Goal: Task Accomplishment & Management: Complete application form

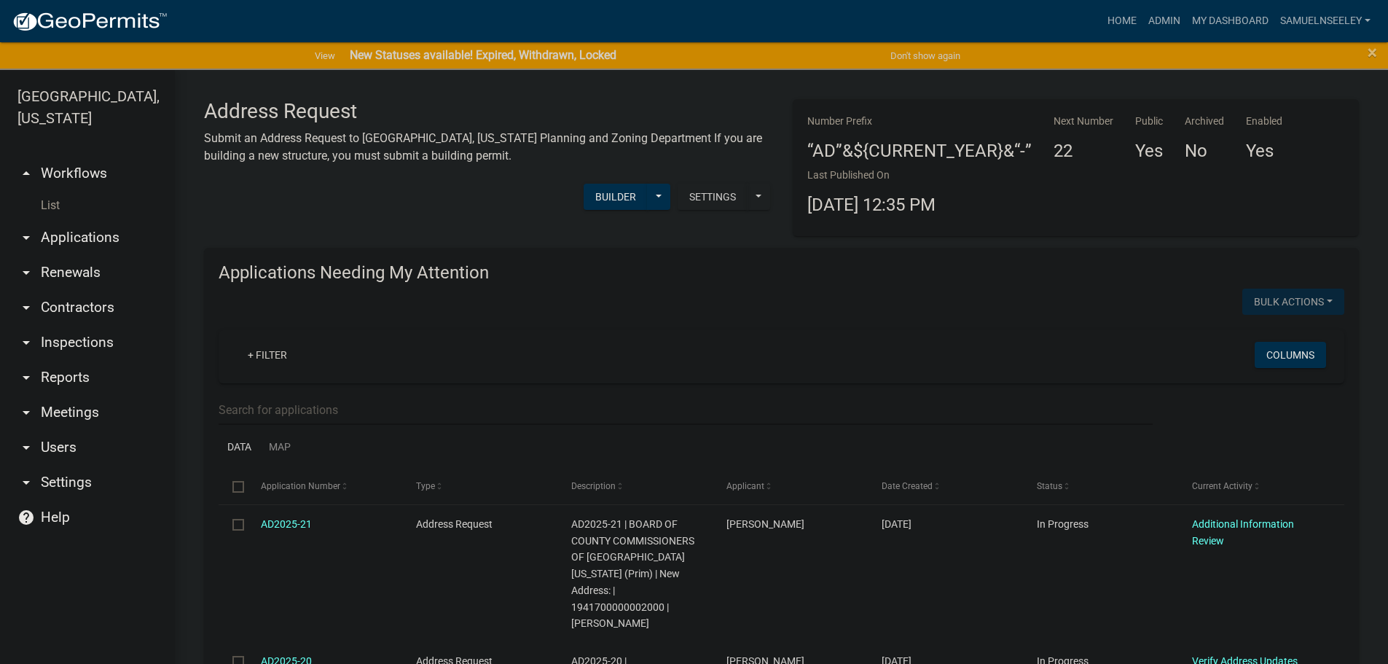
click at [50, 191] on link "List" at bounding box center [87, 205] width 175 height 29
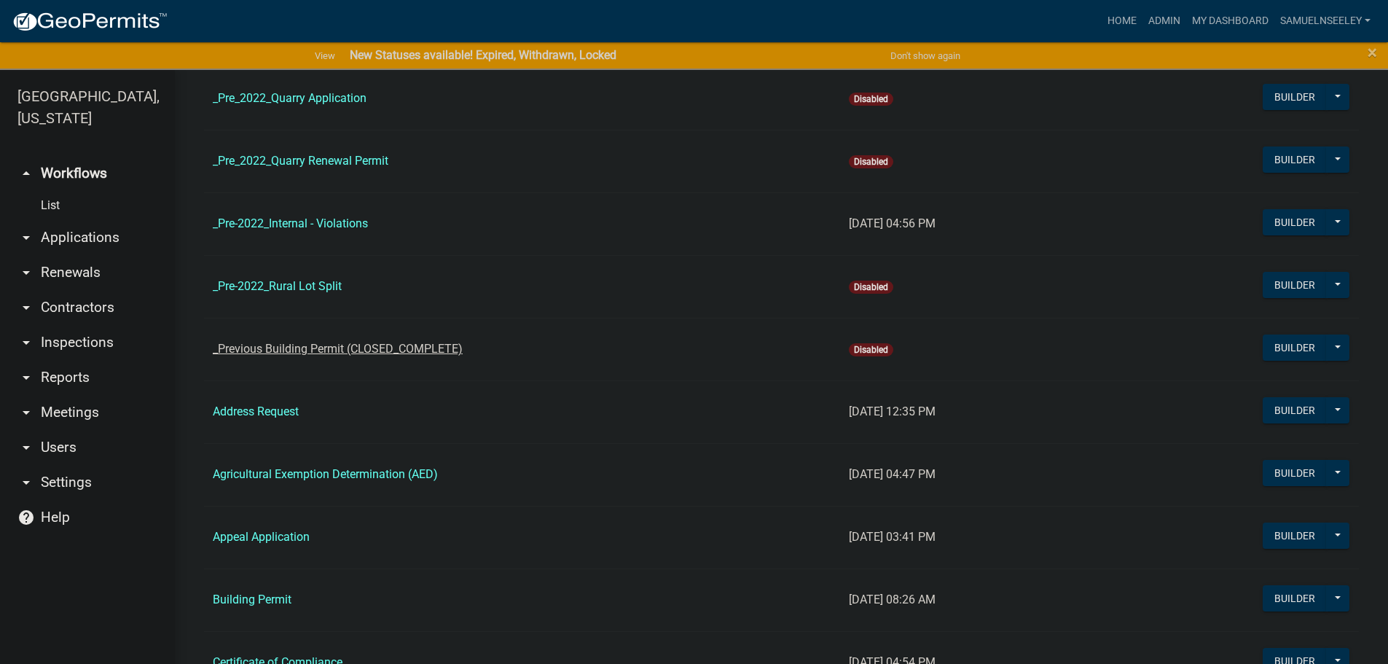
scroll to position [219, 0]
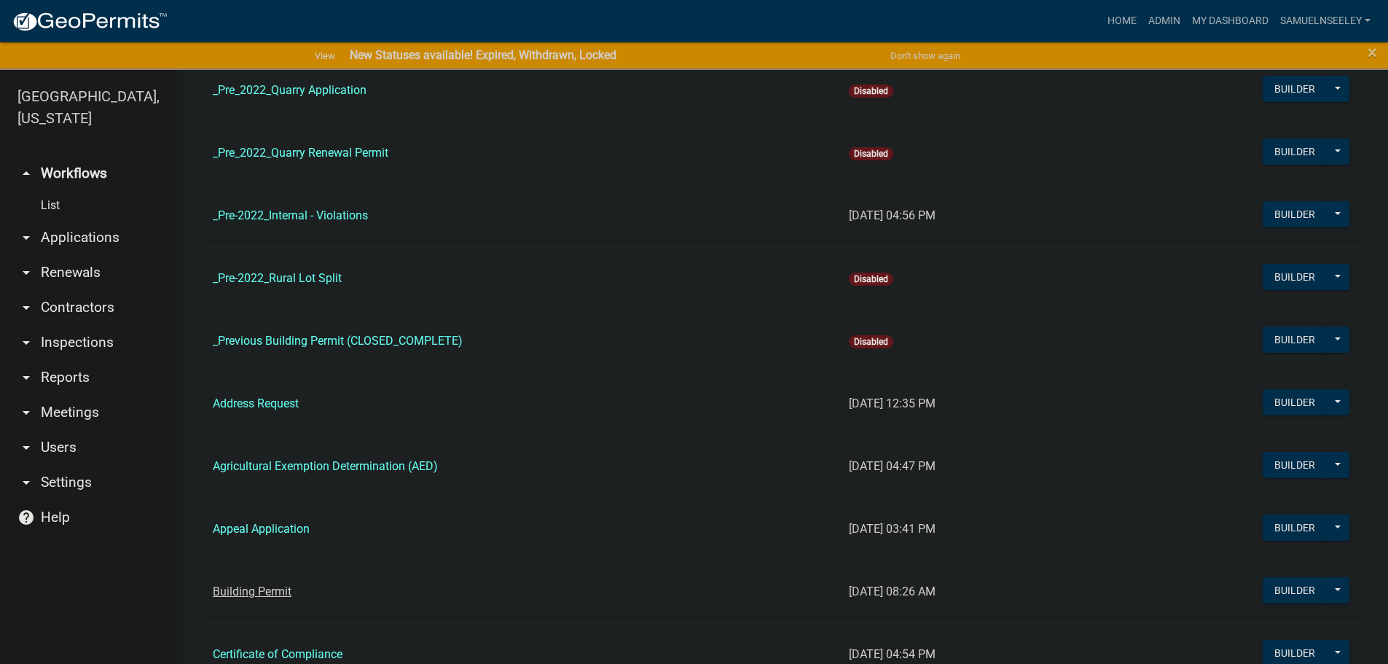
click at [259, 593] on link "Building Permit" at bounding box center [252, 591] width 79 height 14
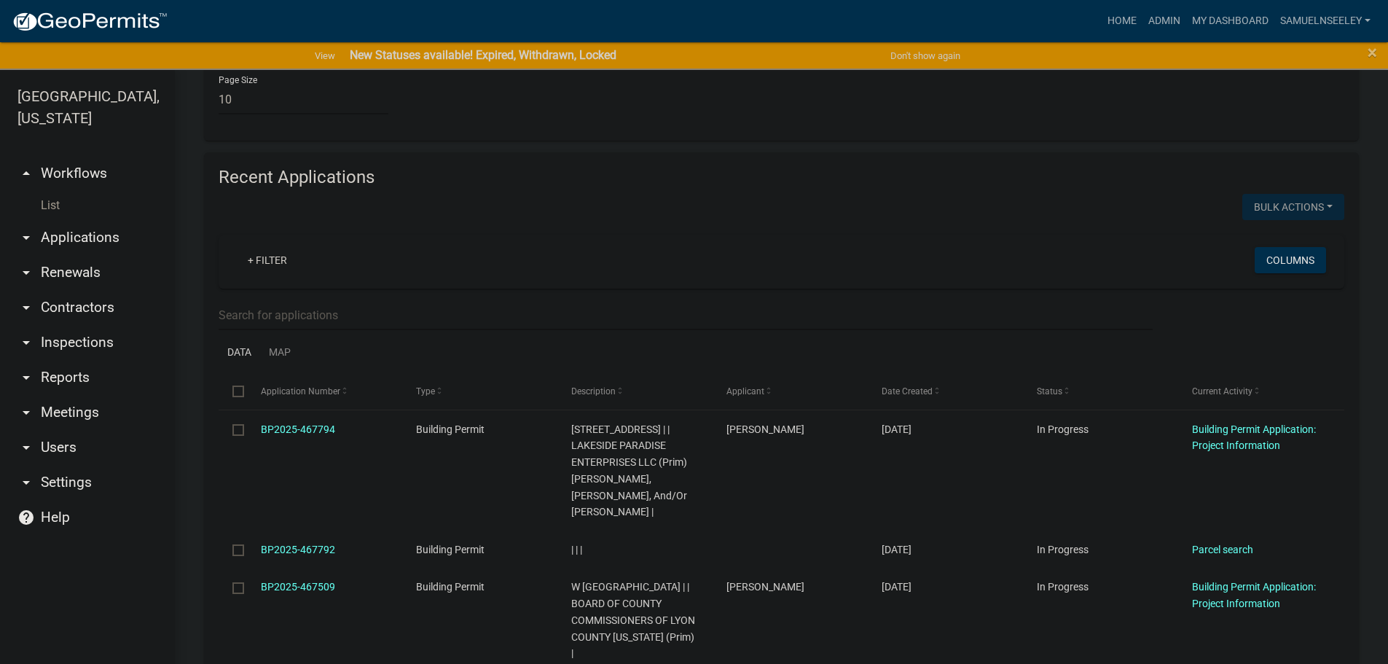
scroll to position [1676, 0]
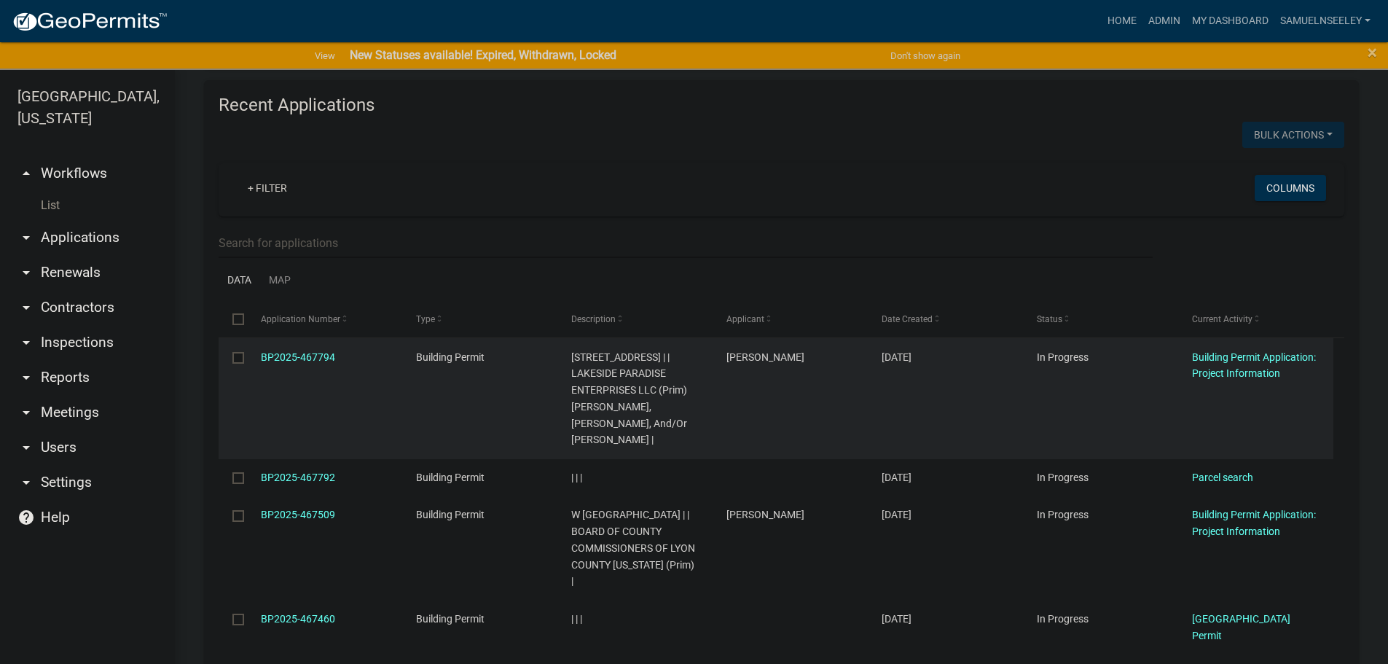
click at [238, 352] on input "checkbox" at bounding box center [236, 356] width 9 height 9
checkbox input "true"
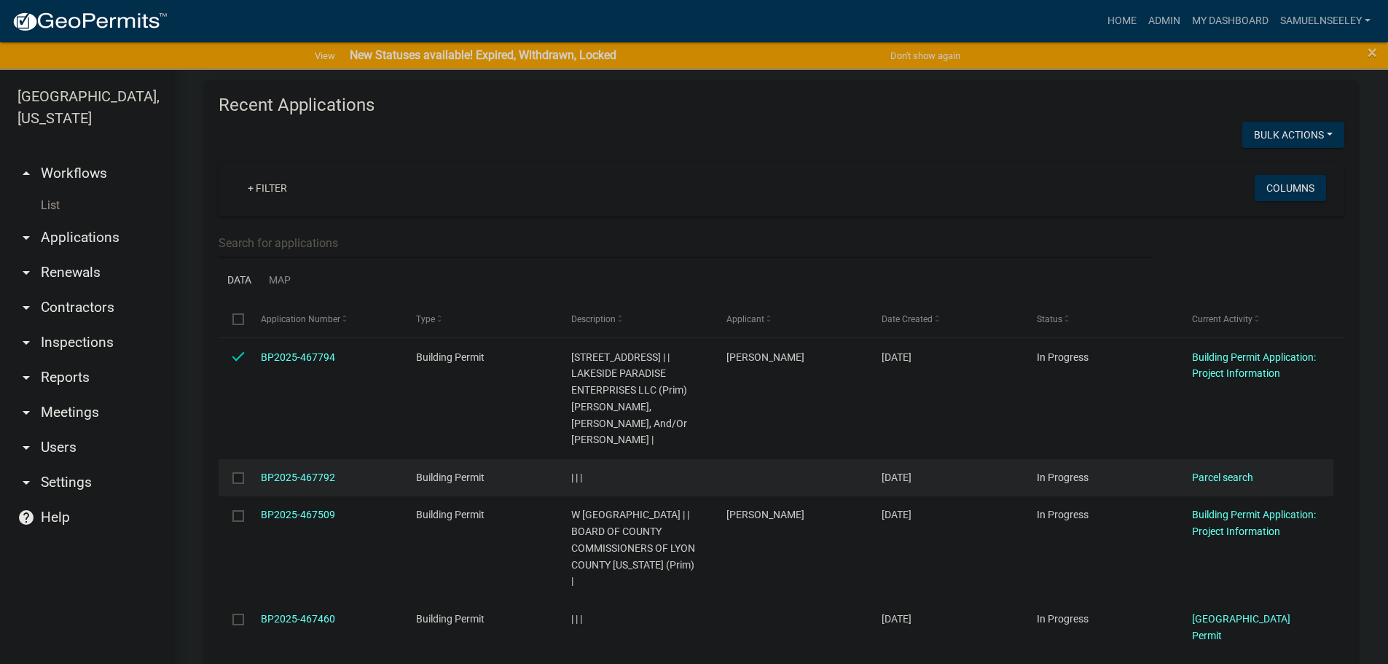
click at [235, 472] on input "checkbox" at bounding box center [236, 476] width 9 height 9
checkbox input "true"
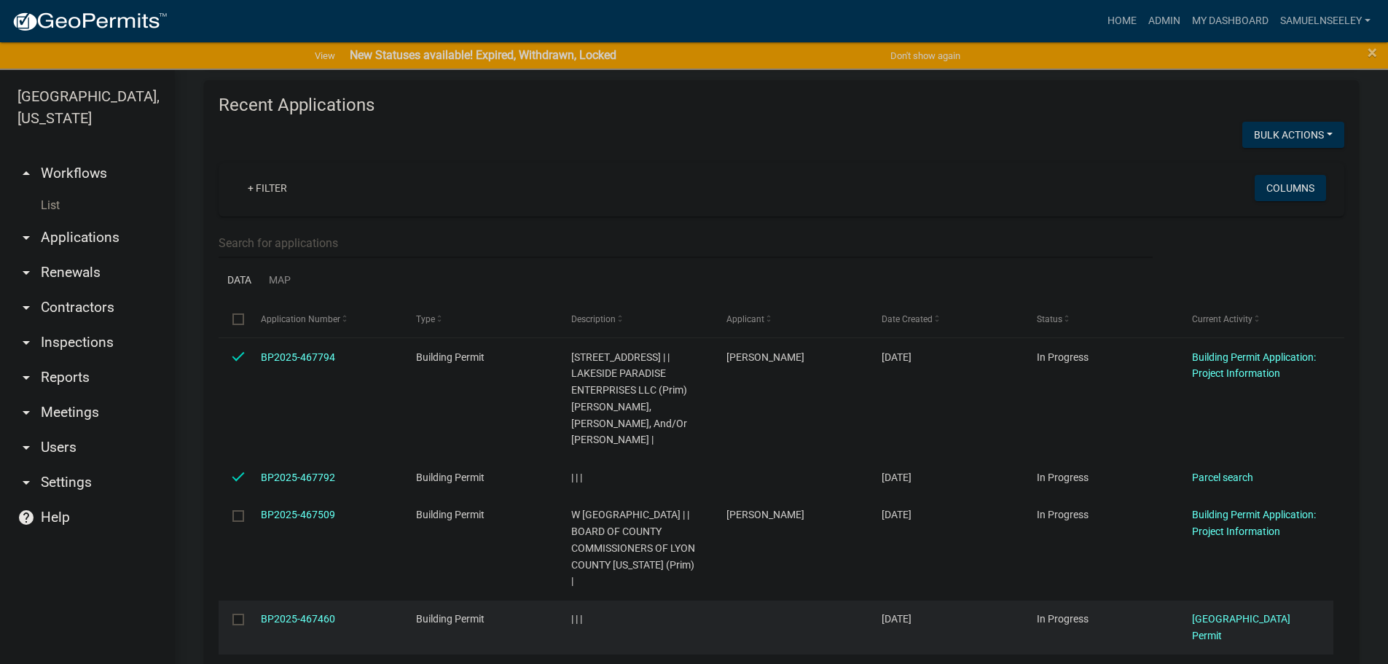
click at [236, 614] on input "checkbox" at bounding box center [236, 618] width 9 height 9
checkbox input "true"
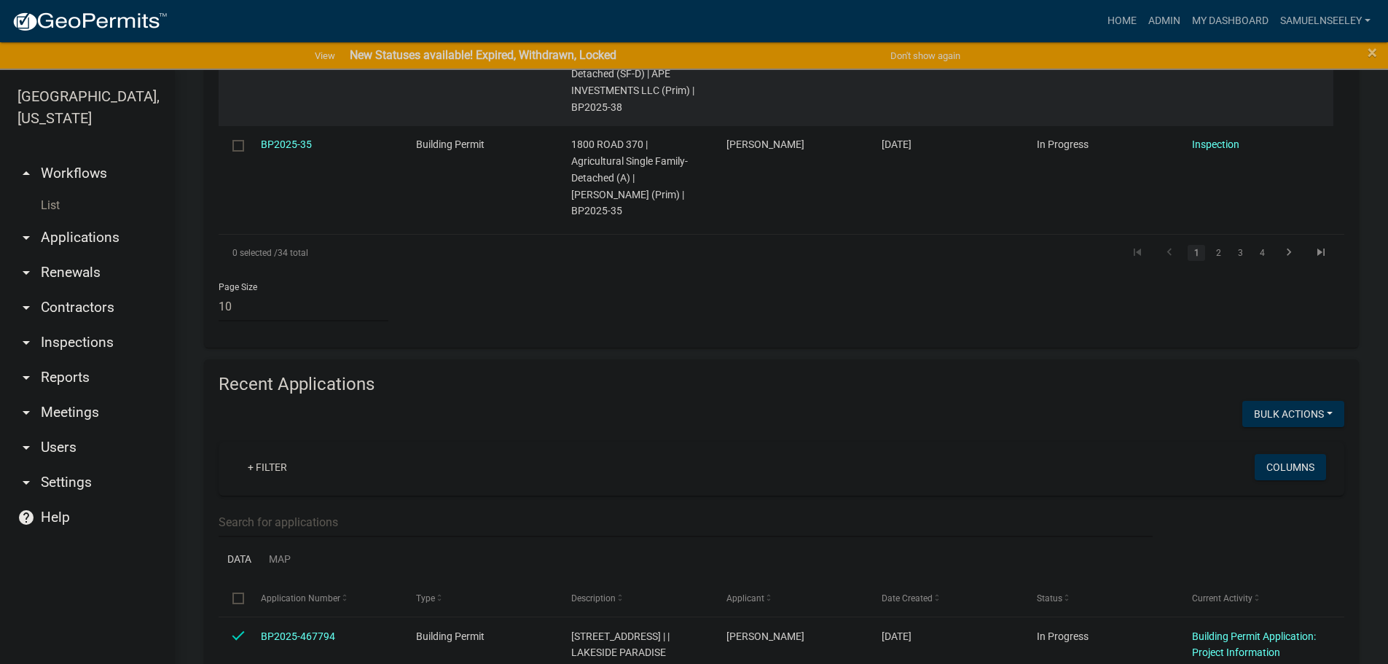
scroll to position [1312, 0]
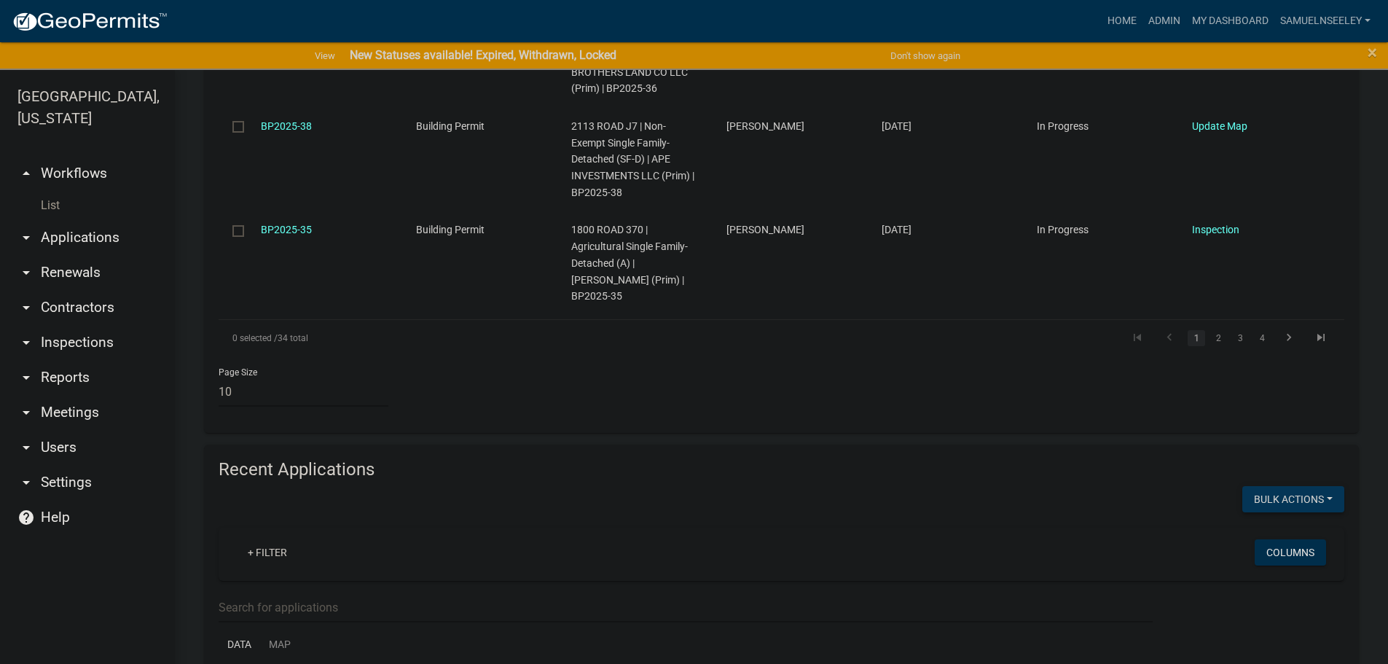
click at [1259, 520] on button "Void" at bounding box center [1286, 537] width 117 height 35
checkbox input "false"
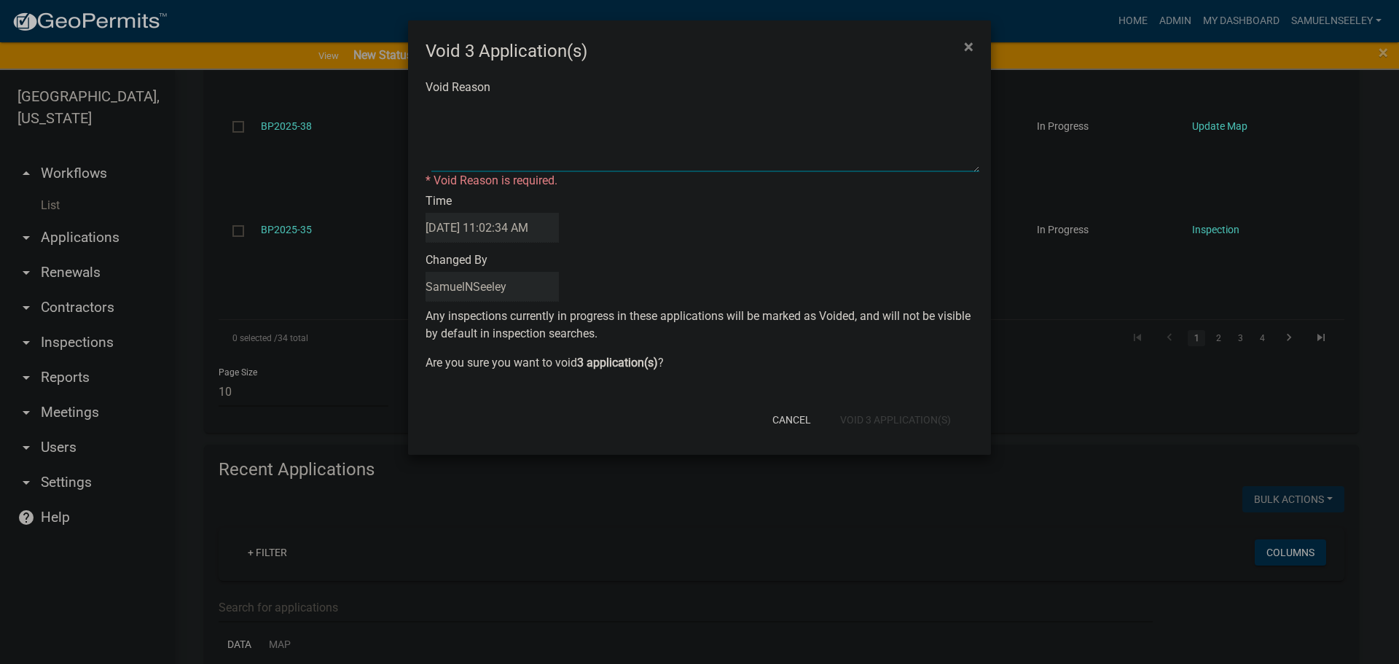
click at [466, 109] on textarea "Void Reason" at bounding box center [705, 135] width 548 height 73
type textarea "XX"
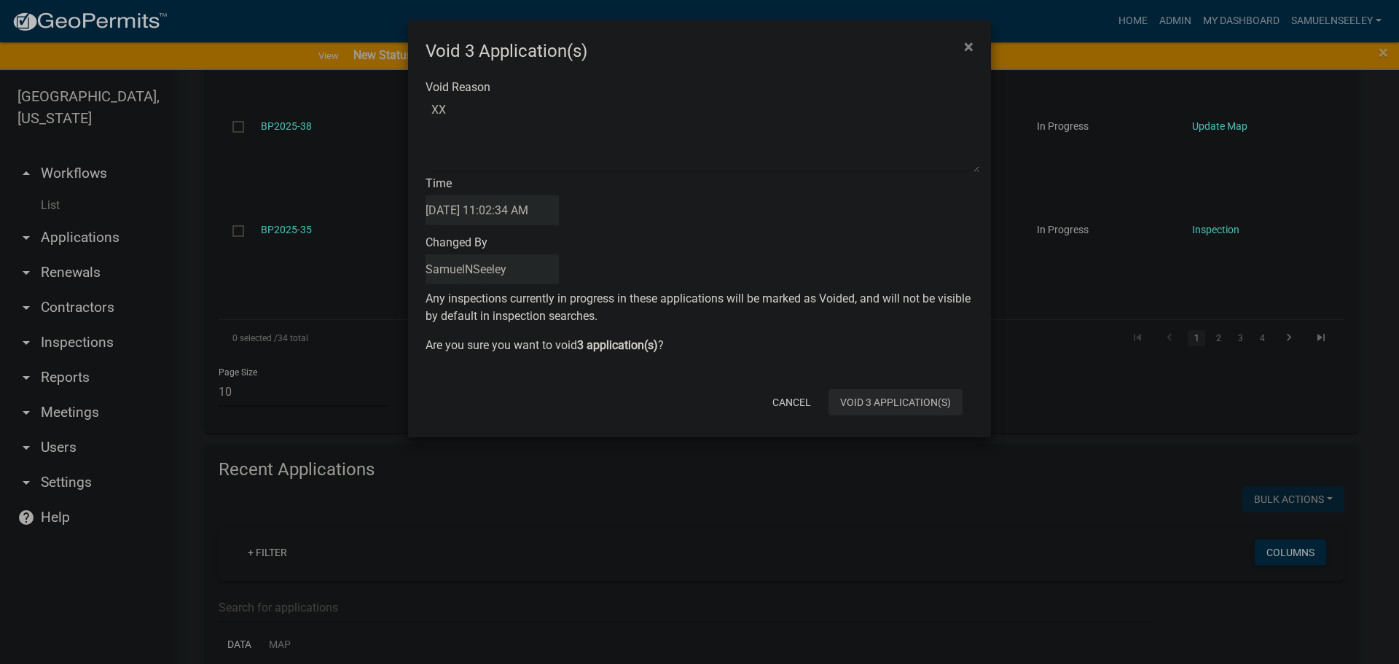
click at [908, 417] on div "Cancel Void 3 Application(s)" at bounding box center [794, 402] width 359 height 38
click at [906, 409] on button "Void 3 Application(s)" at bounding box center [895, 402] width 134 height 26
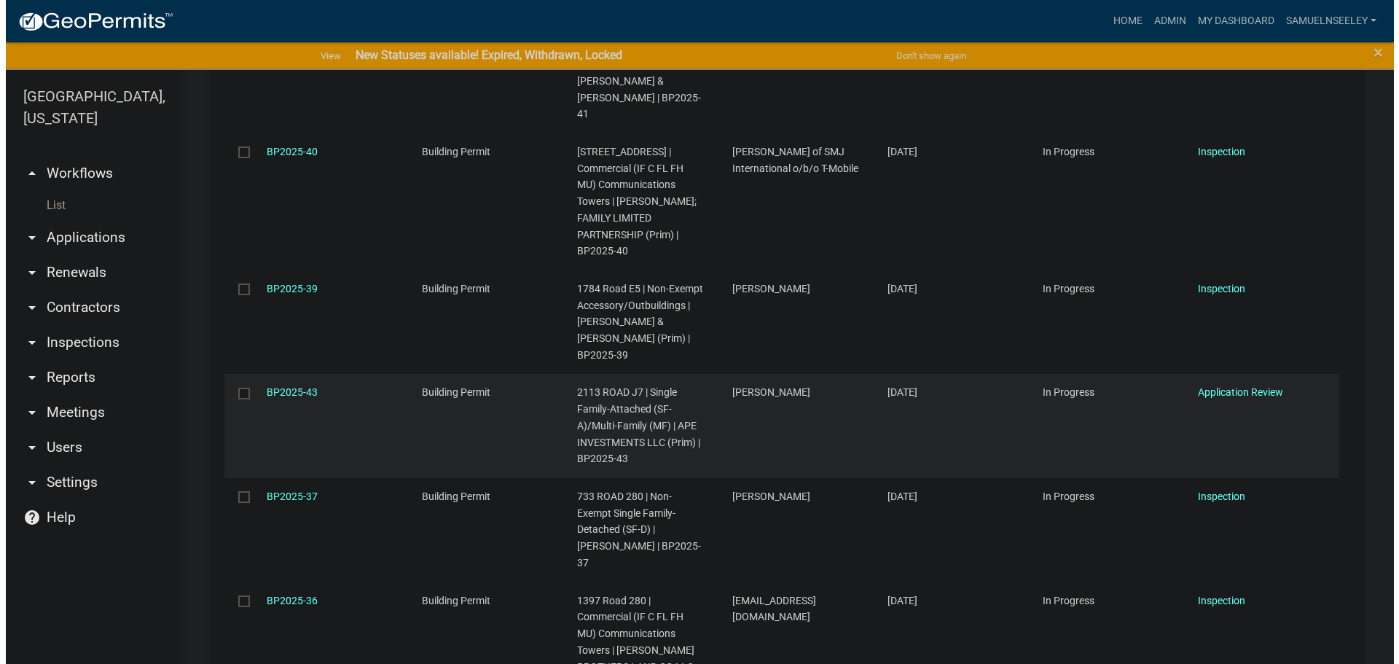
scroll to position [720, 0]
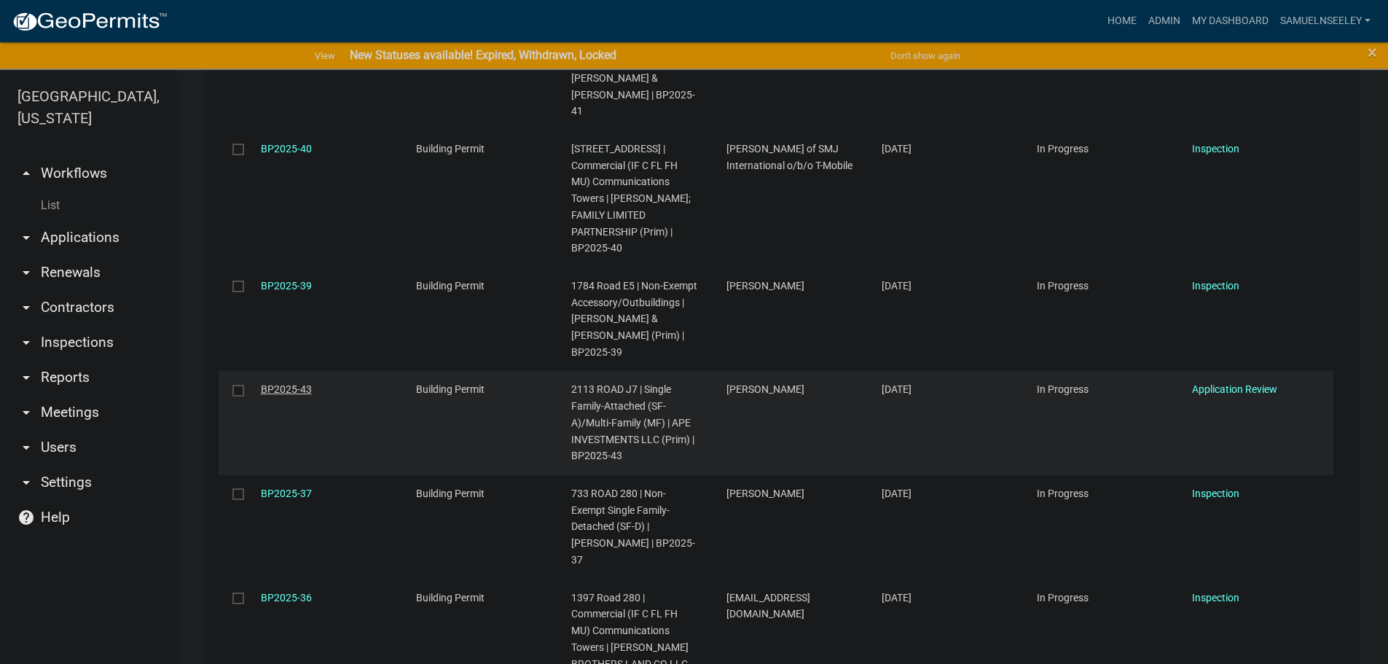
click at [277, 383] on link "BP2025-43" at bounding box center [286, 389] width 51 height 12
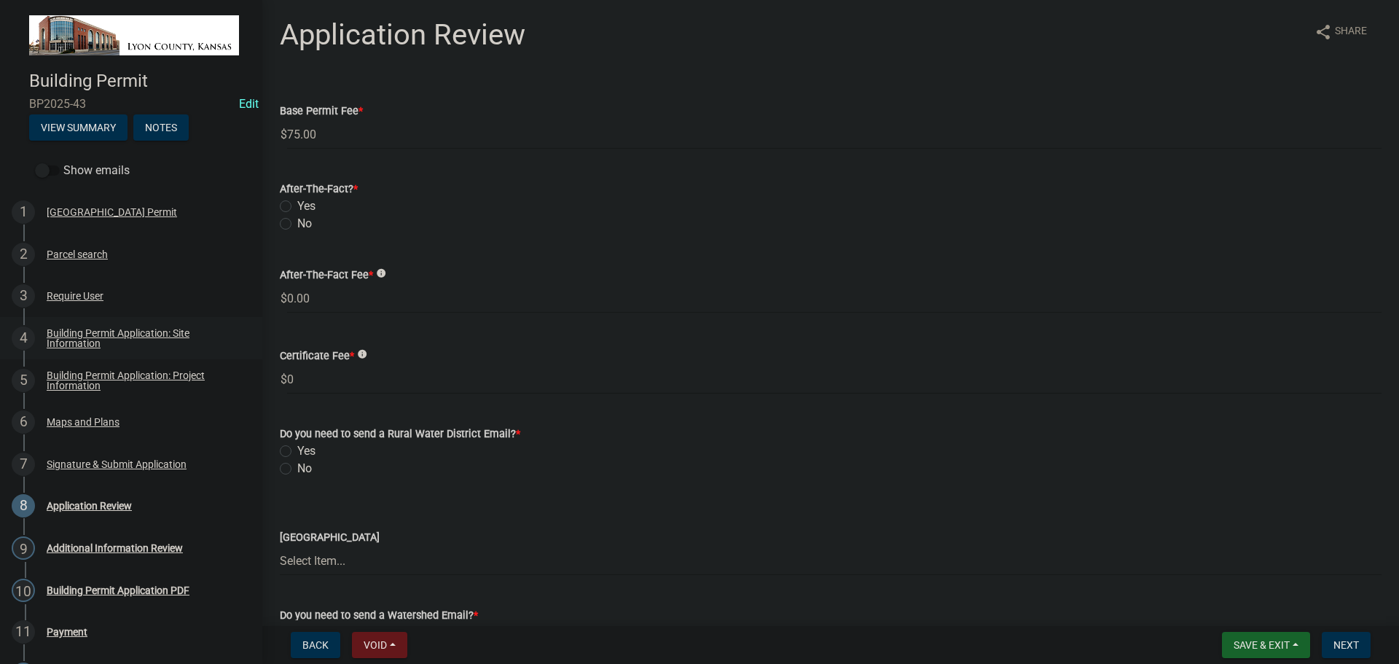
click at [72, 336] on div "Building Permit Application: Site Information" at bounding box center [143, 338] width 192 height 20
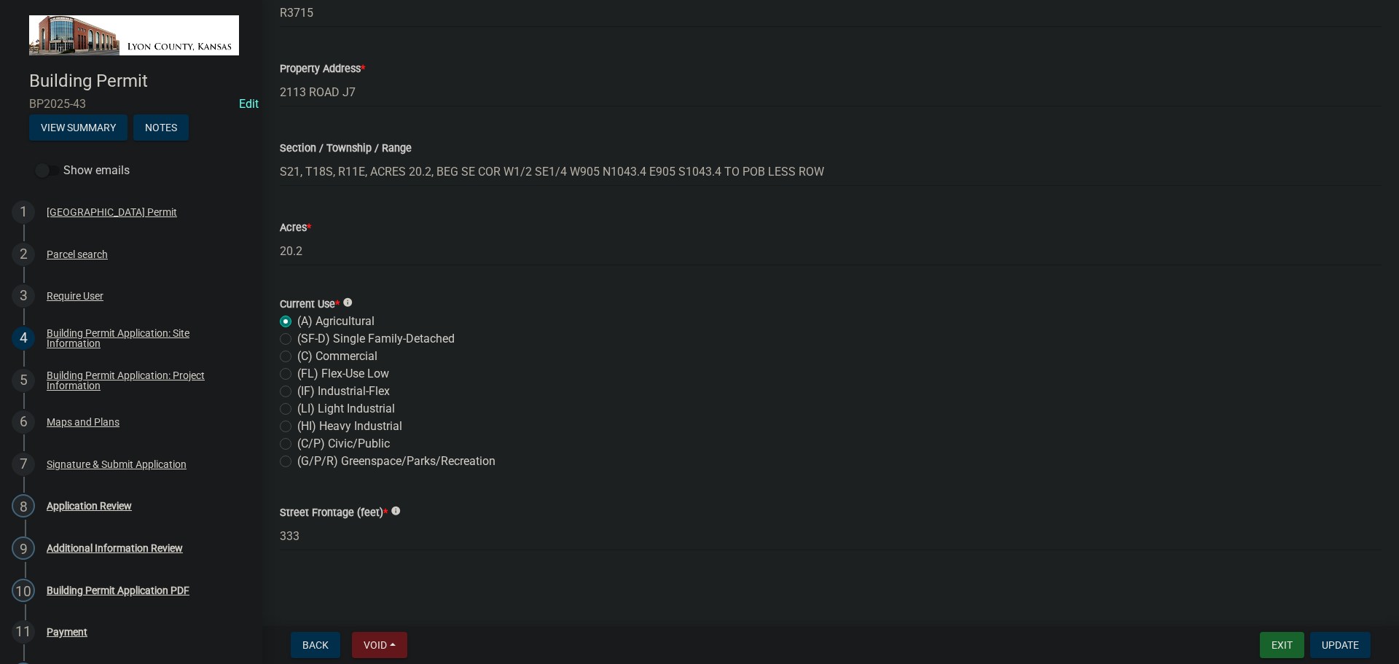
scroll to position [506, 0]
click at [83, 375] on div "Building Permit Application: Project Information" at bounding box center [143, 380] width 192 height 20
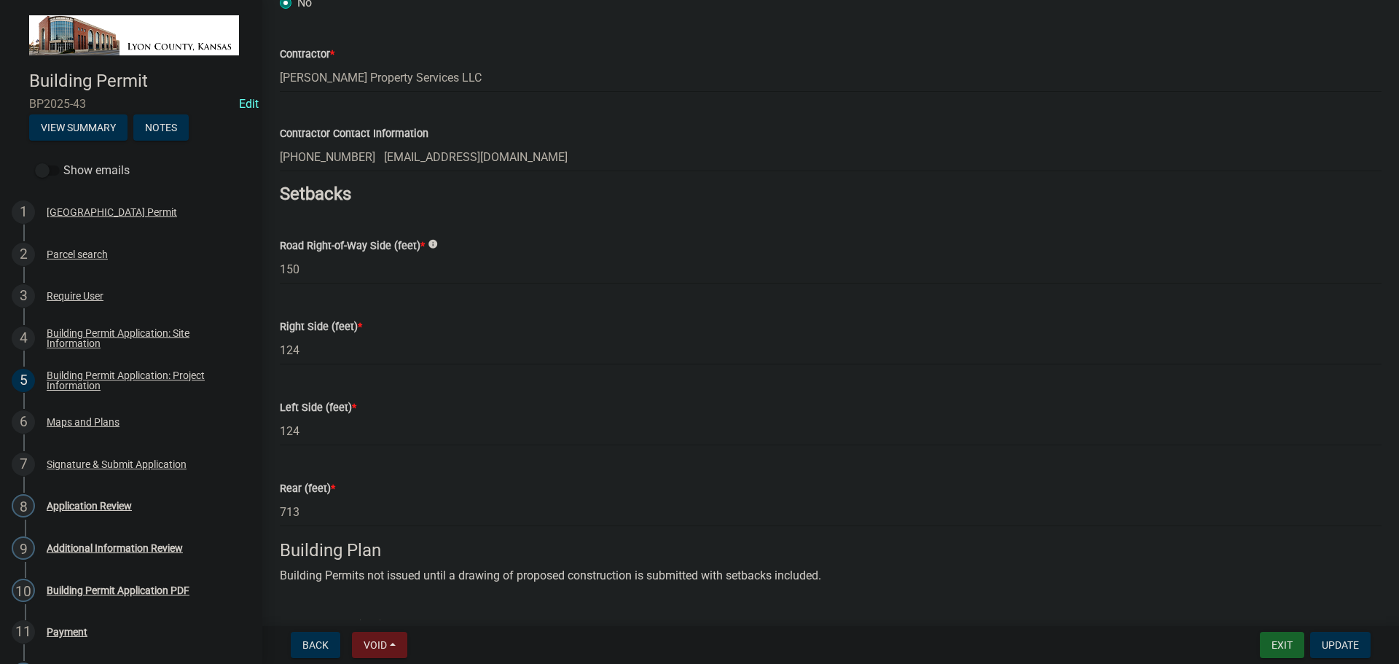
scroll to position [0, 0]
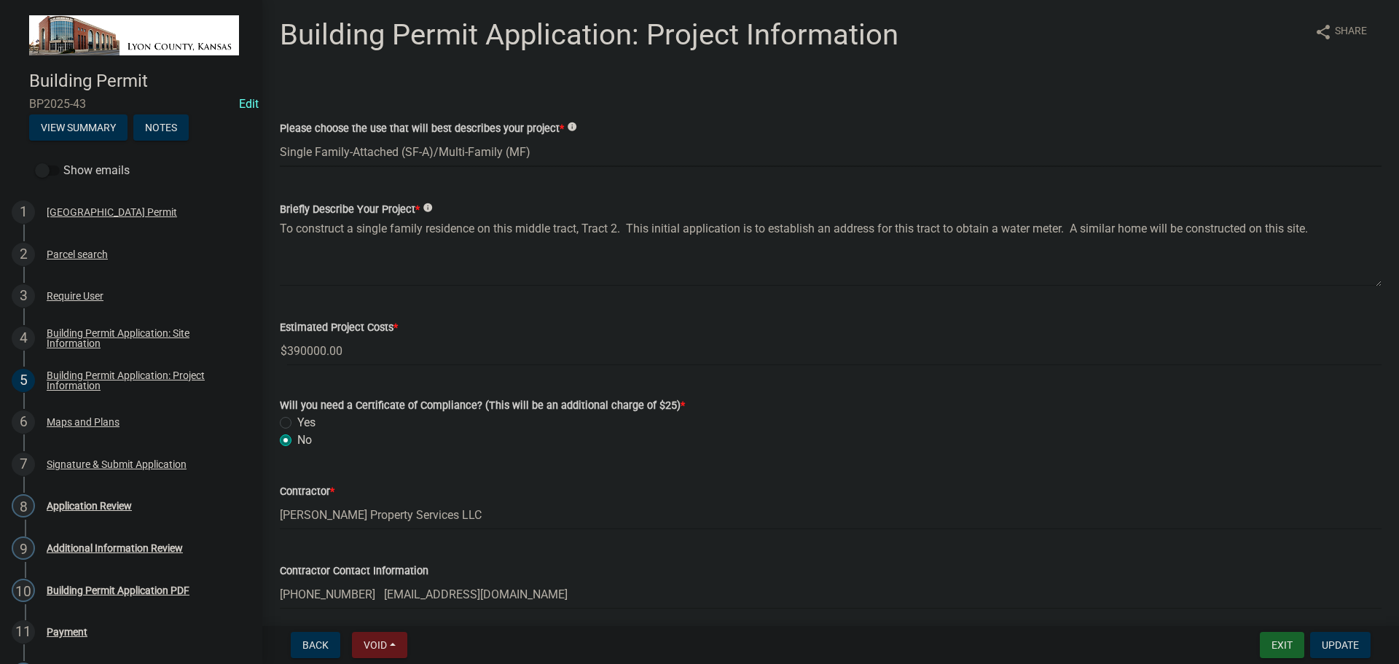
click at [425, 152] on select "Select Item... Non-Exempt Single Family-Detached (SF-D) Non-Exempt Accessory Dw…" at bounding box center [831, 152] width 1102 height 30
click at [280, 137] on select "Select Item... Non-Exempt Single Family-Detached (SF-D) Non-Exempt Accessory Dw…" at bounding box center [831, 152] width 1102 height 30
select select "443bc149-a562-434d-b67f-cb8befea0c8e"
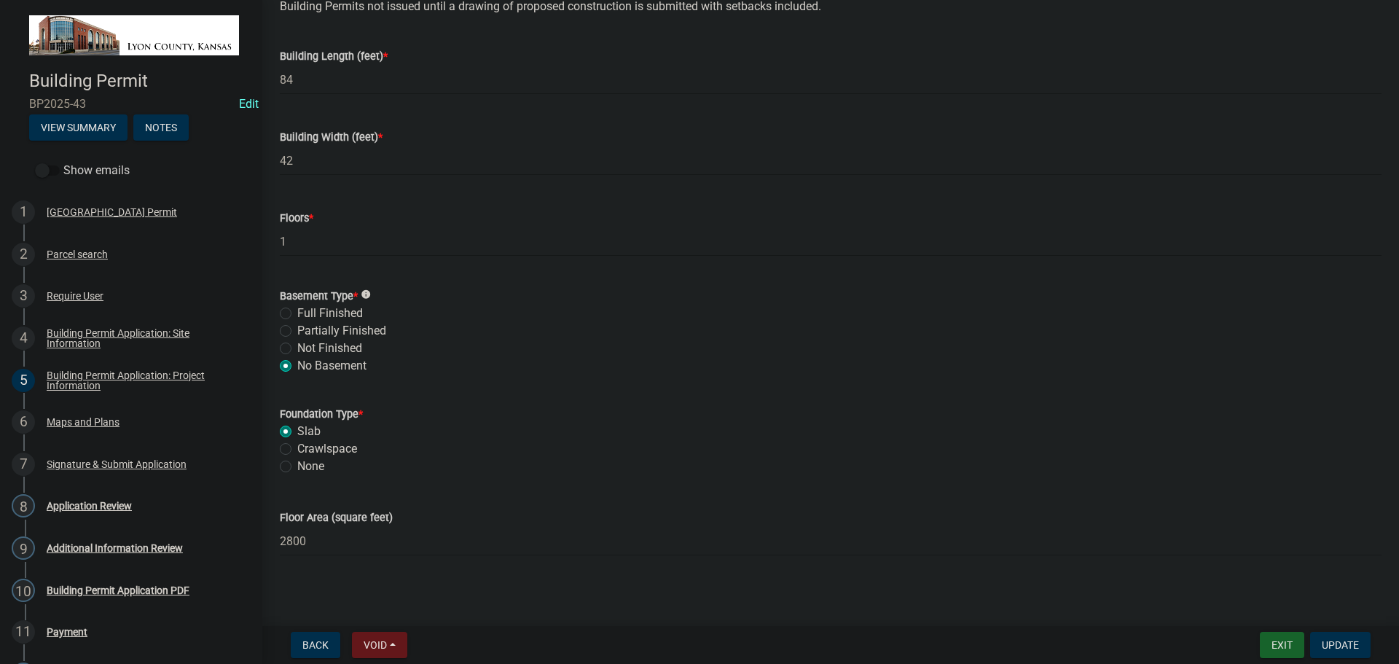
scroll to position [1012, 0]
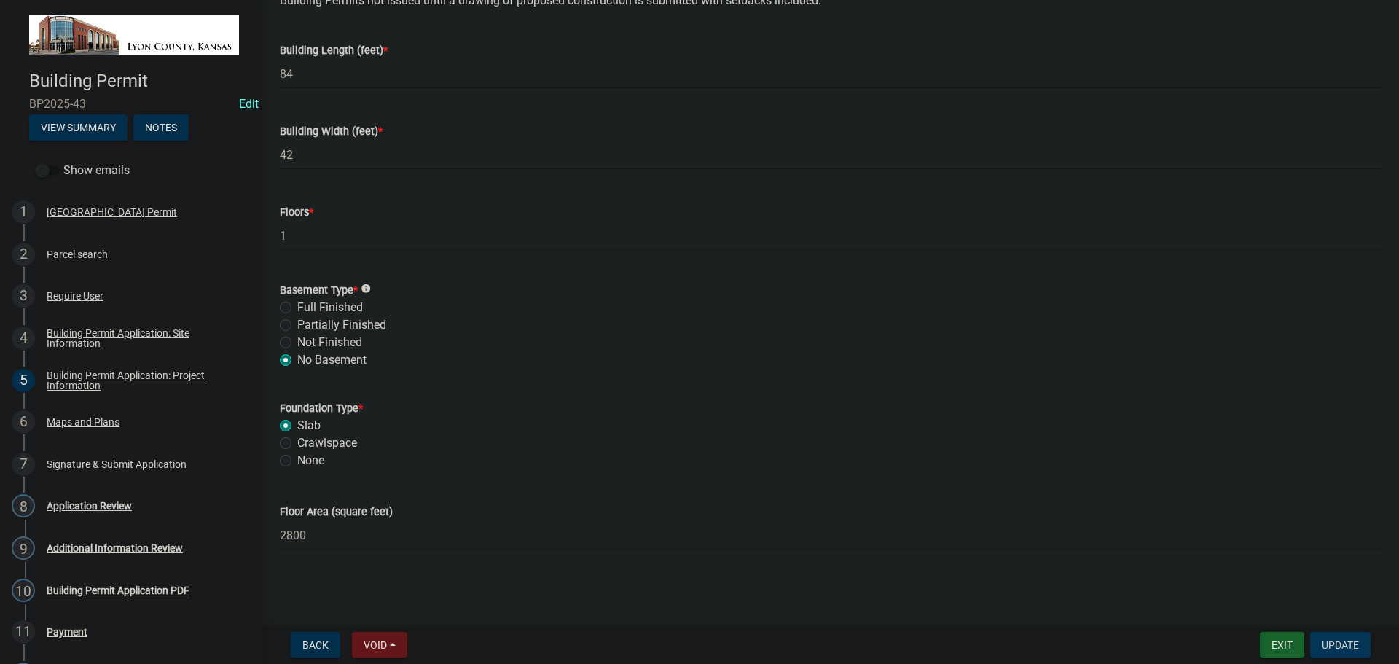
click at [1335, 645] on span "Update" at bounding box center [1340, 645] width 37 height 12
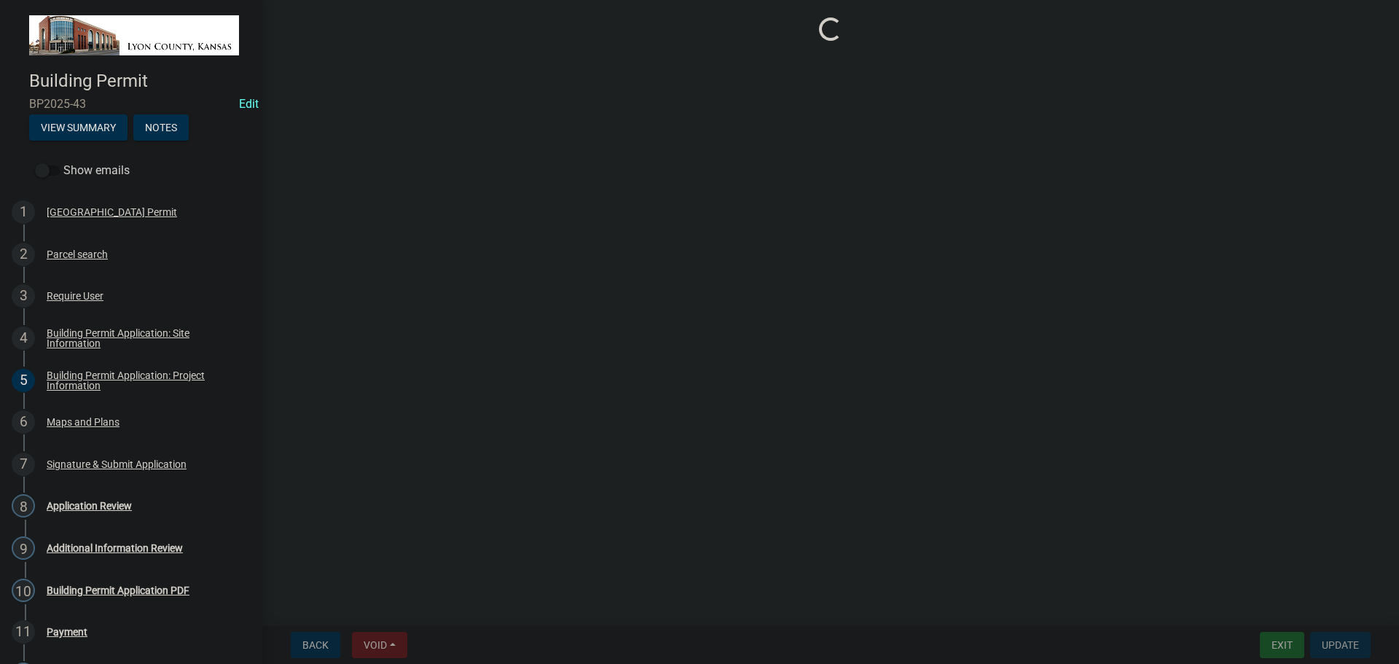
scroll to position [0, 0]
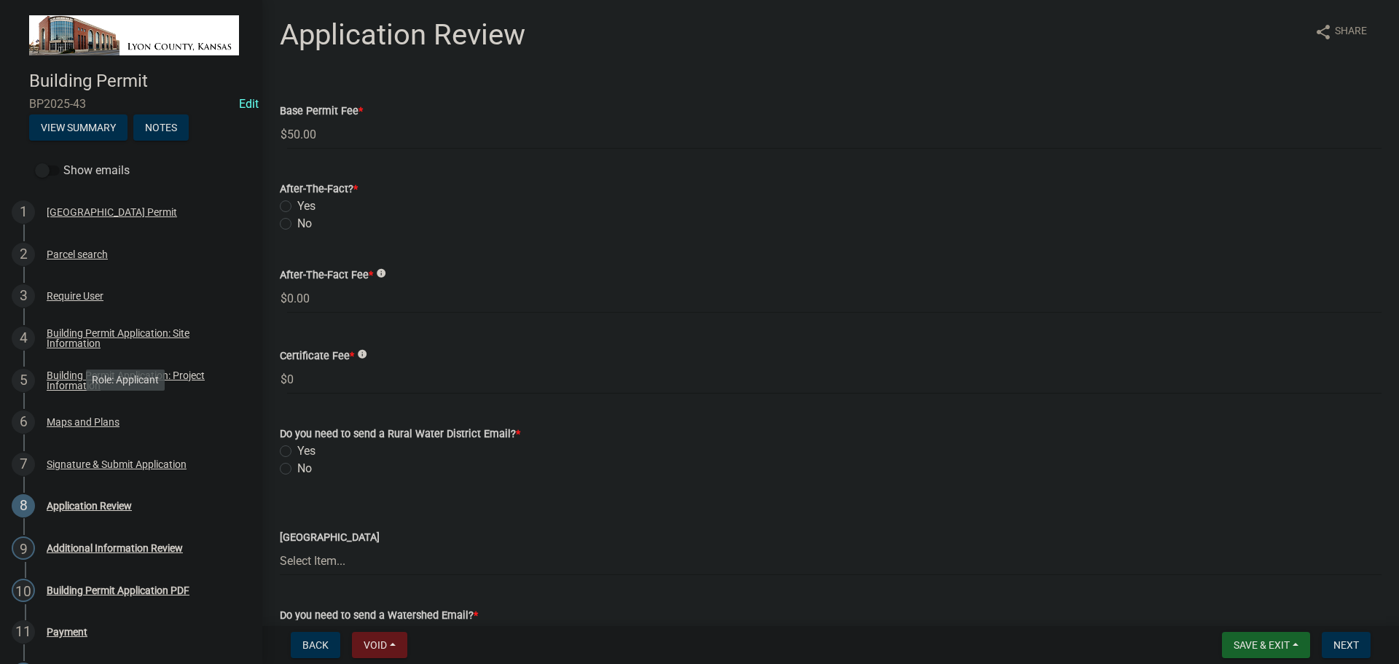
click at [69, 419] on div "Maps and Plans" at bounding box center [83, 422] width 73 height 10
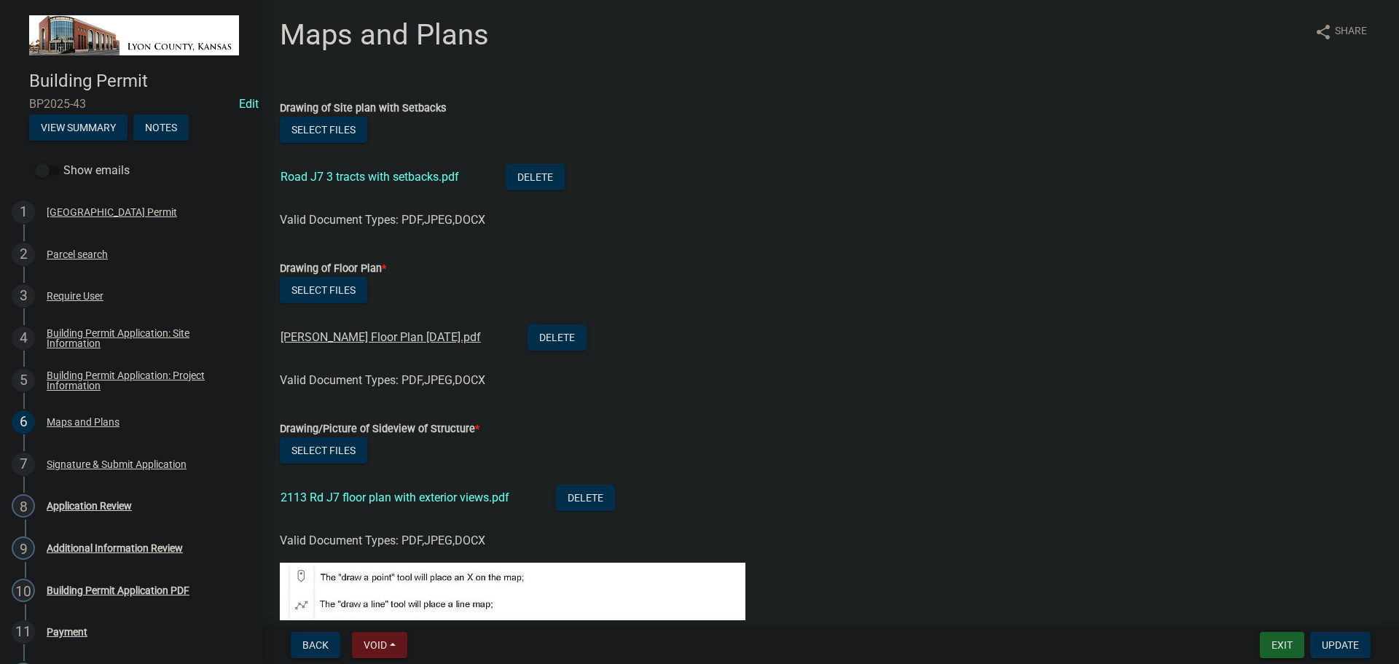
click at [371, 339] on link "Palmer Floor Plan 10-17-24.pdf" at bounding box center [381, 337] width 200 height 14
click at [375, 499] on link "2113 Rd J7 floor plan with exterior views.pdf" at bounding box center [395, 497] width 229 height 14
click at [381, 180] on link "Road J7 3 tracts with setbacks.pdf" at bounding box center [370, 177] width 179 height 14
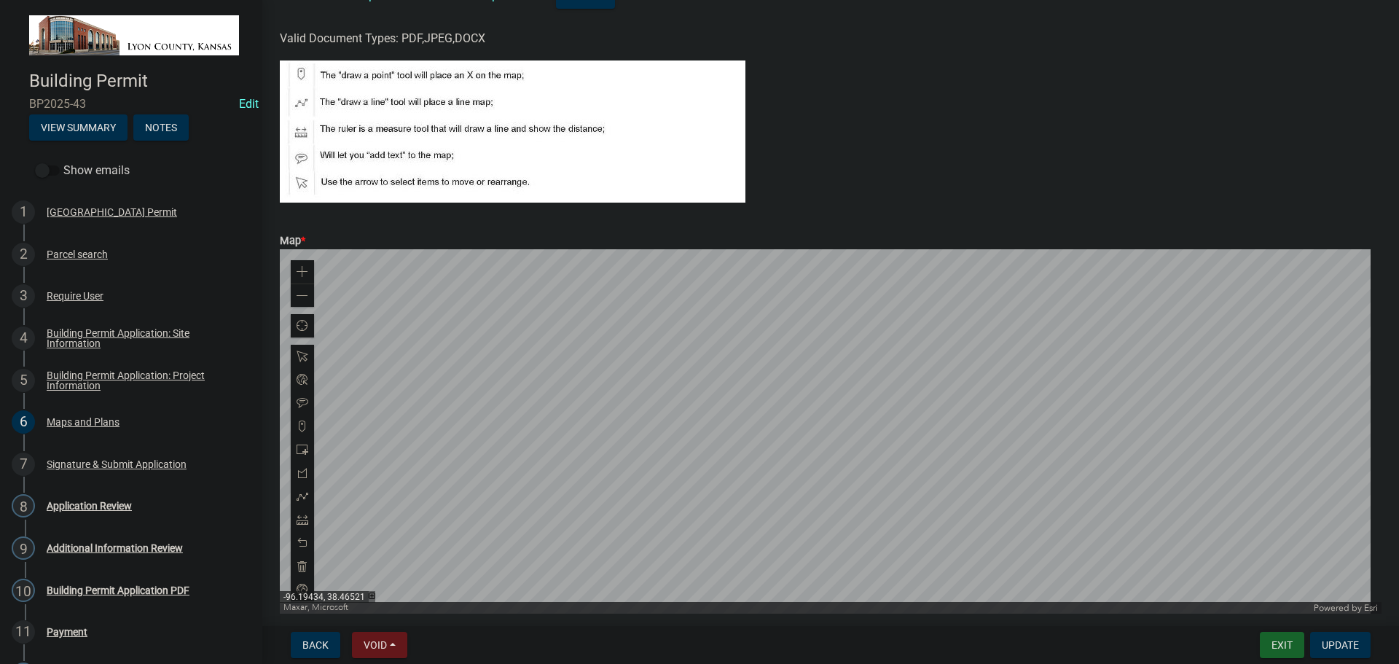
scroll to position [565, 0]
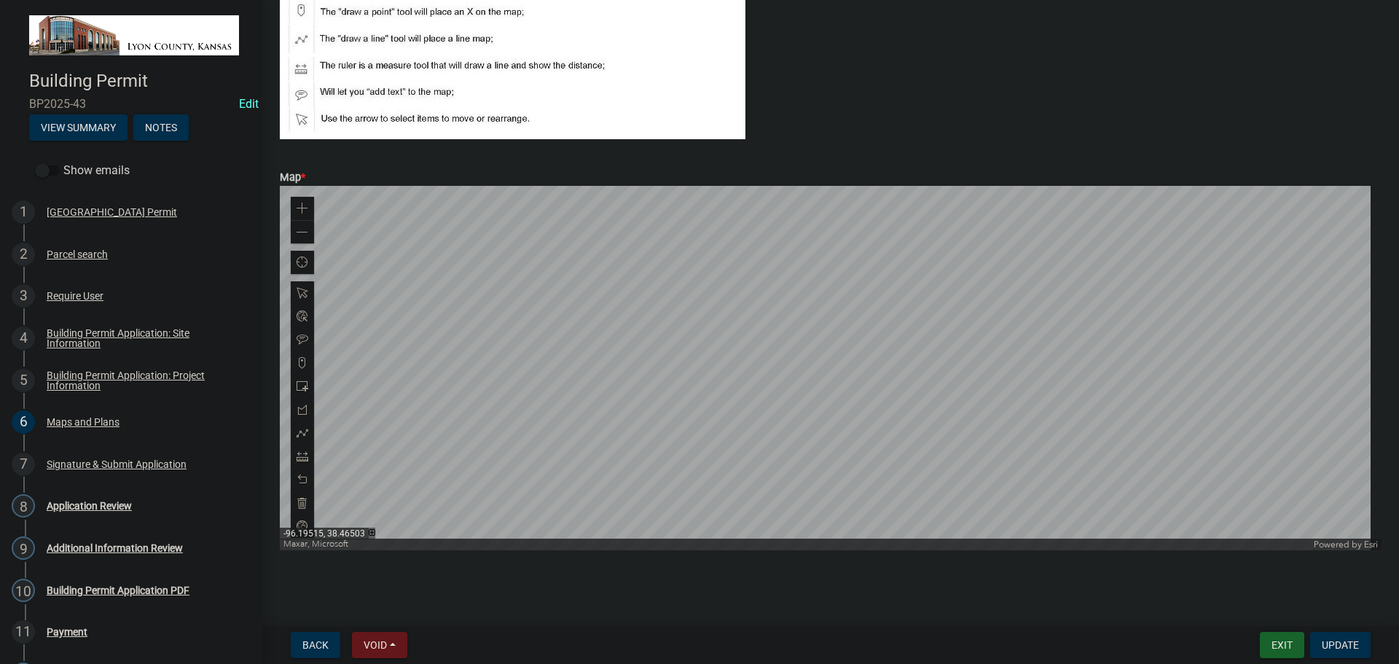
click at [720, 422] on div at bounding box center [831, 368] width 1102 height 364
click at [626, 247] on div at bounding box center [831, 368] width 1102 height 364
click at [662, 383] on div at bounding box center [831, 368] width 1102 height 364
click at [79, 504] on div "Application Review" at bounding box center [89, 506] width 85 height 10
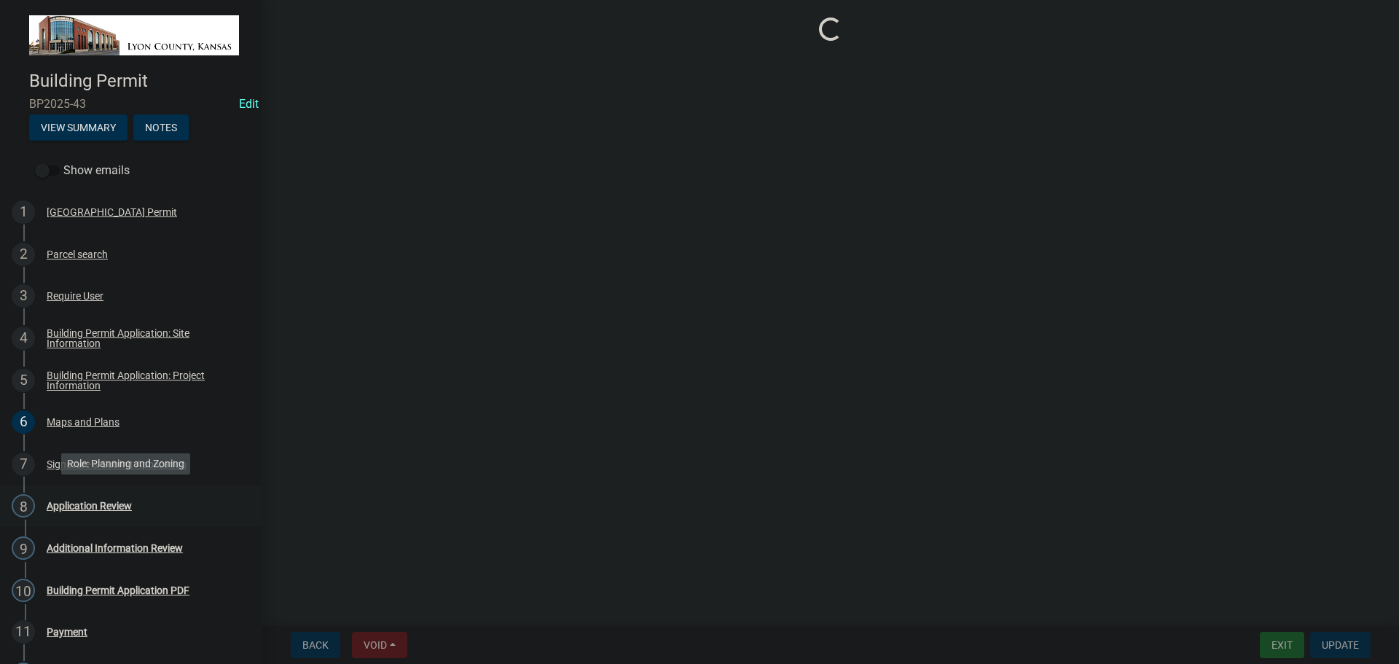
scroll to position [0, 0]
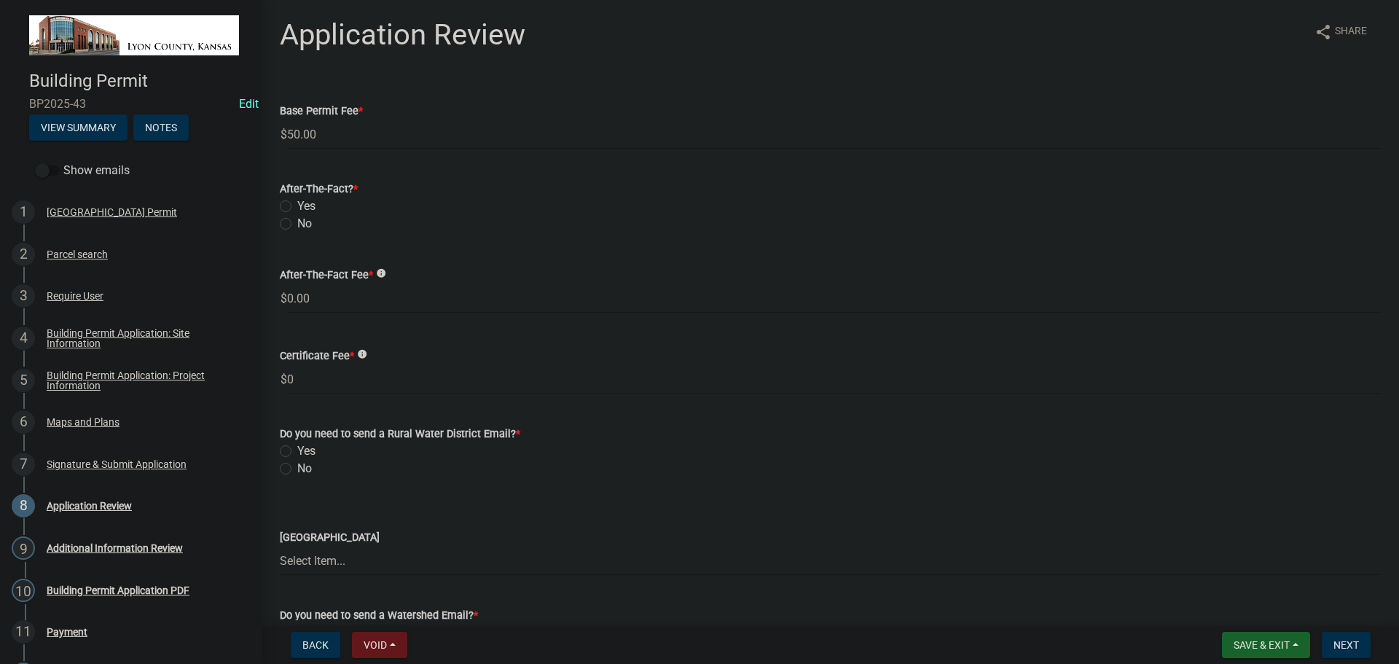
click at [297, 223] on label "No" at bounding box center [304, 223] width 15 height 17
click at [297, 223] on input "No" at bounding box center [301, 219] width 9 height 9
radio input "true"
click at [79, 122] on button "View Summary" at bounding box center [78, 127] width 98 height 26
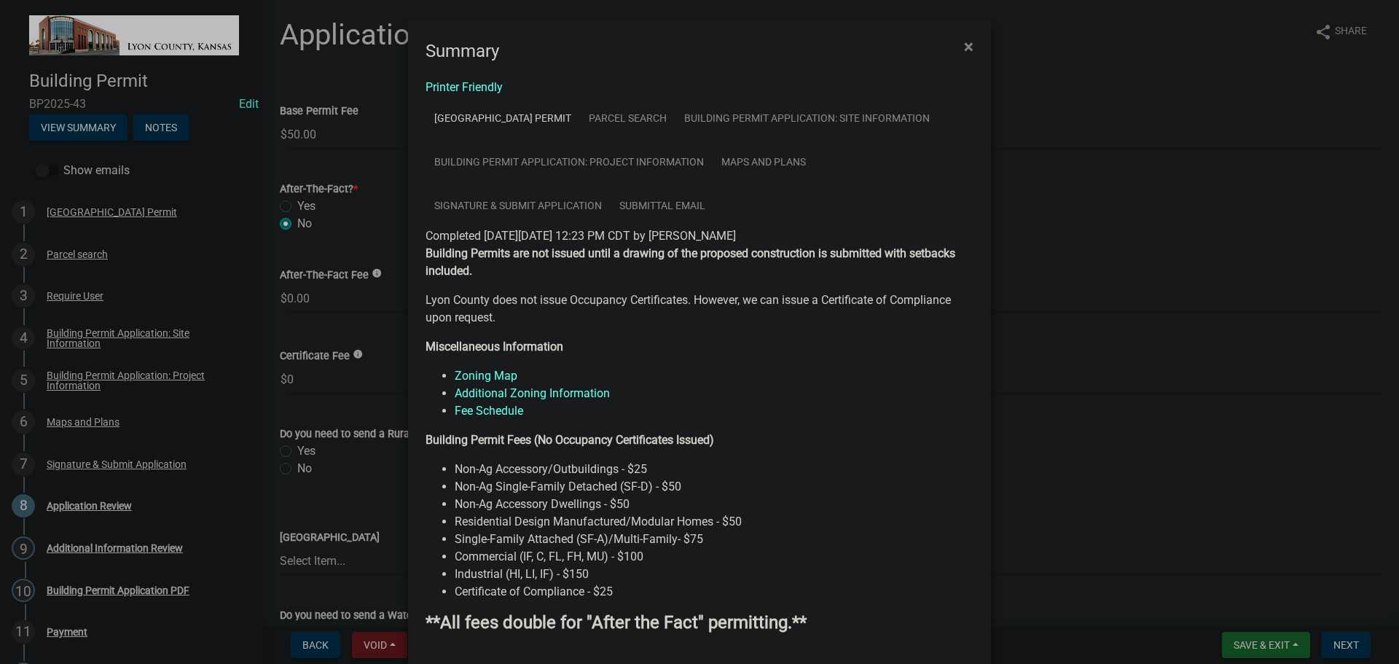
click at [651, 119] on link "Parcel search" at bounding box center [627, 118] width 95 height 44
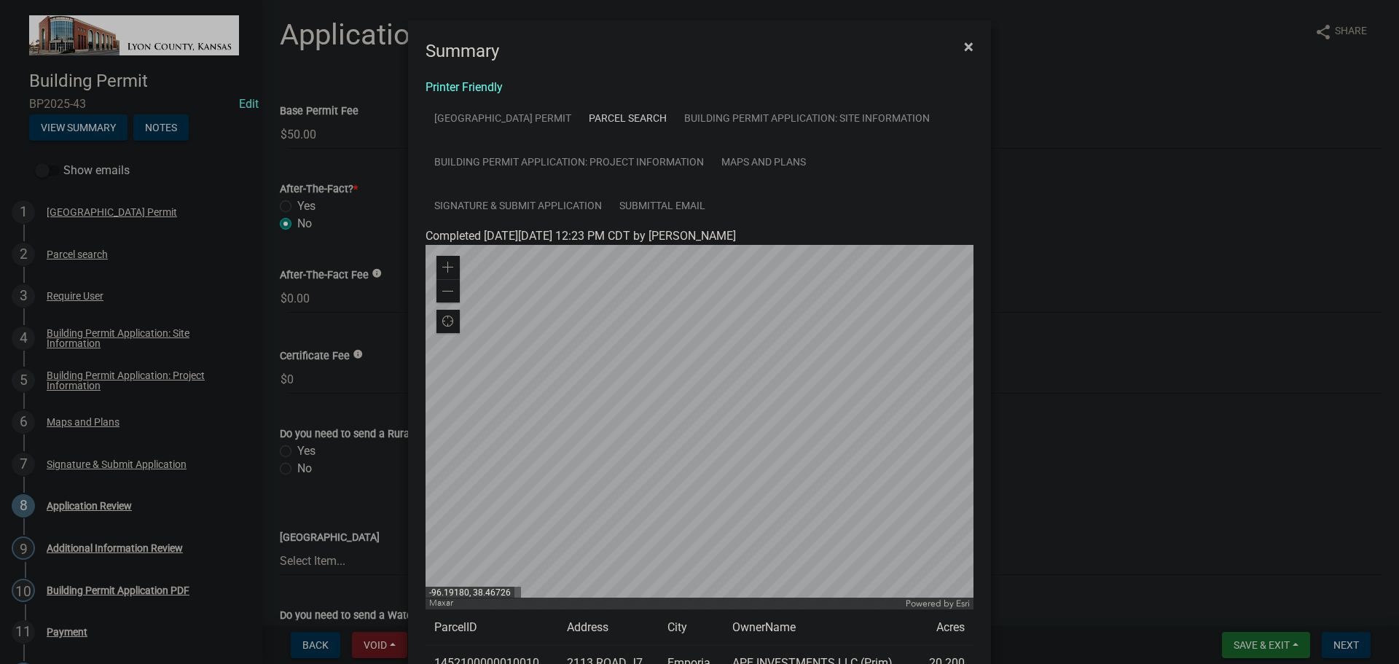
click at [965, 46] on span "×" at bounding box center [968, 46] width 9 height 20
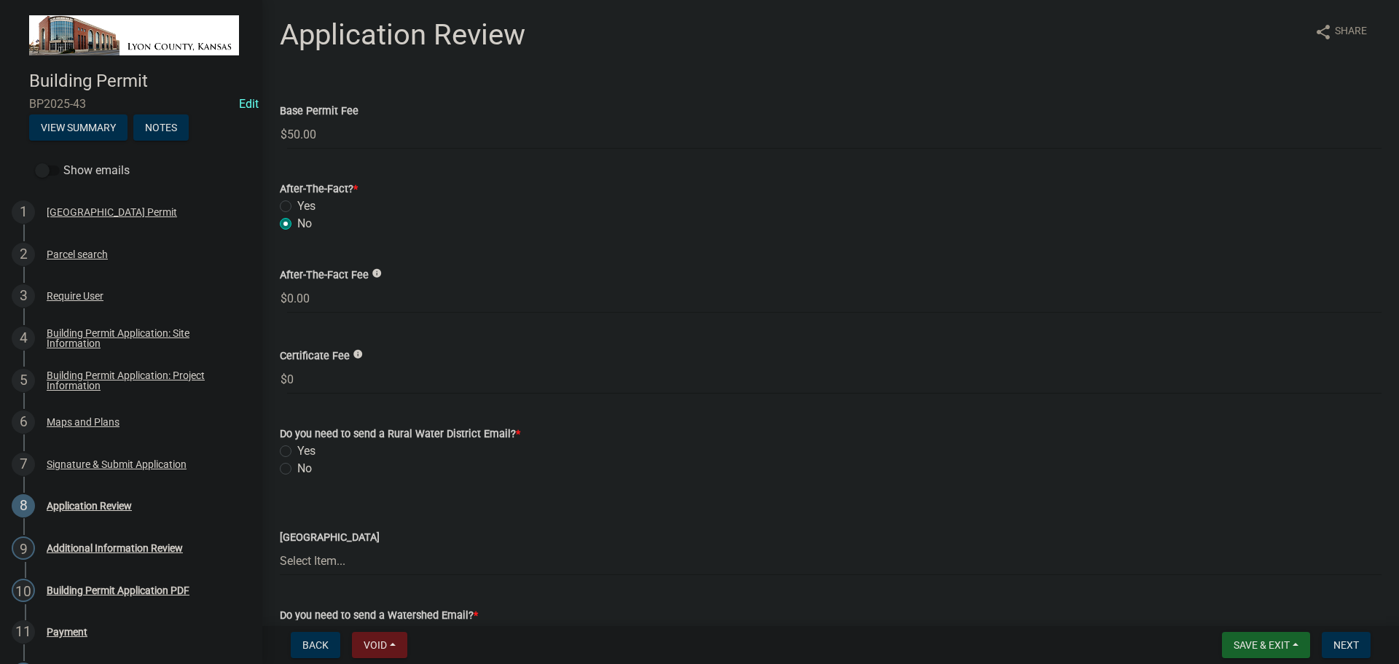
click at [297, 450] on label "Yes" at bounding box center [306, 450] width 18 height 17
click at [297, 450] on input "Yes" at bounding box center [301, 446] width 9 height 9
radio input "true"
click at [326, 560] on select "Select Item... Lyon County RWD #1 Lyon County RWD #2 Lyon County RWD #3 Lyon Co…" at bounding box center [831, 561] width 1102 height 30
click at [280, 546] on select "Select Item... Lyon County RWD #1 Lyon County RWD #2 Lyon County RWD #3 Lyon Co…" at bounding box center [831, 561] width 1102 height 30
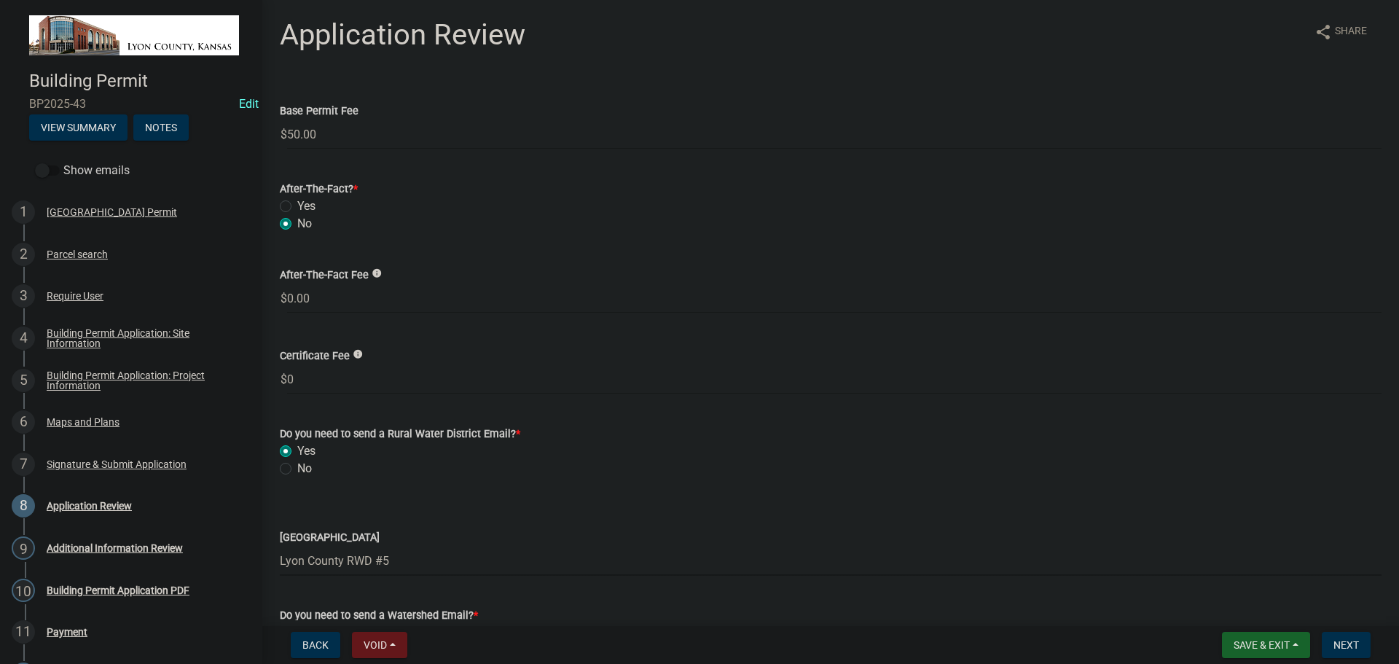
select select "169485af-312d-4ee3-a73d-b4cf41f15e98"
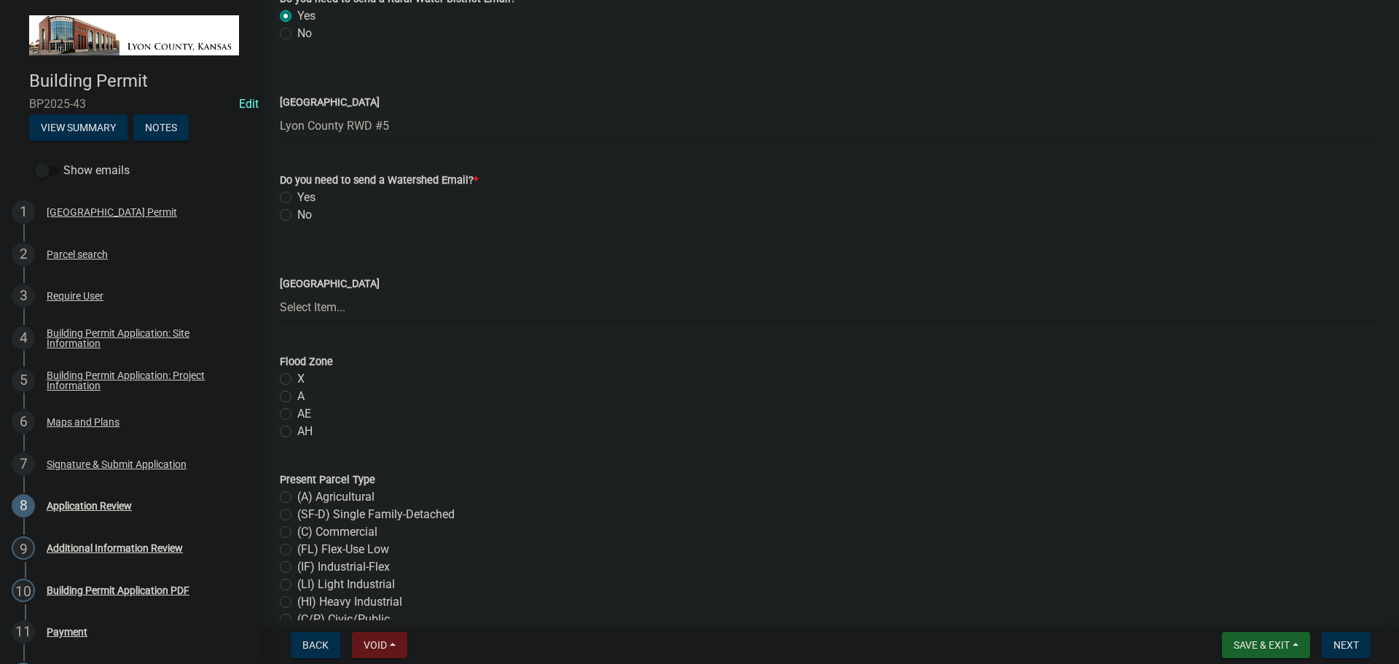
scroll to position [239, 0]
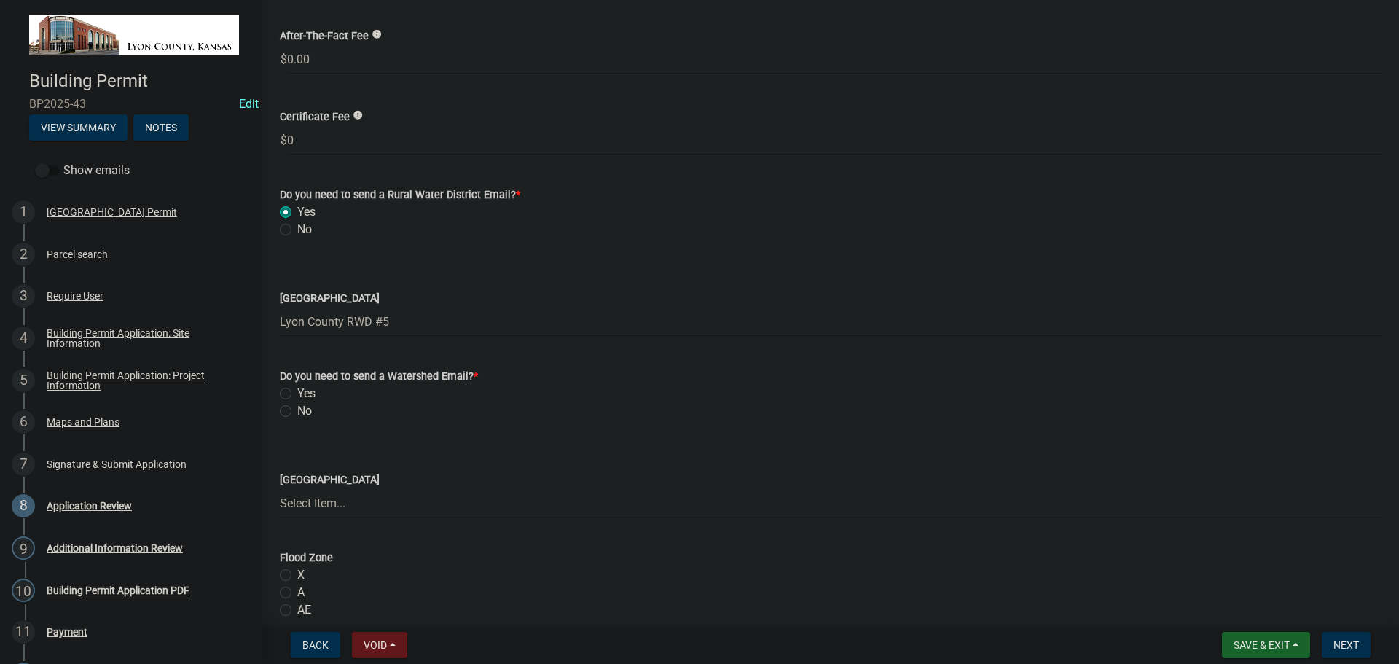
click at [297, 393] on label "Yes" at bounding box center [306, 393] width 18 height 17
click at [297, 393] on input "Yes" at bounding box center [301, 389] width 9 height 9
radio input "true"
click at [325, 506] on select "Select Item... Allen Creek #89 Big Creek #48 Eagle Creek #77 Jacobs-Phenis Cree…" at bounding box center [831, 503] width 1102 height 30
click at [280, 488] on select "Select Item... Allen Creek #89 Big Creek #48 Eagle Creek #77 Jacobs-Phenis Cree…" at bounding box center [831, 503] width 1102 height 30
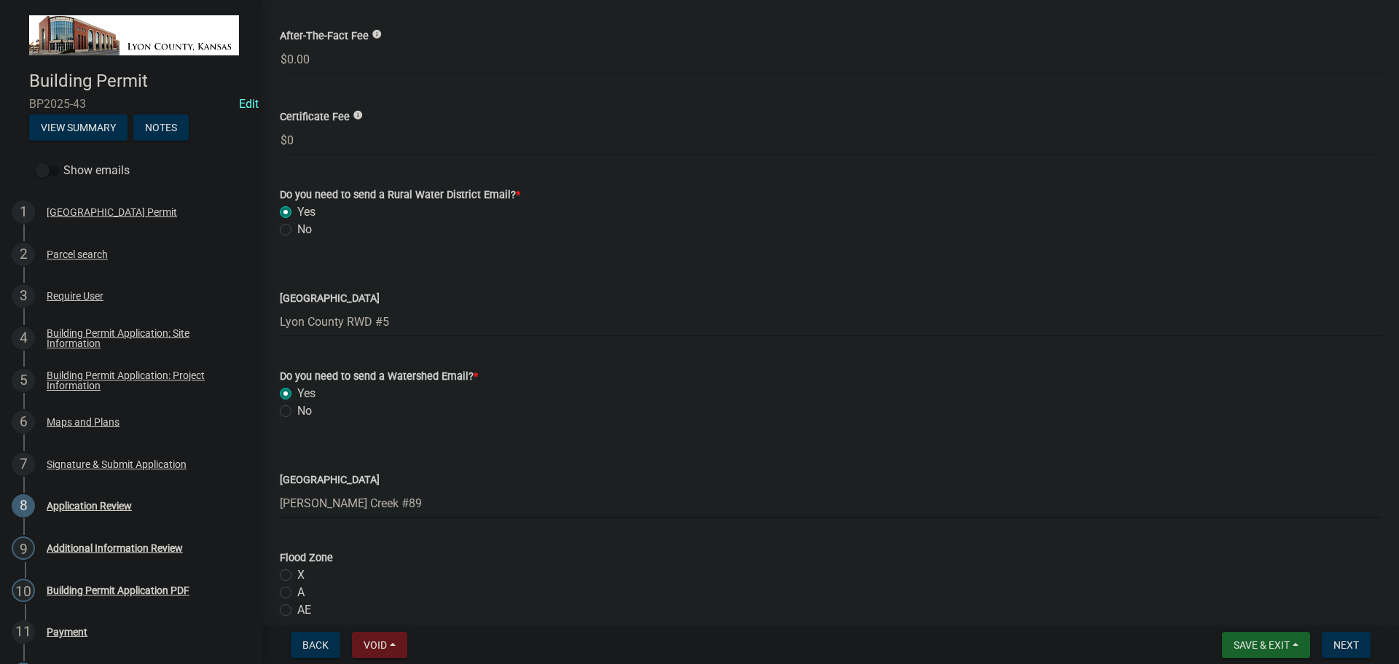
select select "da6d60c8-3d11-4724-b4ee-c5ebdf21c116"
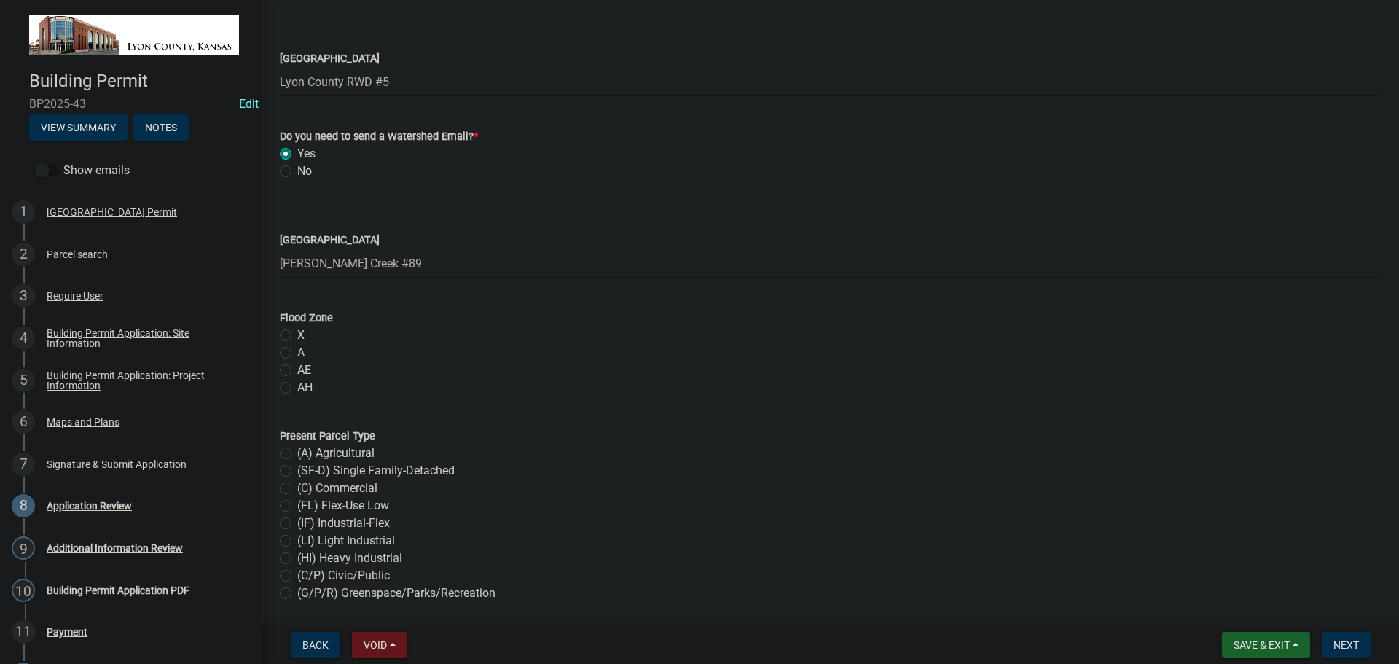
scroll to position [530, 0]
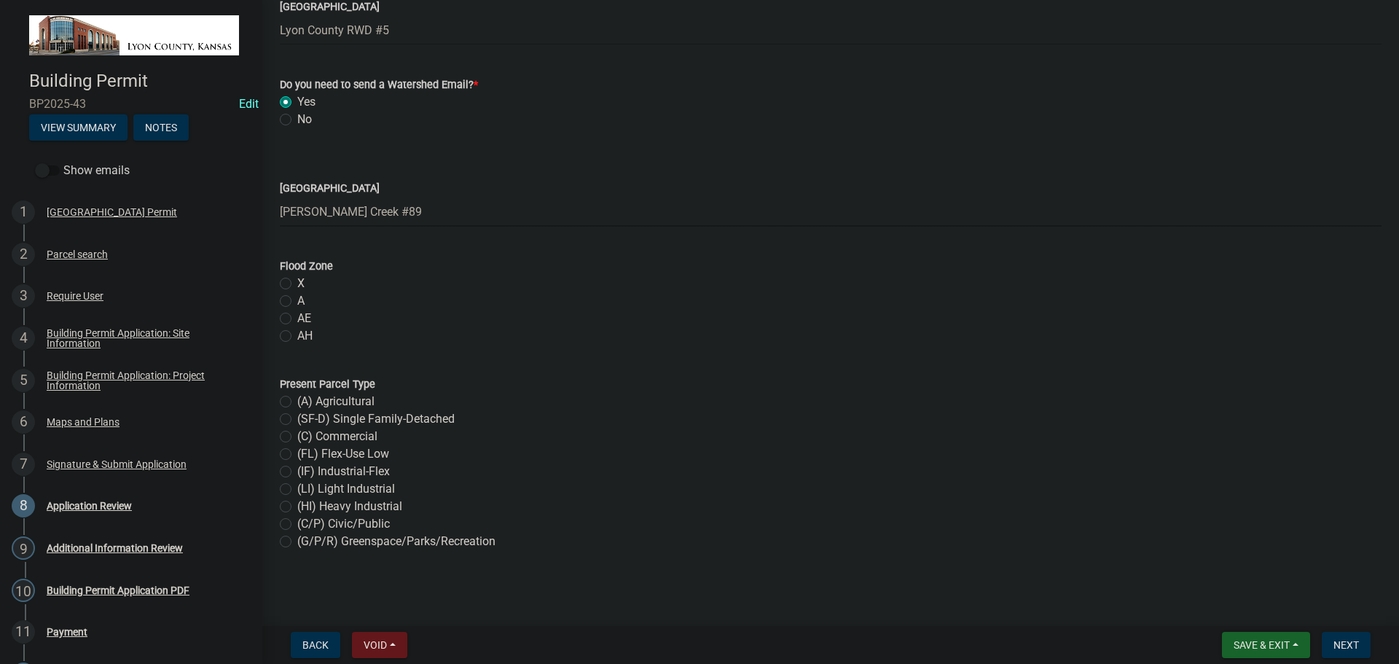
click at [297, 283] on label "X" at bounding box center [300, 283] width 7 height 17
click at [297, 283] on input "X" at bounding box center [301, 279] width 9 height 9
radio input "true"
click at [297, 400] on label "(A) Agricultural" at bounding box center [335, 401] width 77 height 17
click at [297, 400] on input "(A) Agricultural" at bounding box center [301, 397] width 9 height 9
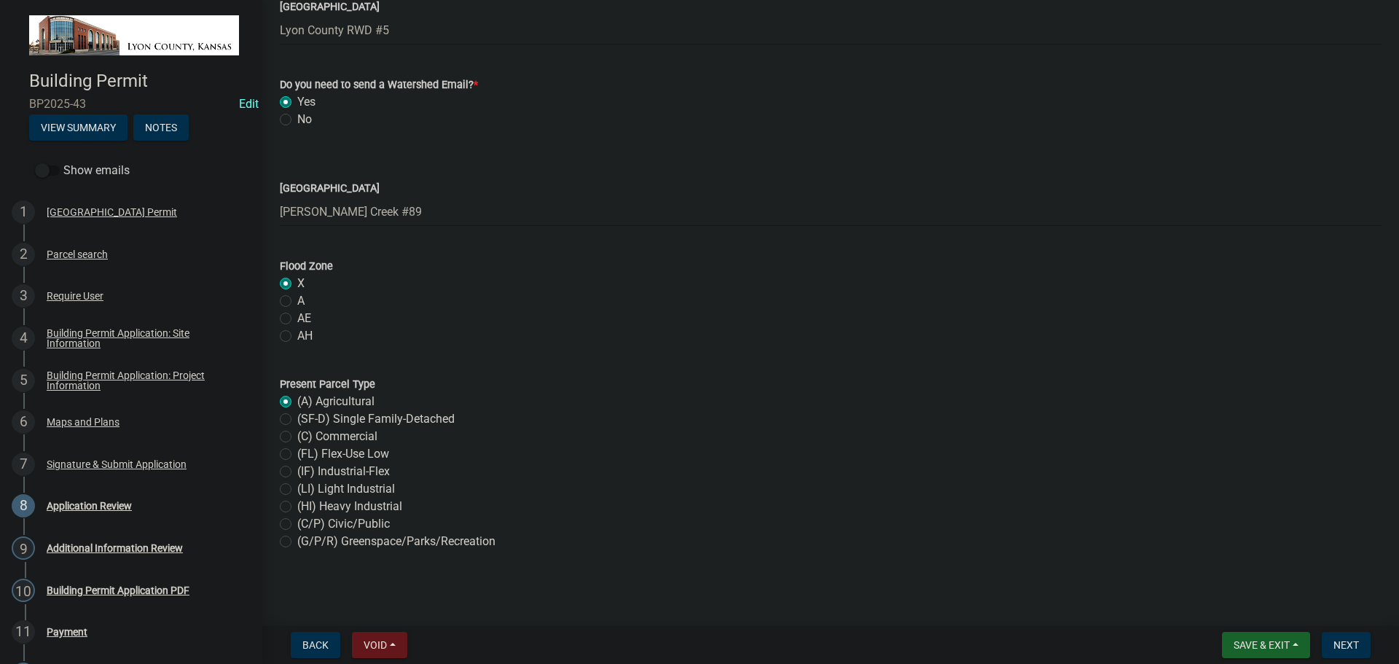
radio input "true"
click at [1349, 643] on span "Next" at bounding box center [1346, 645] width 26 height 12
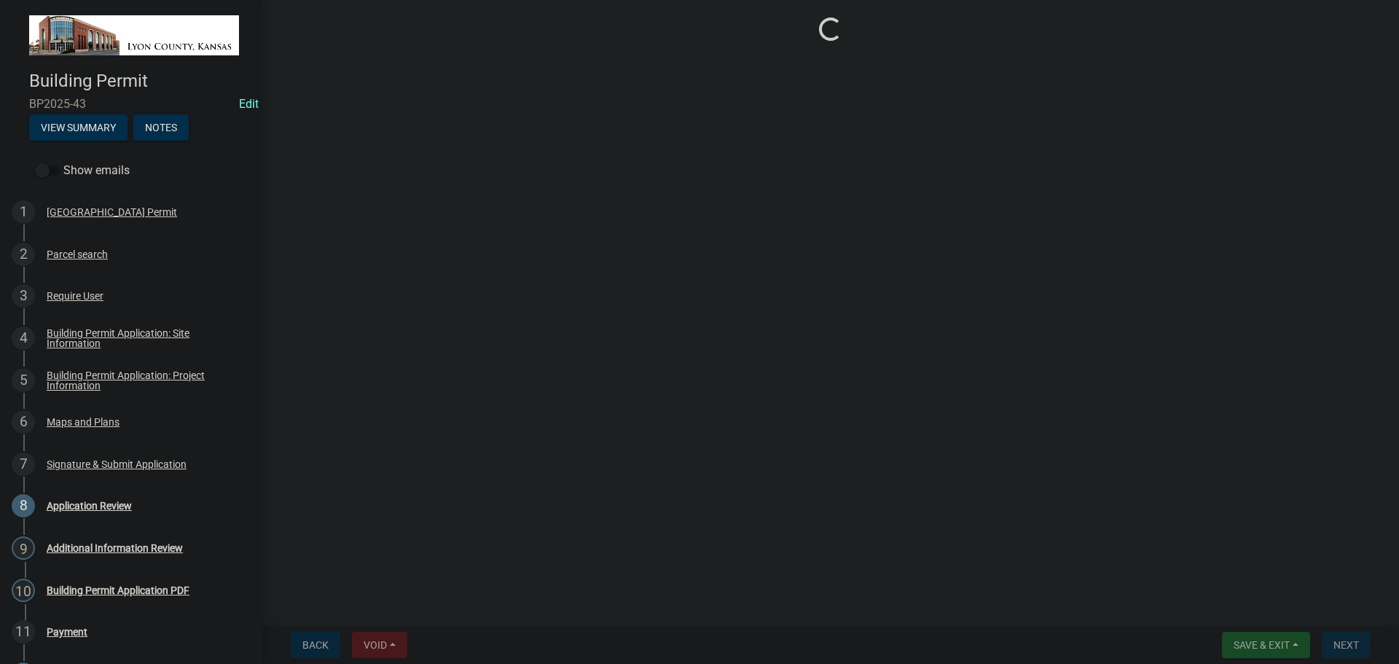
scroll to position [0, 0]
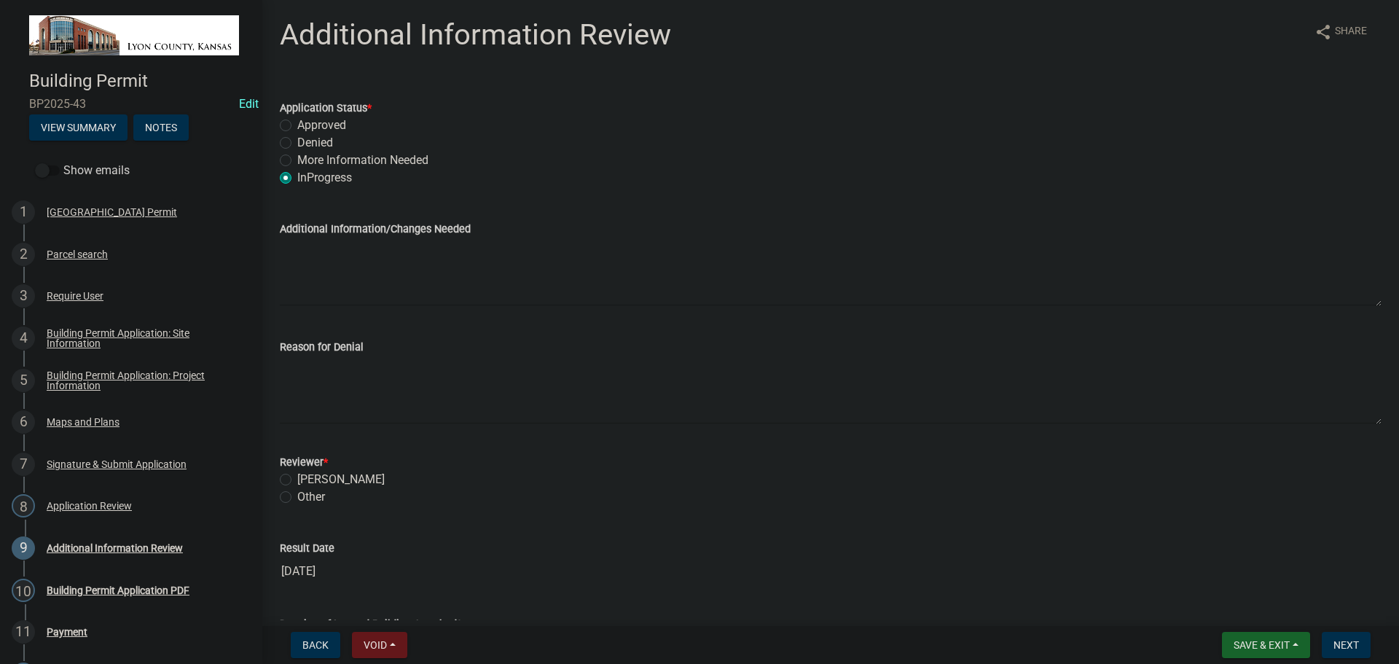
click at [324, 125] on label "Approved" at bounding box center [321, 125] width 49 height 17
click at [307, 125] on input "Approved" at bounding box center [301, 121] width 9 height 9
radio input "true"
click at [297, 480] on label "Samuel N Seeley" at bounding box center [340, 479] width 87 height 17
click at [297, 480] on input "Samuel N Seeley" at bounding box center [301, 475] width 9 height 9
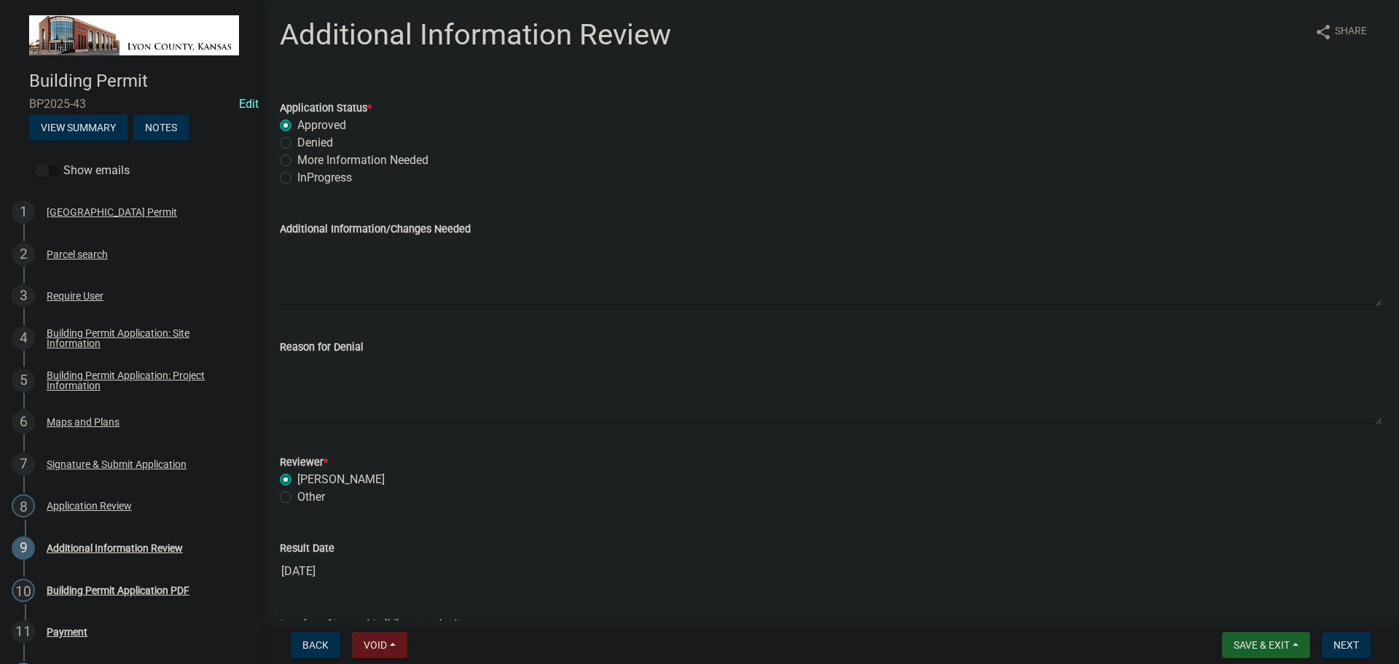
radio input "true"
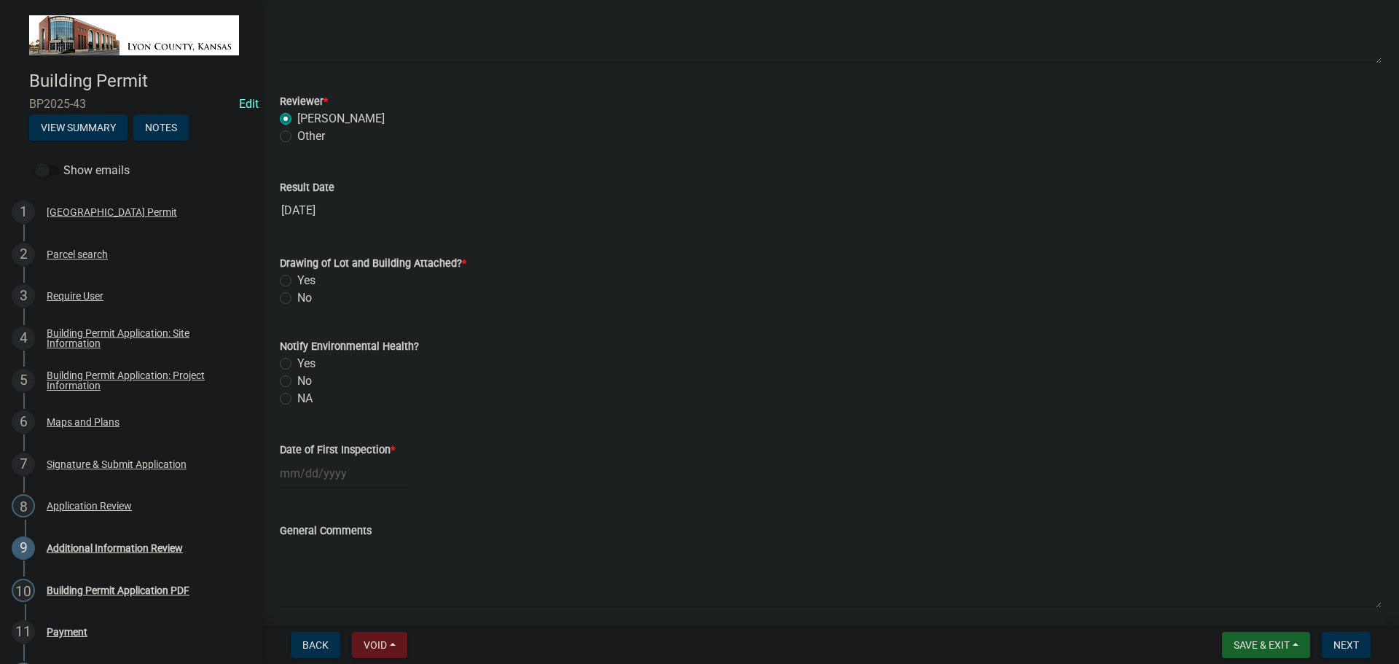
scroll to position [364, 0]
click at [297, 275] on label "Yes" at bounding box center [306, 276] width 18 height 17
click at [297, 275] on input "Yes" at bounding box center [301, 272] width 9 height 9
radio input "true"
click at [297, 357] on label "Yes" at bounding box center [306, 359] width 18 height 17
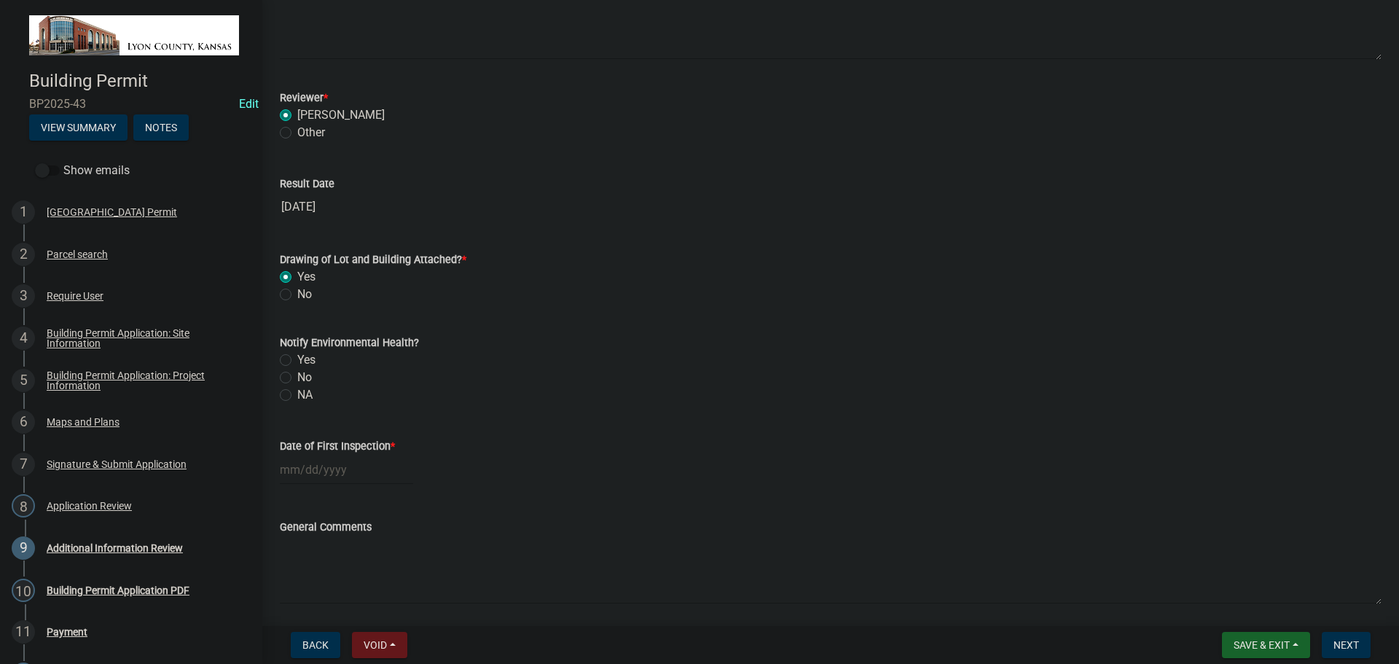
click at [297, 357] on input "Yes" at bounding box center [301, 355] width 9 height 9
radio input "true"
click at [324, 472] on div at bounding box center [346, 470] width 133 height 30
select select "8"
select select "2025"
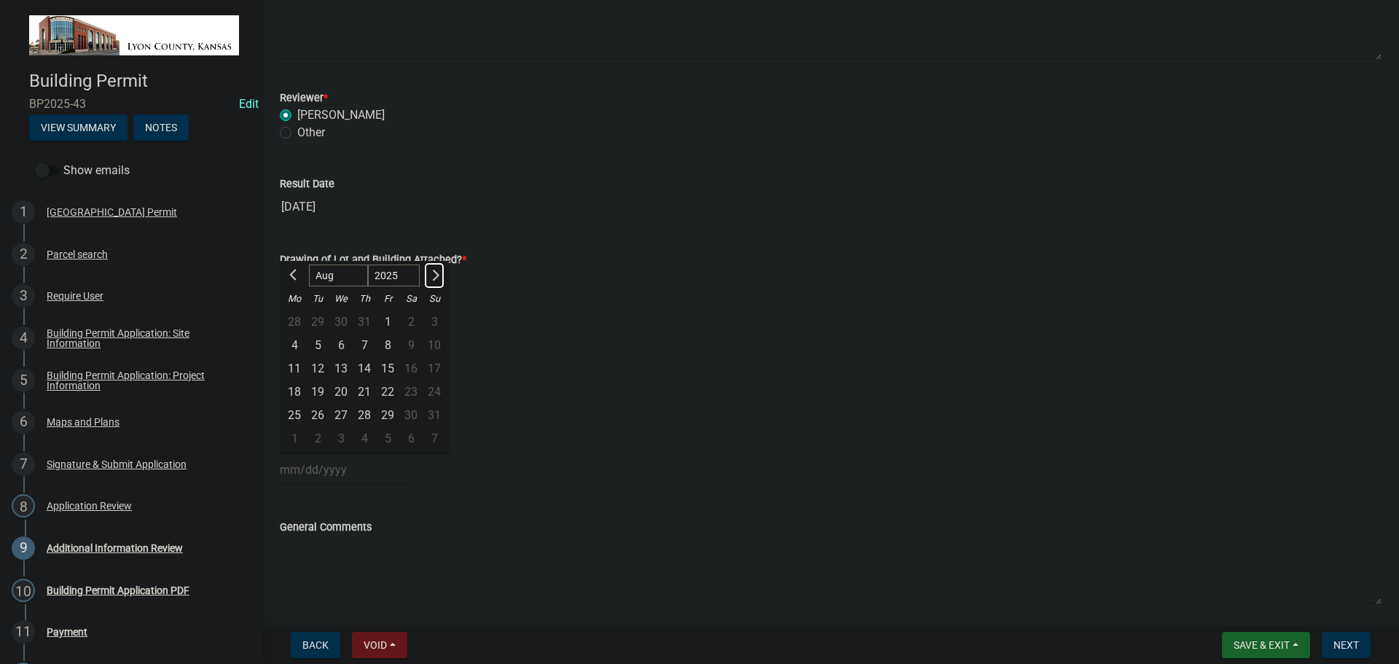
click at [434, 271] on span "Next month" at bounding box center [433, 275] width 11 height 11
select select "11"
click at [315, 392] on div "18" at bounding box center [317, 391] width 23 height 23
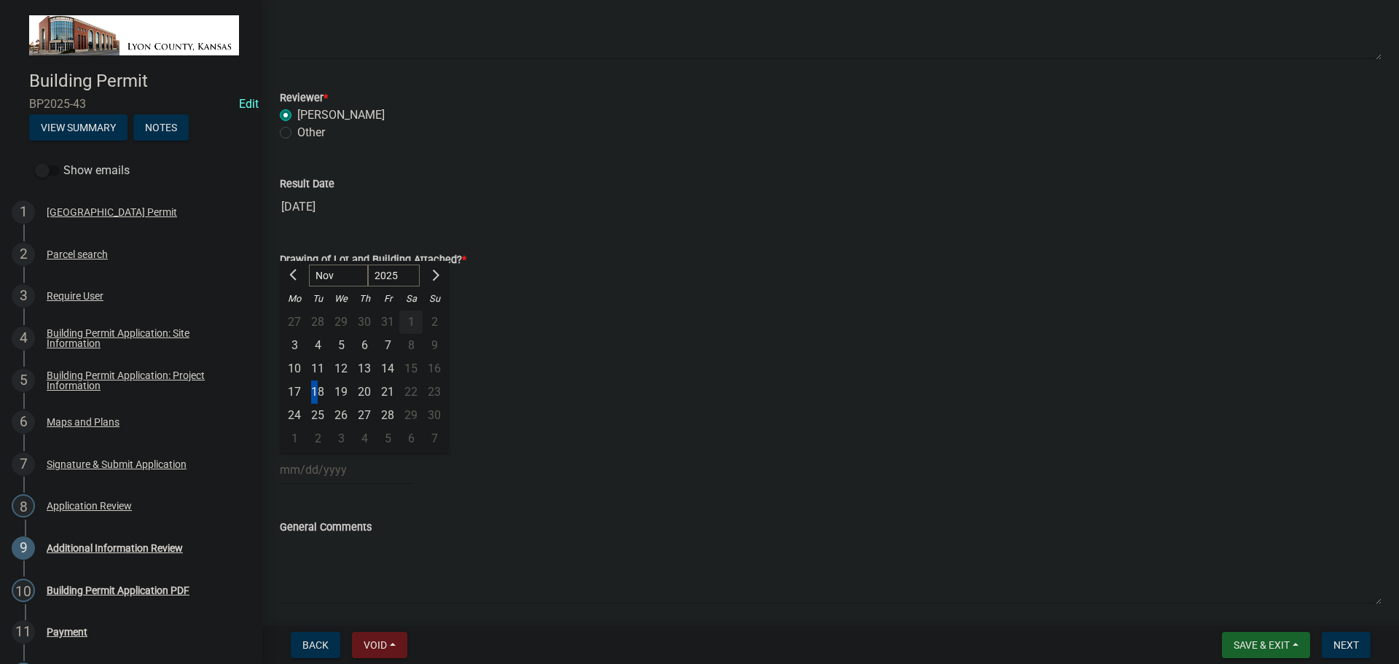
type input "11/18/2025"
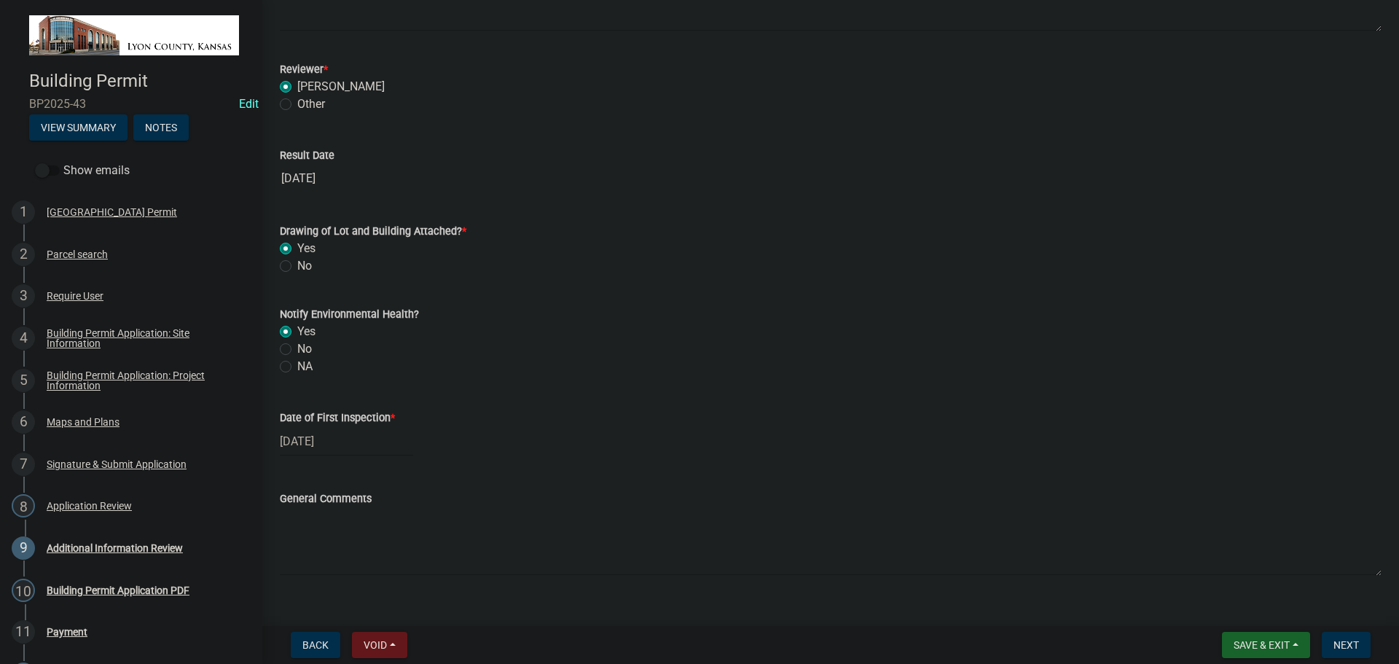
scroll to position [417, 0]
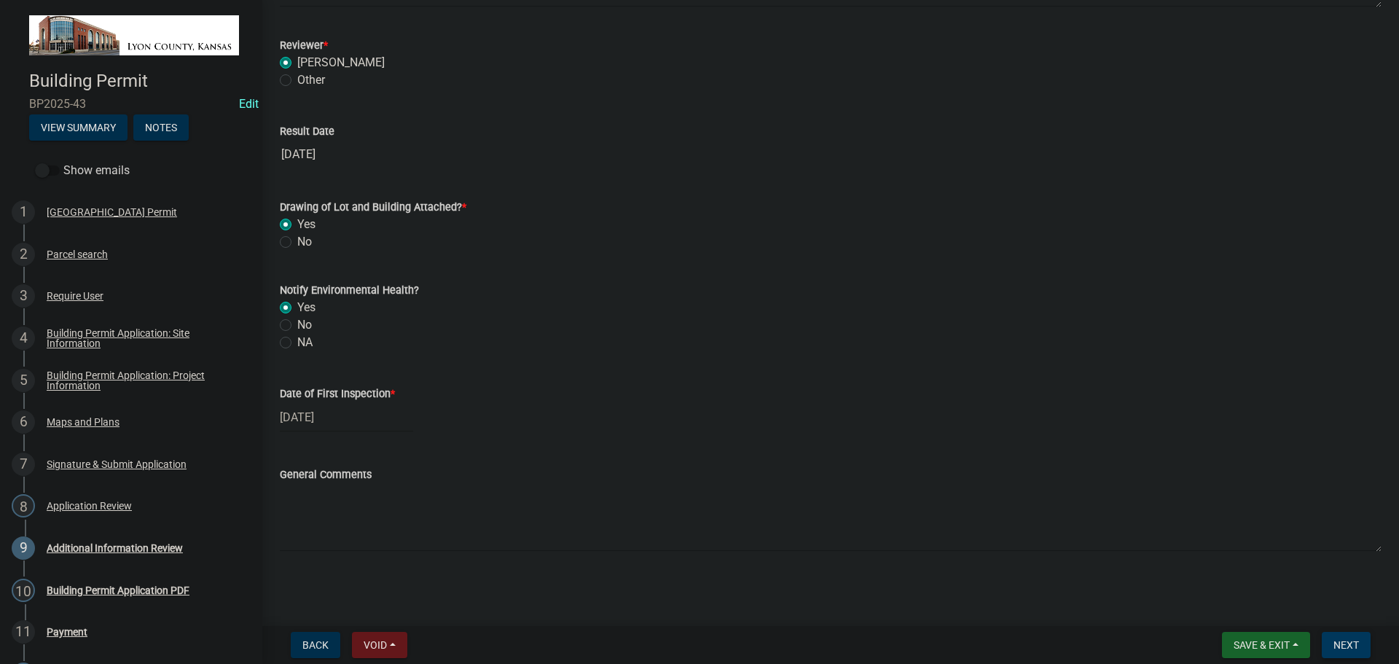
click at [1347, 649] on span "Next" at bounding box center [1346, 645] width 26 height 12
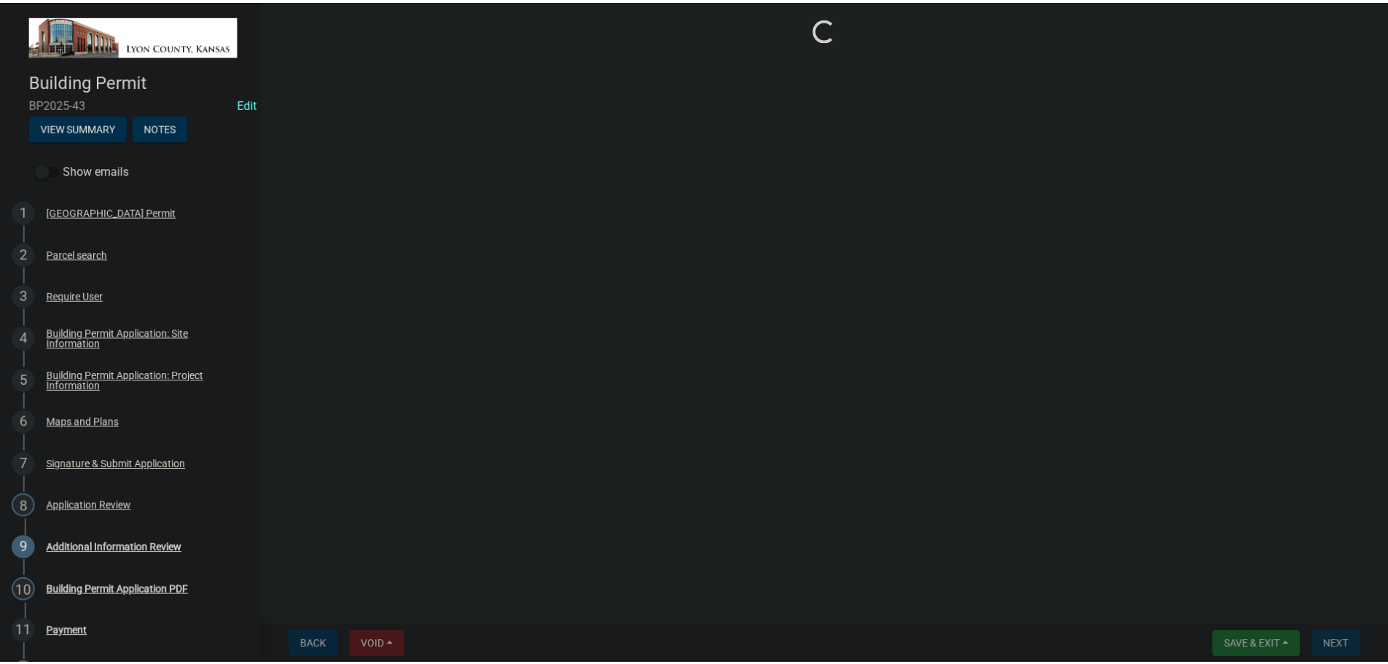
scroll to position [0, 0]
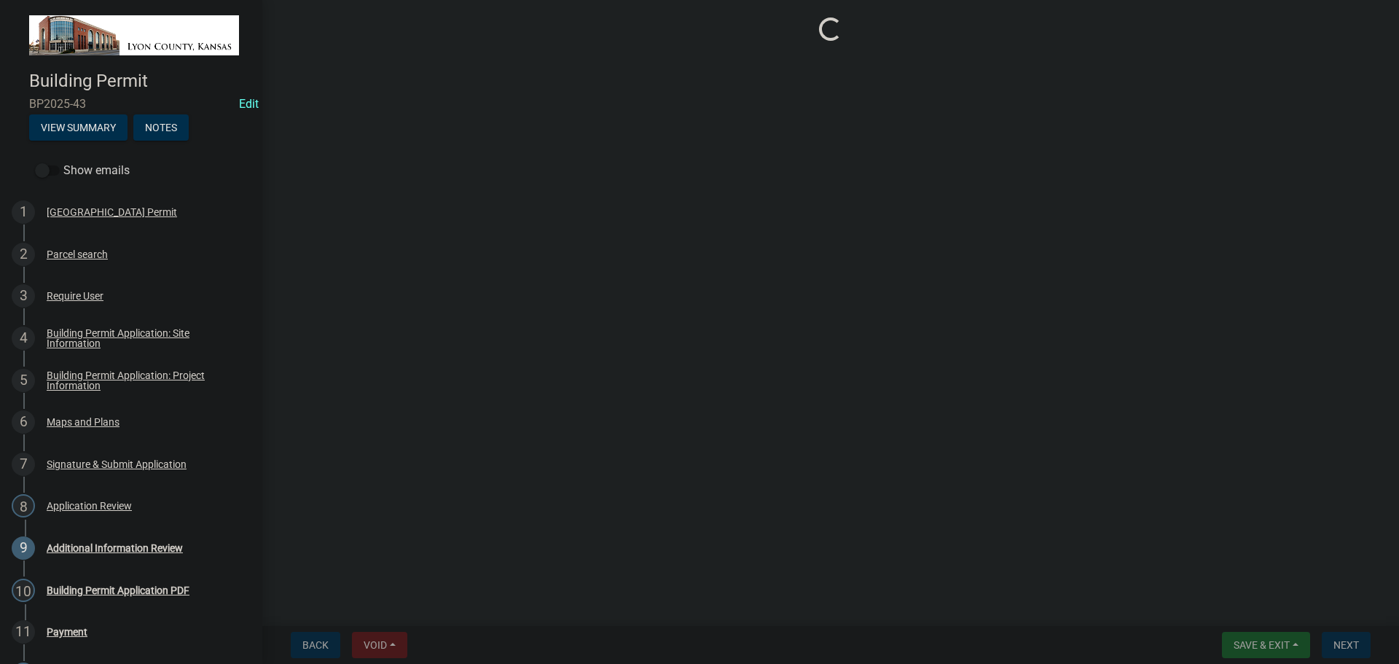
select select "3: 3"
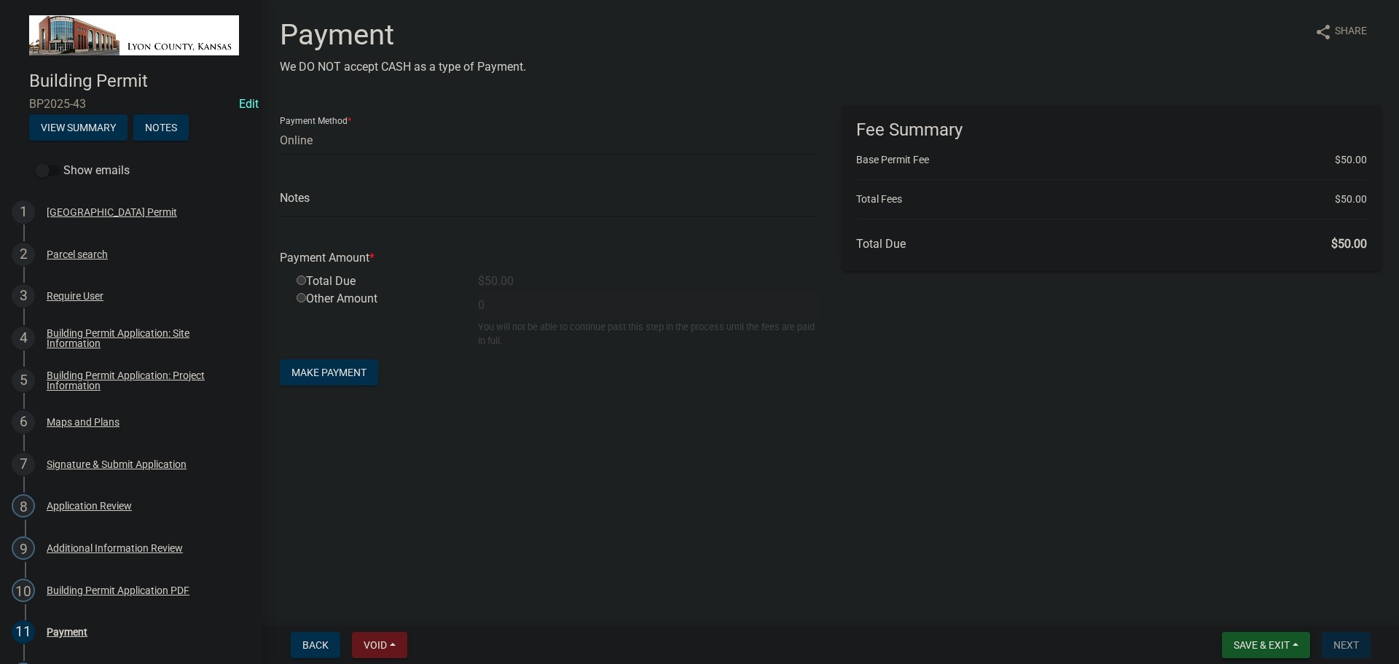
click at [1258, 640] on span "Save & Exit" at bounding box center [1262, 645] width 56 height 12
click at [1239, 611] on button "Save & Exit" at bounding box center [1252, 606] width 117 height 35
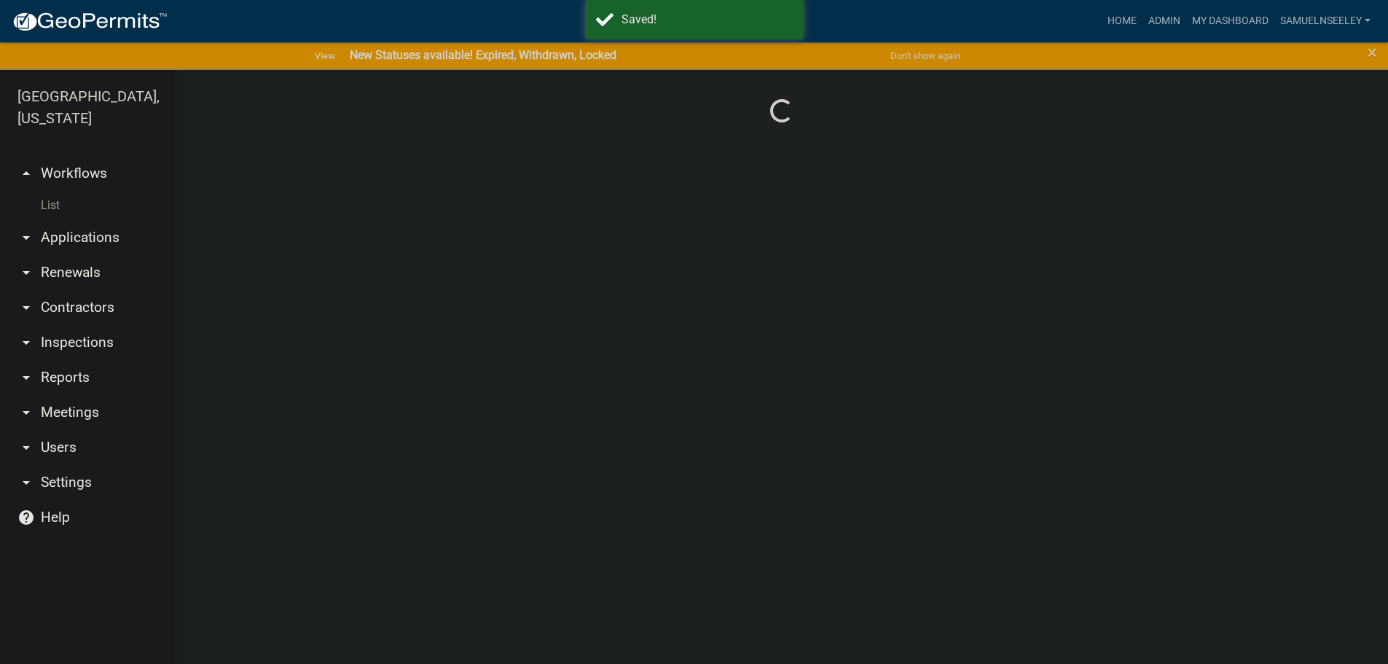
click at [54, 191] on link "List" at bounding box center [87, 205] width 175 height 29
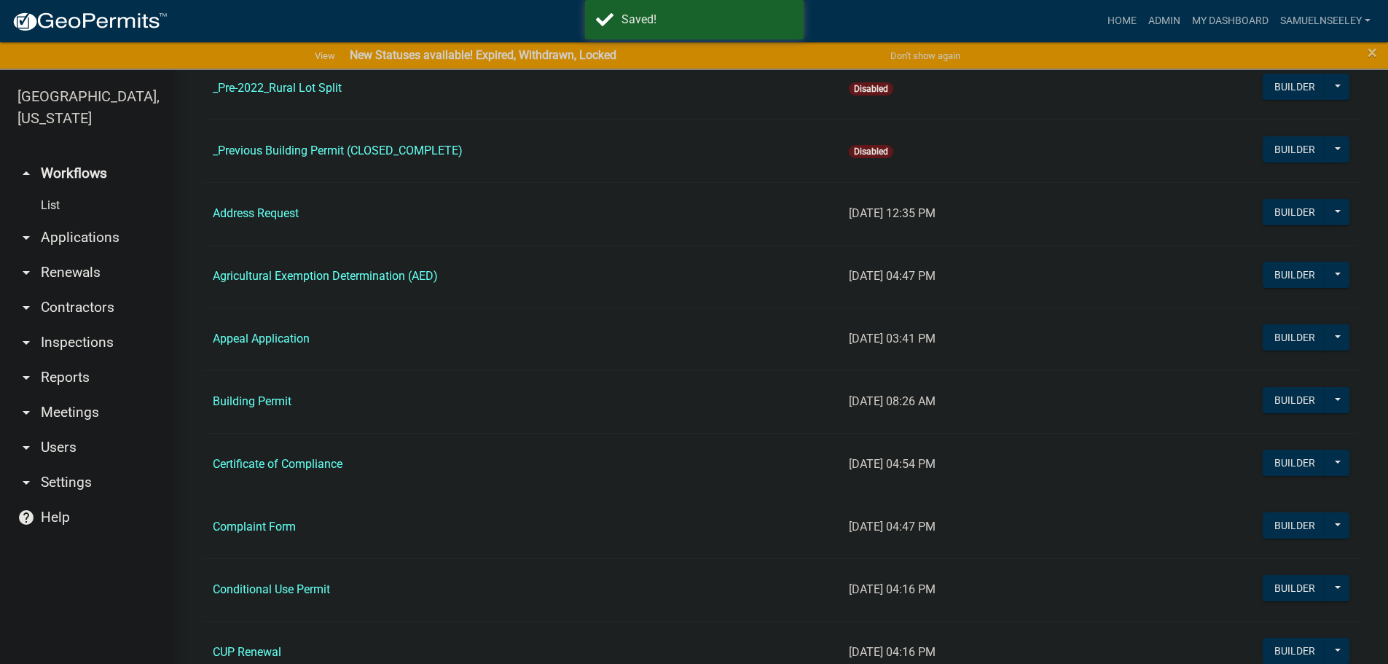
scroll to position [437, 0]
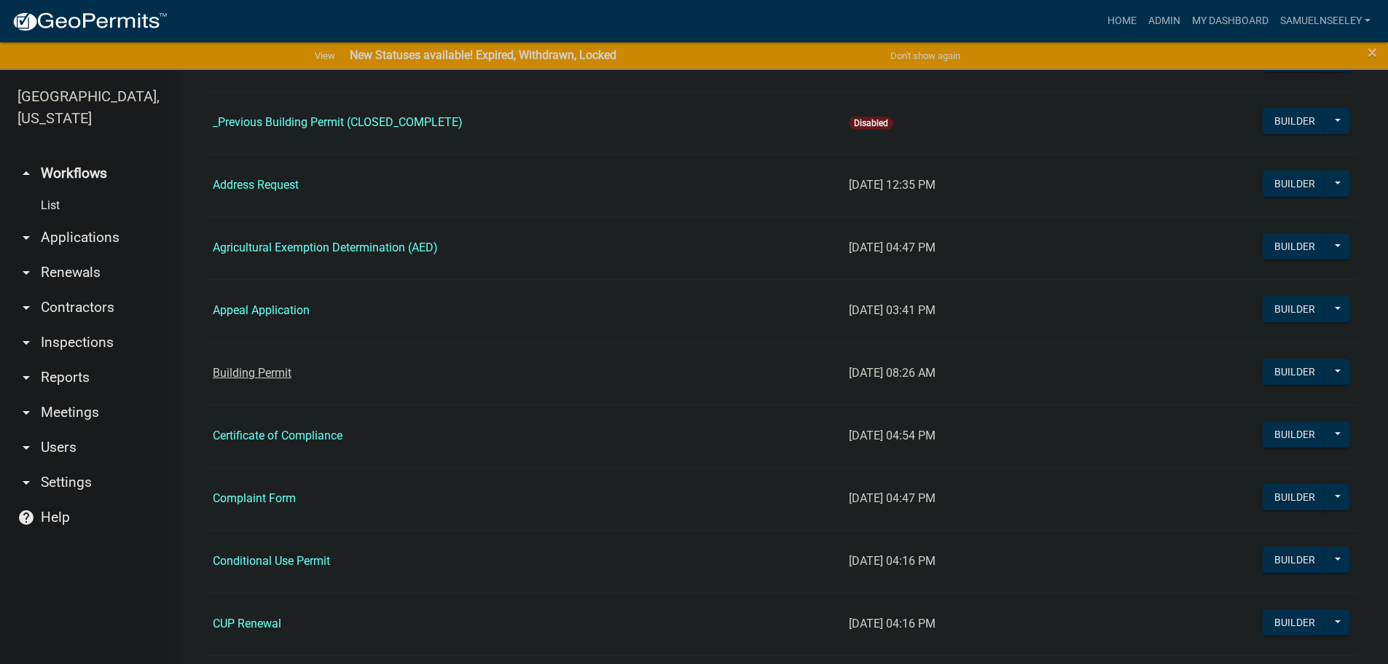
click at [257, 374] on link "Building Permit" at bounding box center [252, 373] width 79 height 14
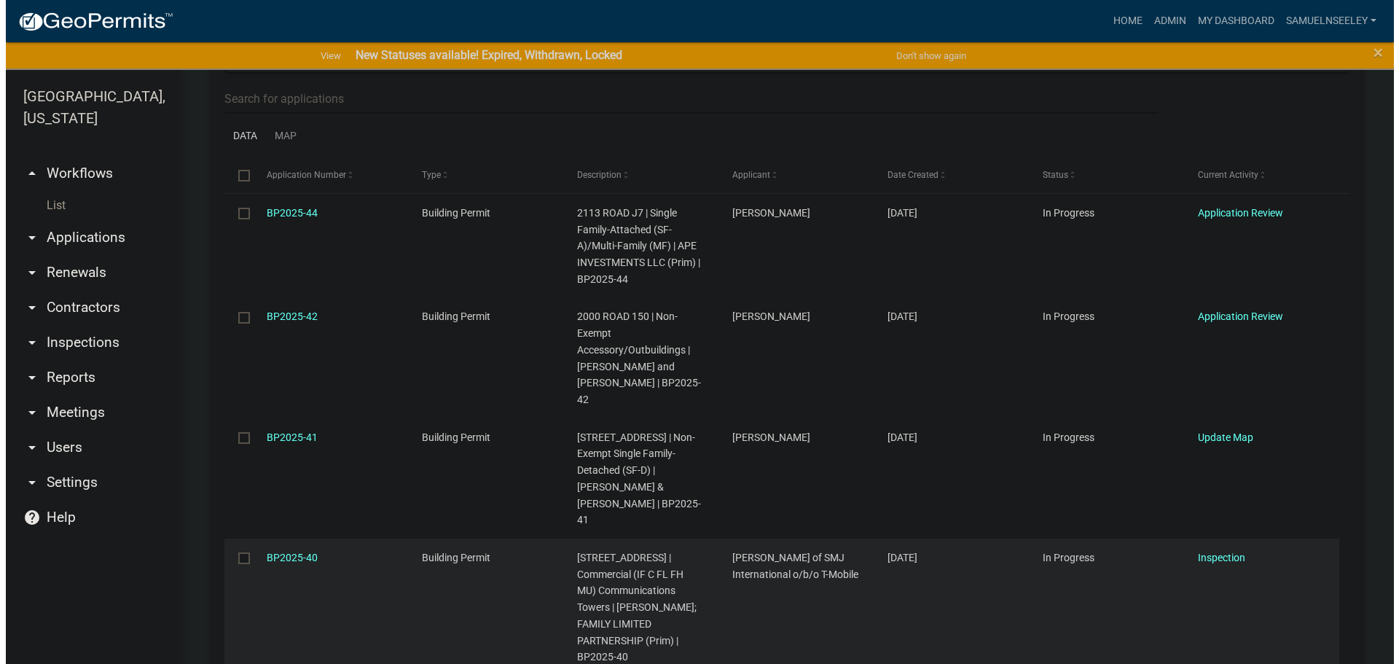
scroll to position [291, 0]
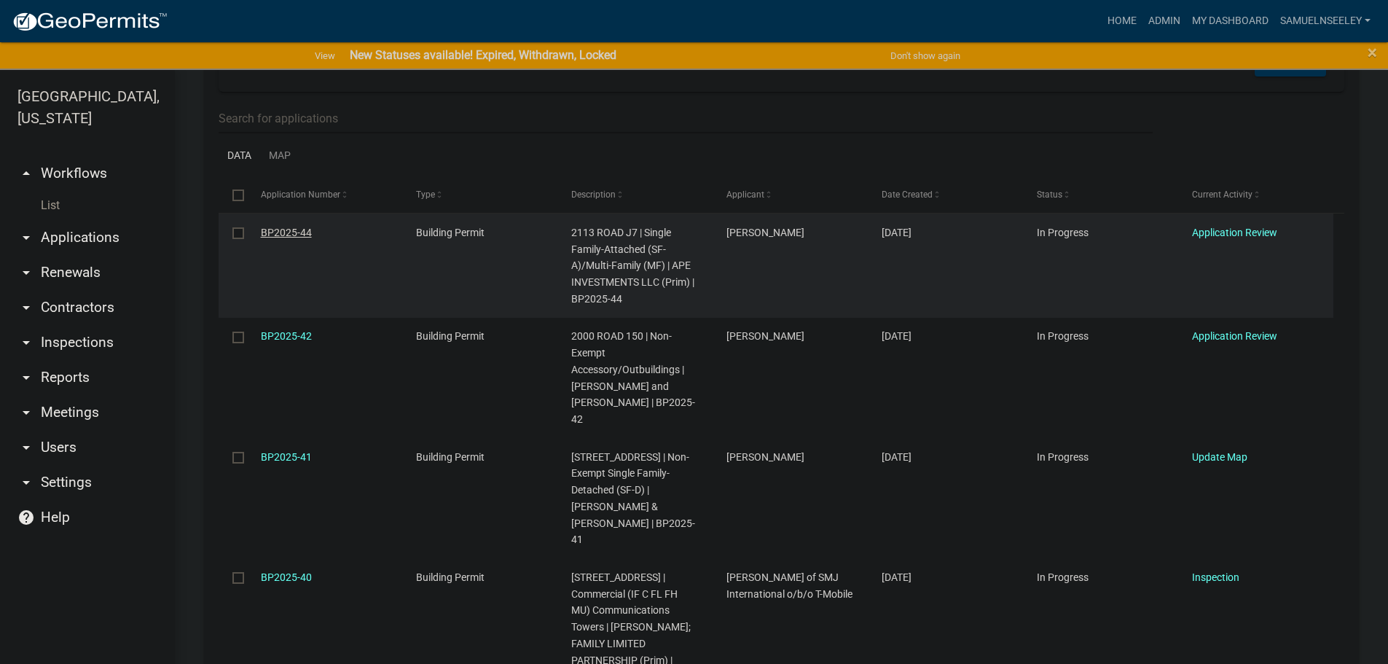
click at [273, 230] on link "BP2025-44" at bounding box center [286, 233] width 51 height 12
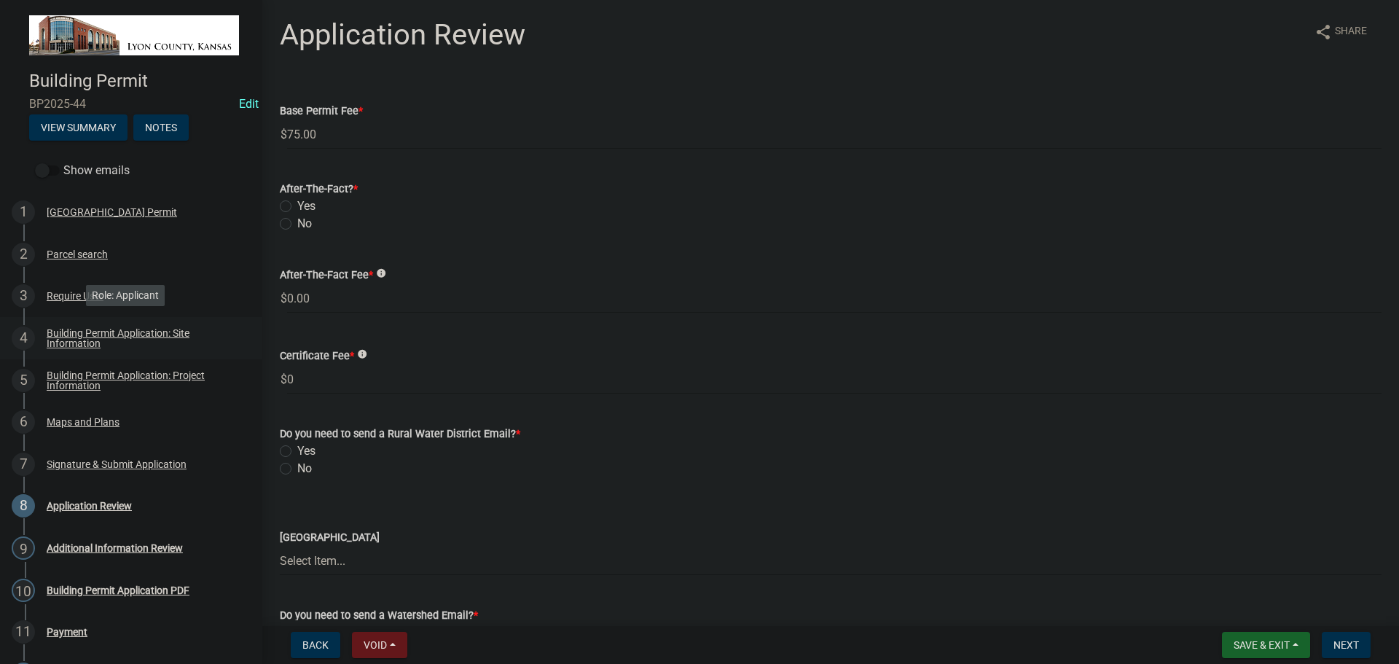
click at [63, 335] on div "Building Permit Application: Site Information" at bounding box center [143, 338] width 192 height 20
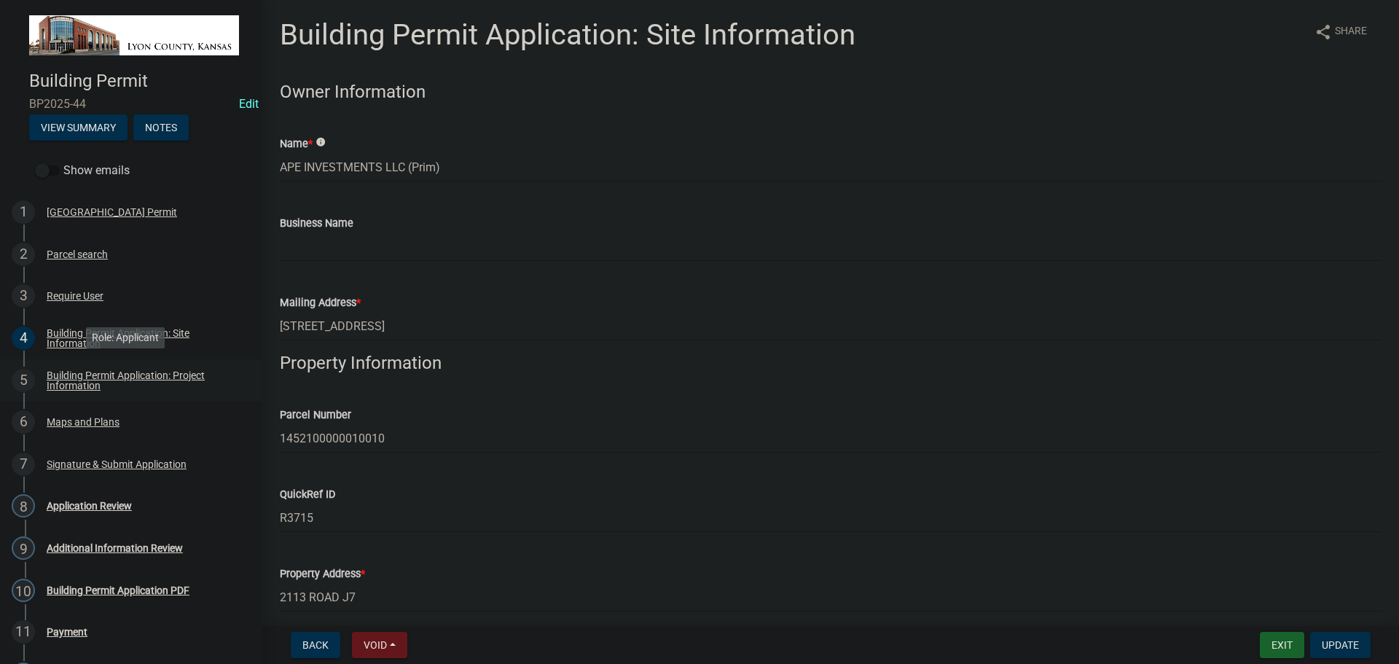
click at [85, 364] on link "5 Building Permit Application: Project Information" at bounding box center [131, 380] width 262 height 42
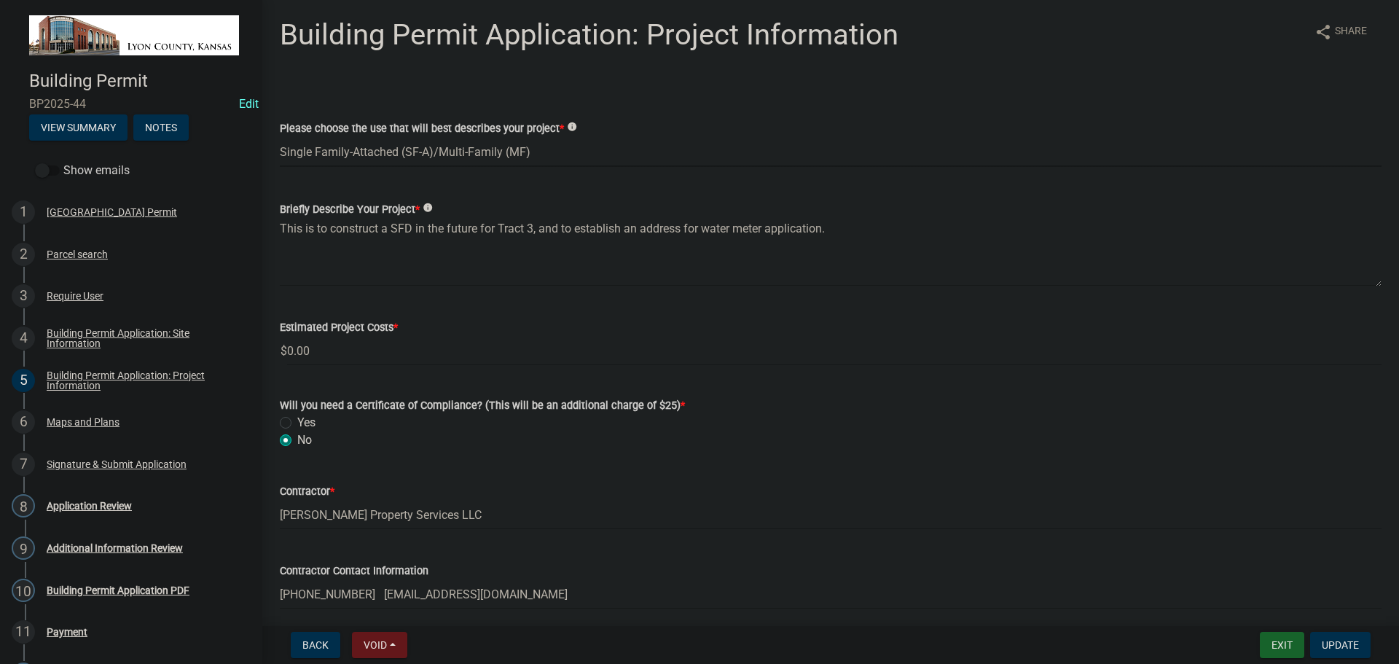
click at [354, 153] on select "Select Item... Non-Exempt Single Family-Detached (SF-D) Non-Exempt Accessory Dw…" at bounding box center [831, 152] width 1102 height 30
click at [280, 137] on select "Select Item... Non-Exempt Single Family-Detached (SF-D) Non-Exempt Accessory Dw…" at bounding box center [831, 152] width 1102 height 30
select select "443bc149-a562-434d-b67f-cb8befea0c8e"
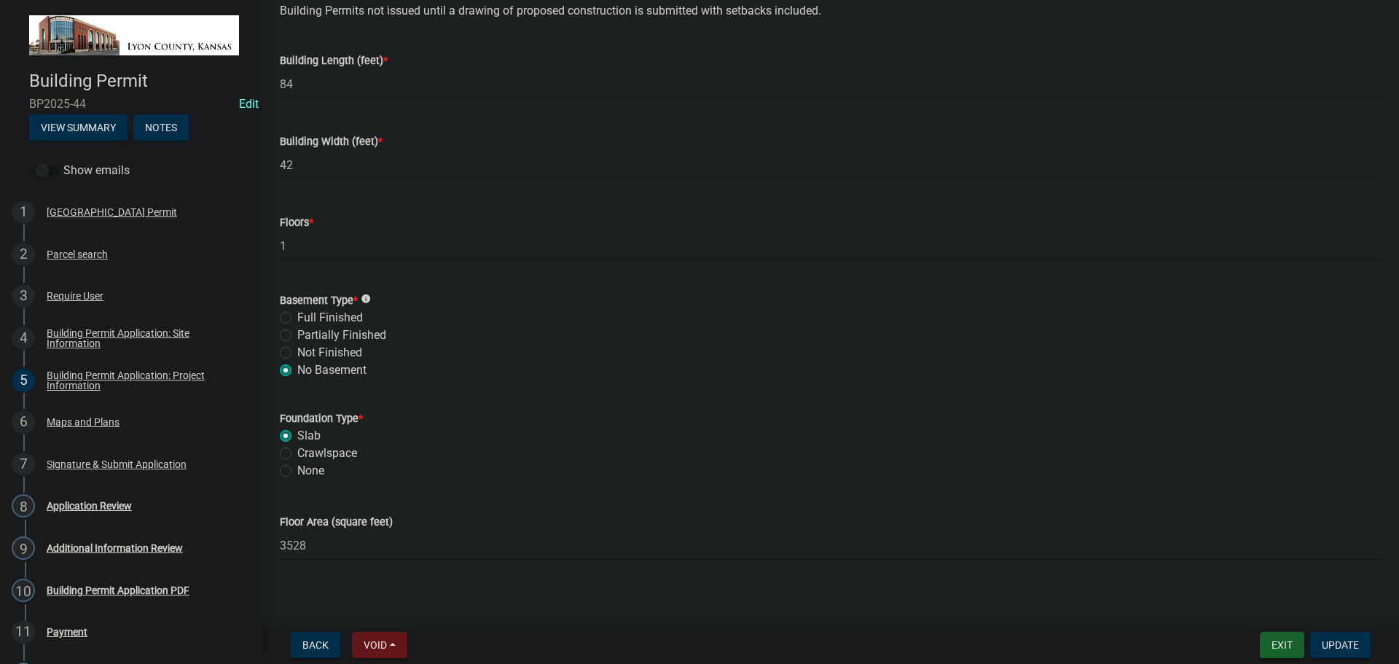
scroll to position [1012, 0]
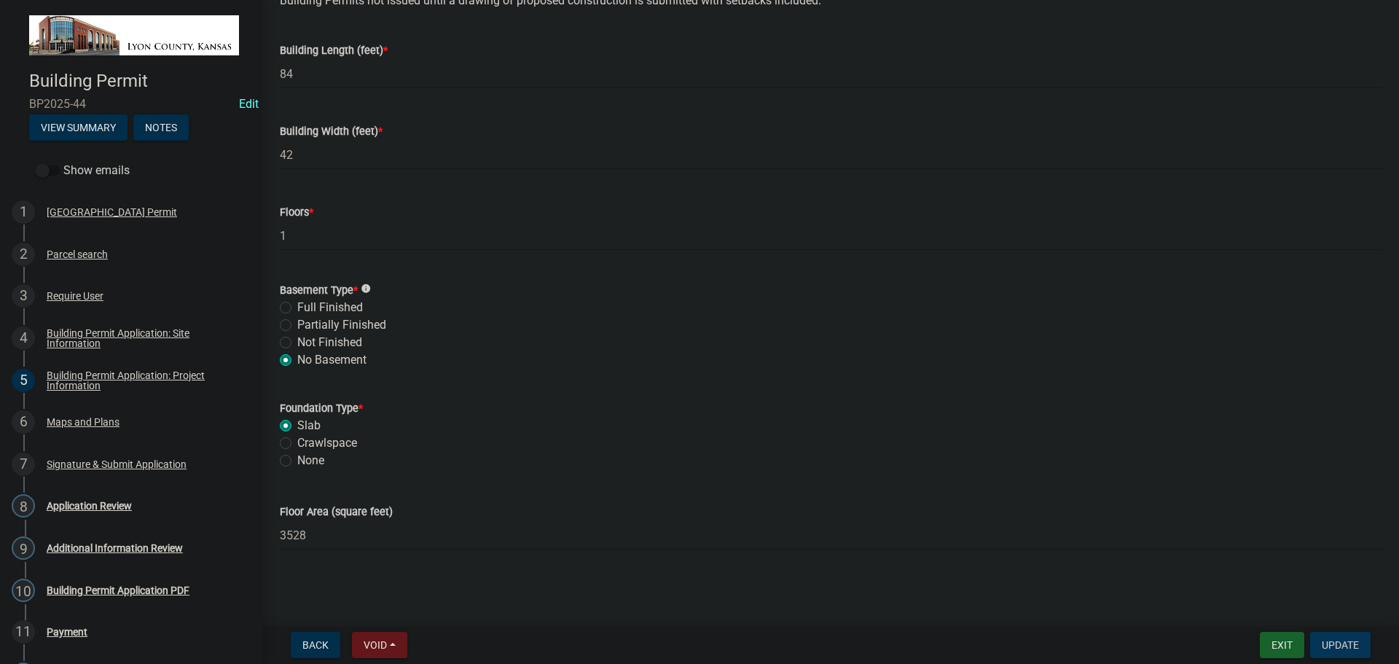
click at [1341, 646] on span "Update" at bounding box center [1340, 645] width 37 height 12
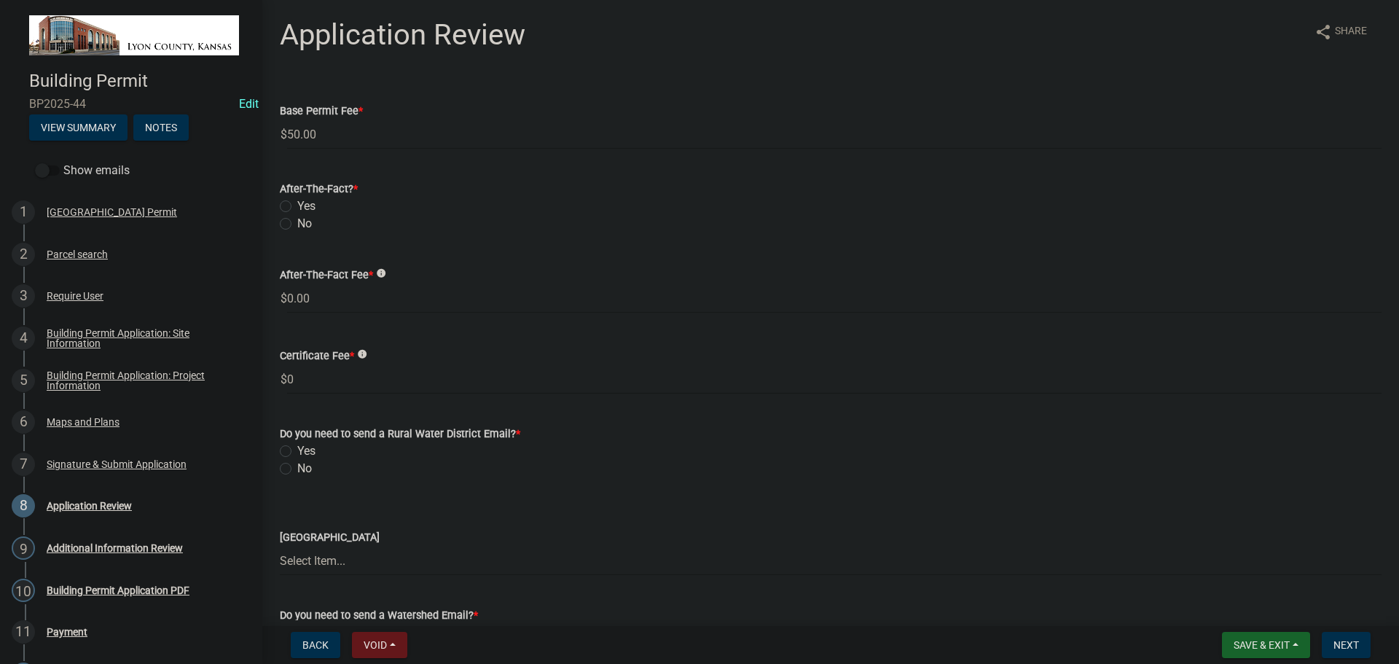
click at [297, 220] on label "No" at bounding box center [304, 223] width 15 height 17
click at [297, 220] on input "No" at bounding box center [301, 219] width 9 height 9
radio input "true"
click at [297, 449] on label "Yes" at bounding box center [306, 450] width 18 height 17
click at [297, 449] on input "Yes" at bounding box center [301, 446] width 9 height 9
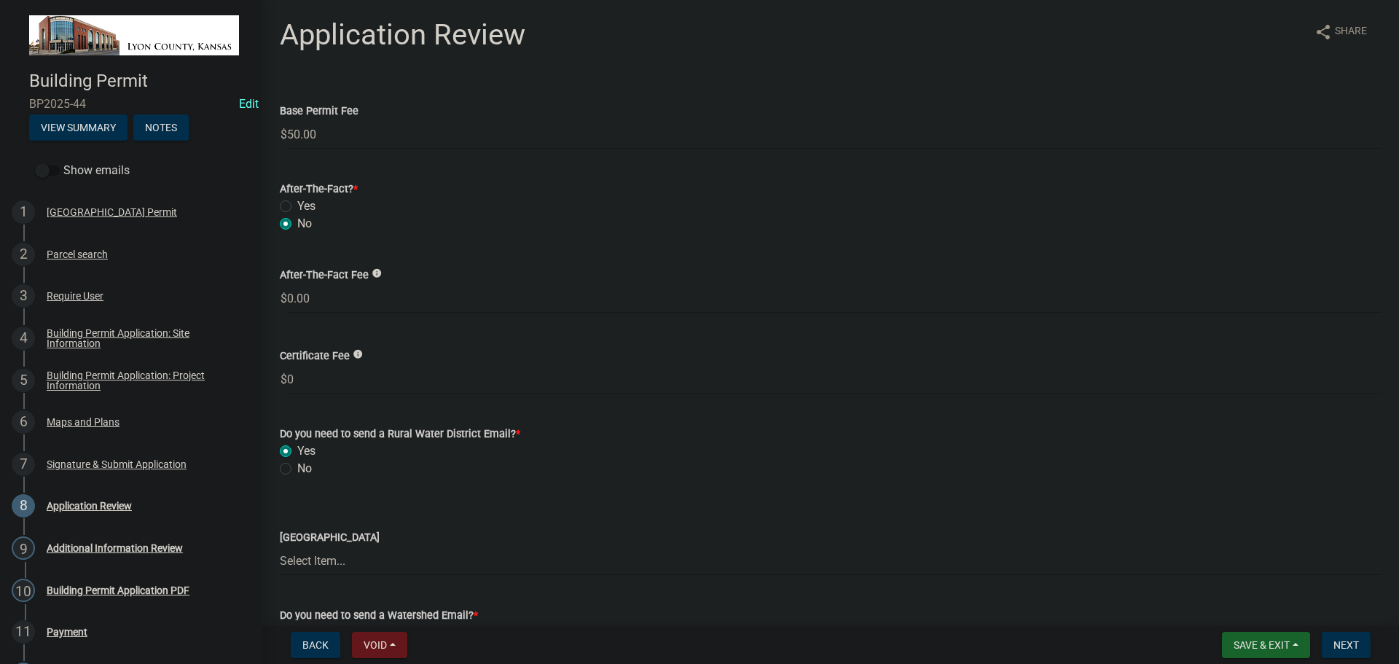
radio input "true"
click at [326, 554] on select "Select Item... Lyon County RWD #1 Lyon County RWD #2 Lyon County RWD #3 Lyon Co…" at bounding box center [831, 561] width 1102 height 30
click at [280, 546] on select "Select Item... Lyon County RWD #1 Lyon County RWD #2 Lyon County RWD #3 Lyon Co…" at bounding box center [831, 561] width 1102 height 30
select select "169485af-312d-4ee3-a73d-b4cf41f15e98"
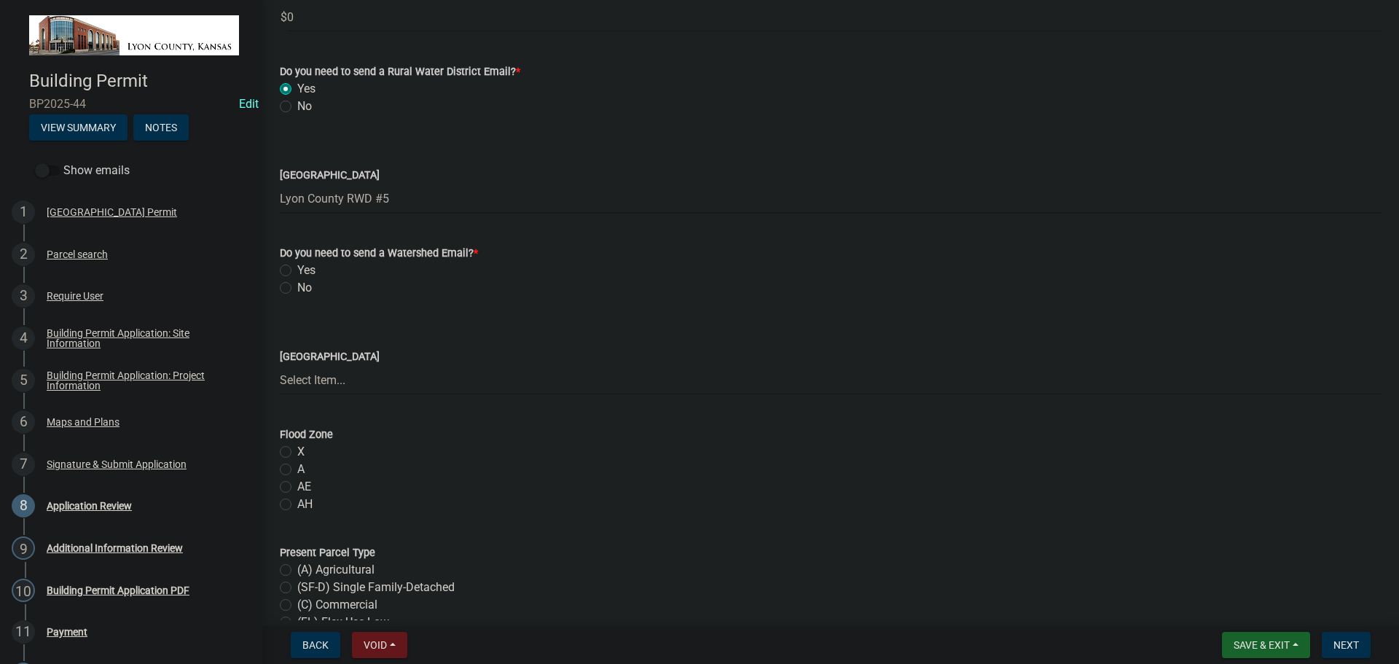
scroll to position [364, 0]
click at [297, 267] on label "Yes" at bounding box center [306, 267] width 18 height 17
click at [297, 267] on input "Yes" at bounding box center [301, 263] width 9 height 9
radio input "true"
click at [358, 372] on select "Select Item... Allen Creek #89 Big Creek #48 Eagle Creek #77 Jacobs-Phenis Cree…" at bounding box center [831, 378] width 1102 height 30
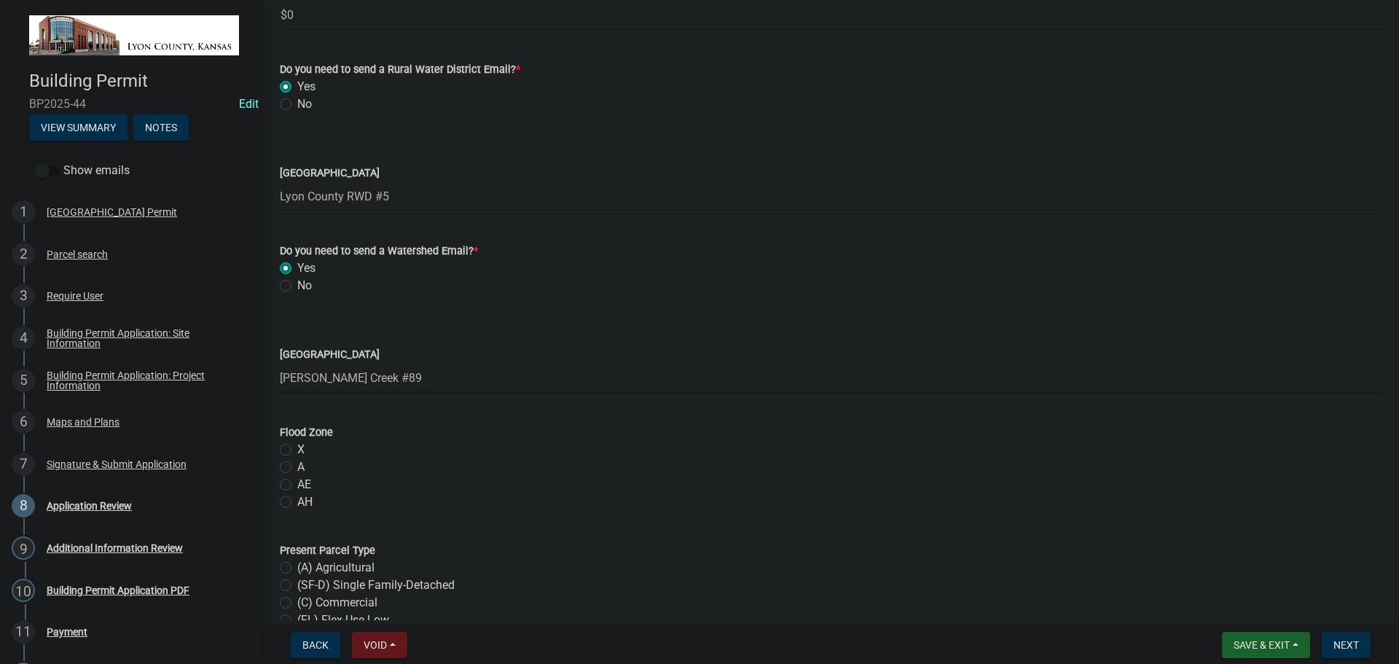
click at [280, 363] on select "Select Item... Allen Creek #89 Big Creek #48 Eagle Creek #77 Jacobs-Phenis Cree…" at bounding box center [831, 378] width 1102 height 30
select select "da6d60c8-3d11-4724-b4ee-c5ebdf21c116"
click at [297, 447] on label "X" at bounding box center [300, 449] width 7 height 17
click at [297, 447] on input "X" at bounding box center [301, 445] width 9 height 9
radio input "true"
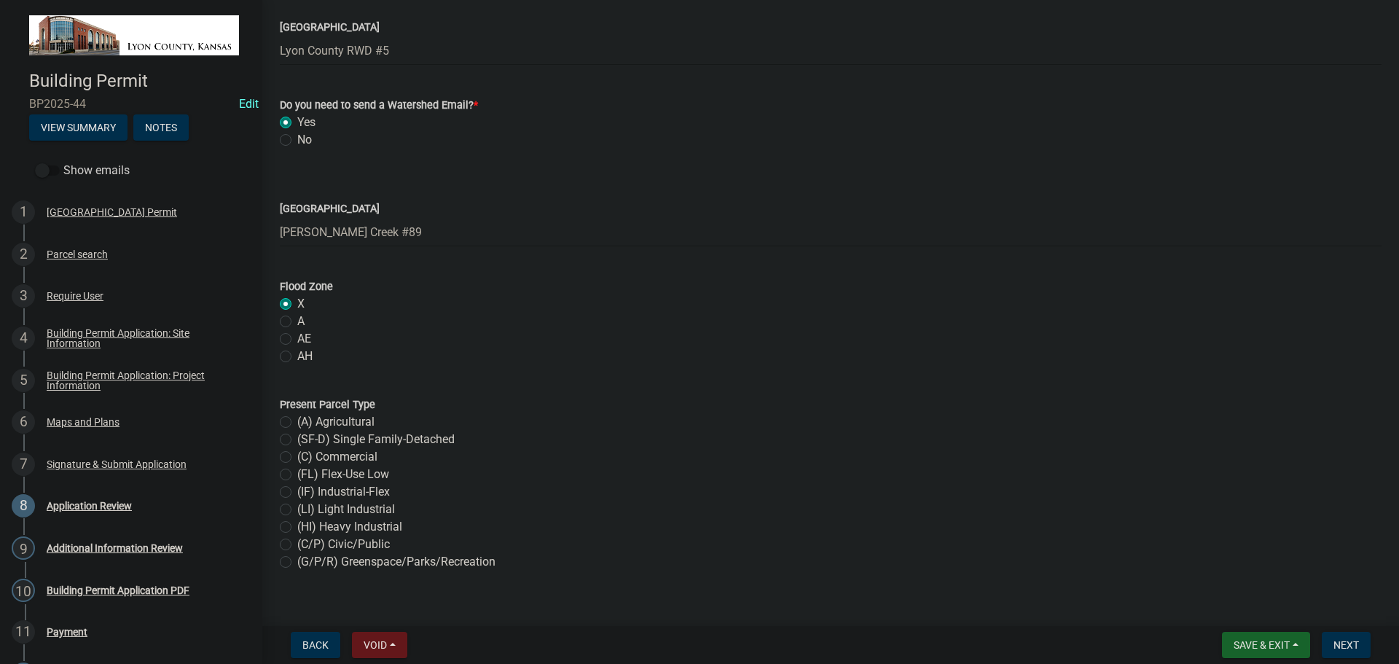
scroll to position [530, 0]
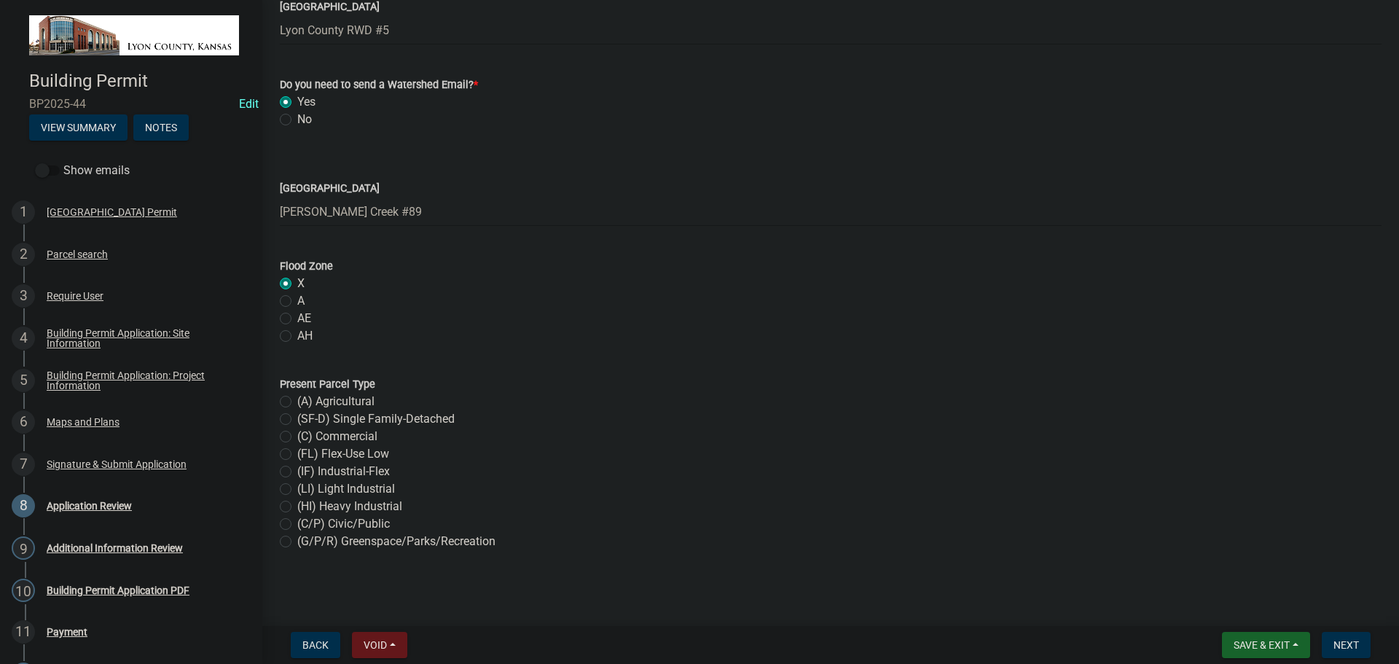
click at [297, 398] on label "(A) Agricultural" at bounding box center [335, 401] width 77 height 17
click at [297, 398] on input "(A) Agricultural" at bounding box center [301, 397] width 9 height 9
radio input "true"
click at [1355, 643] on span "Next" at bounding box center [1346, 645] width 26 height 12
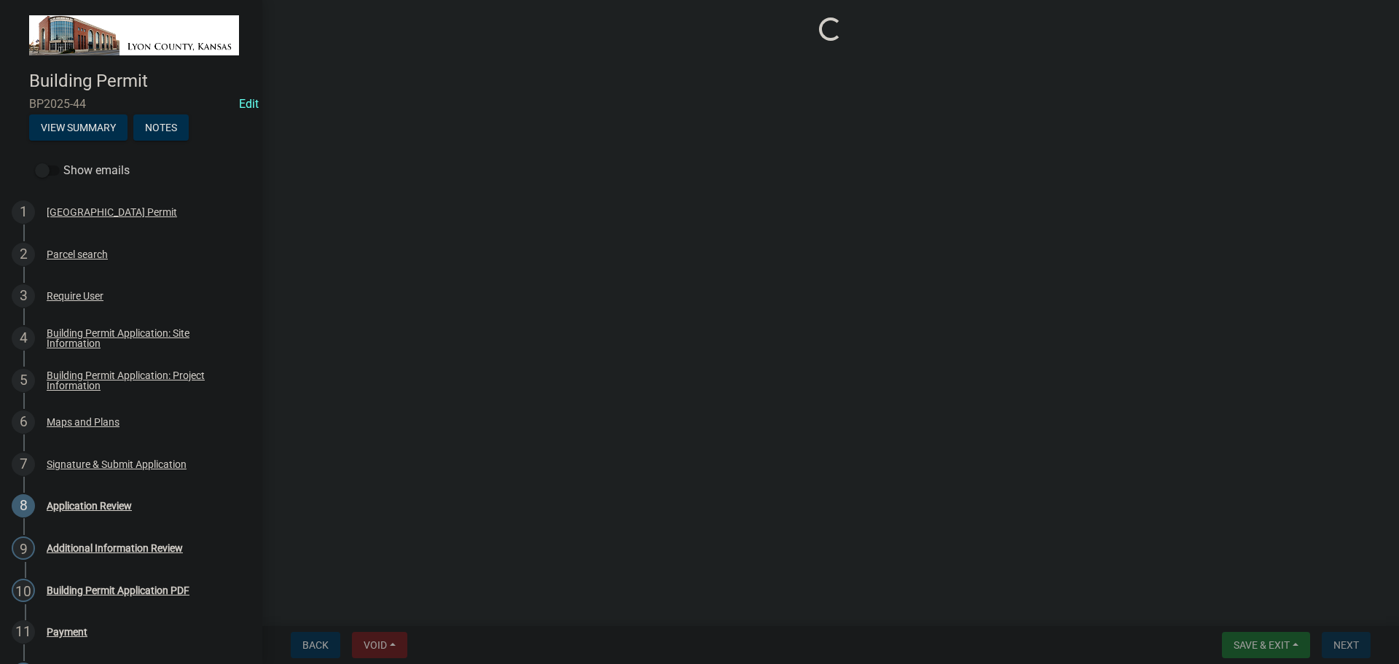
scroll to position [0, 0]
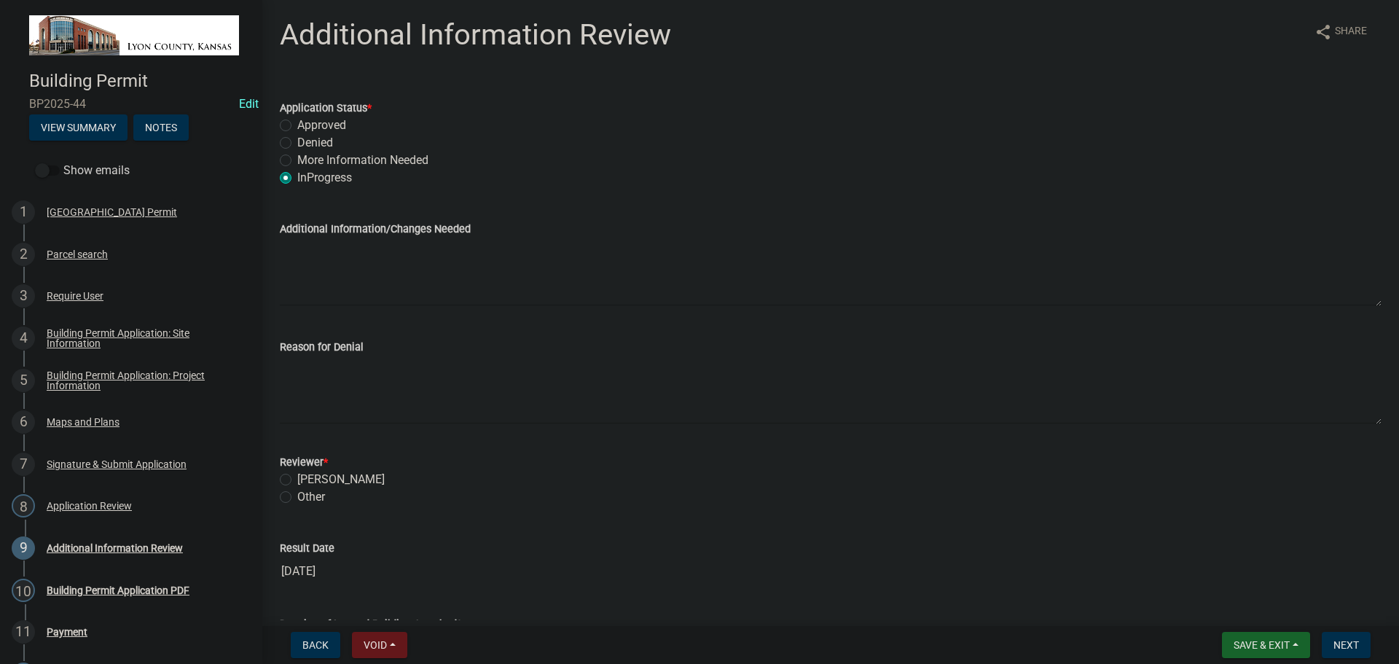
click at [308, 124] on label "Approved" at bounding box center [321, 125] width 49 height 17
click at [307, 124] on input "Approved" at bounding box center [301, 121] width 9 height 9
radio input "true"
click at [297, 480] on label "Samuel N Seeley" at bounding box center [340, 479] width 87 height 17
click at [297, 480] on input "Samuel N Seeley" at bounding box center [301, 475] width 9 height 9
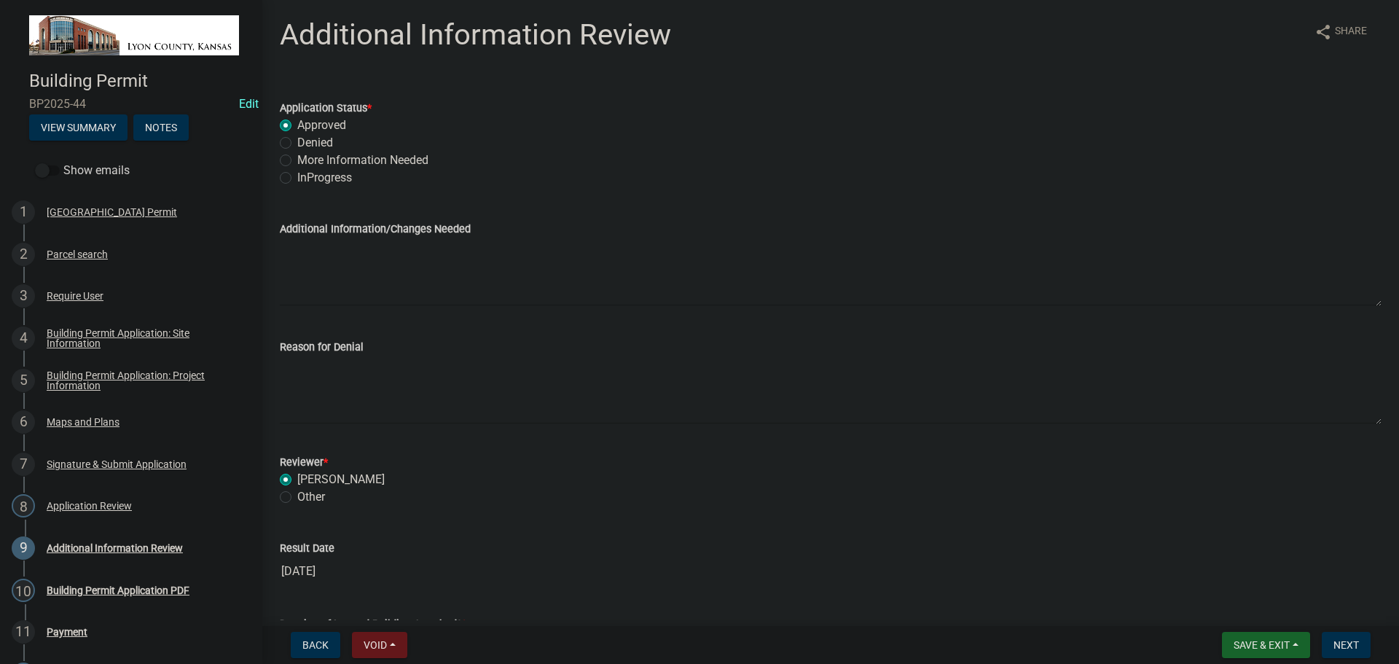
radio input "true"
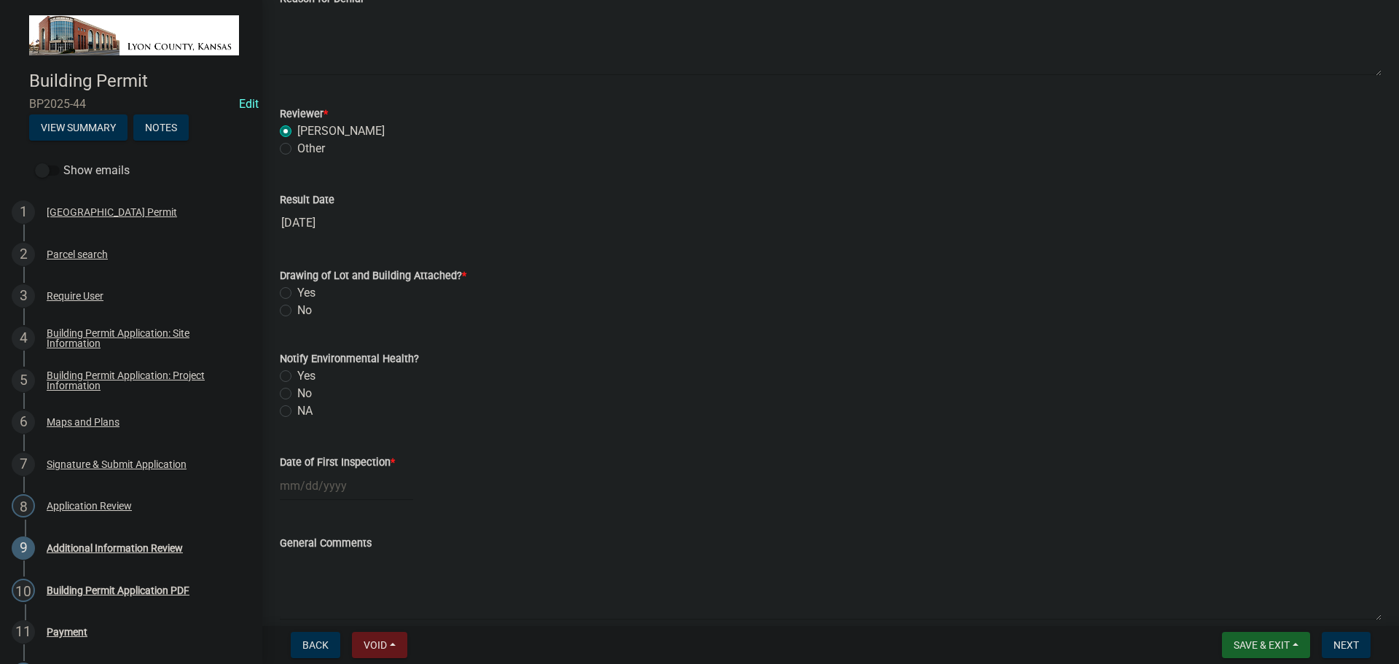
scroll to position [364, 0]
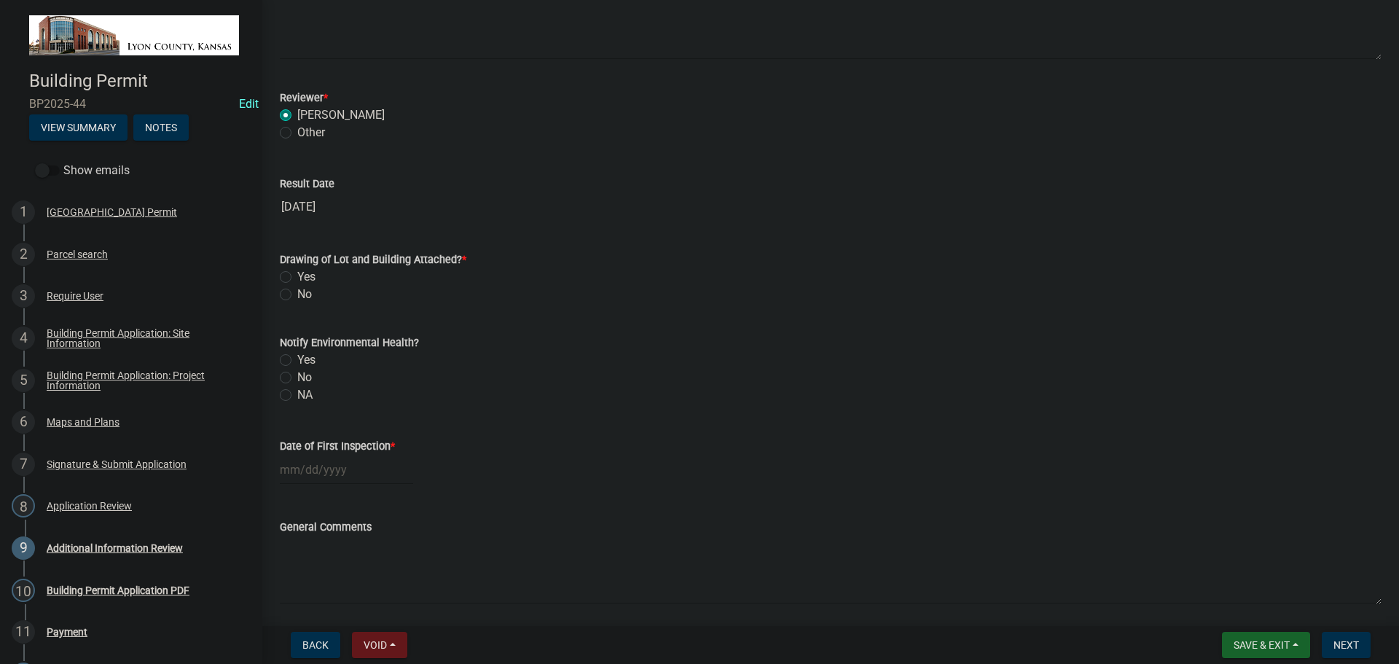
click at [297, 274] on label "Yes" at bounding box center [306, 276] width 18 height 17
click at [297, 274] on input "Yes" at bounding box center [301, 272] width 9 height 9
radio input "true"
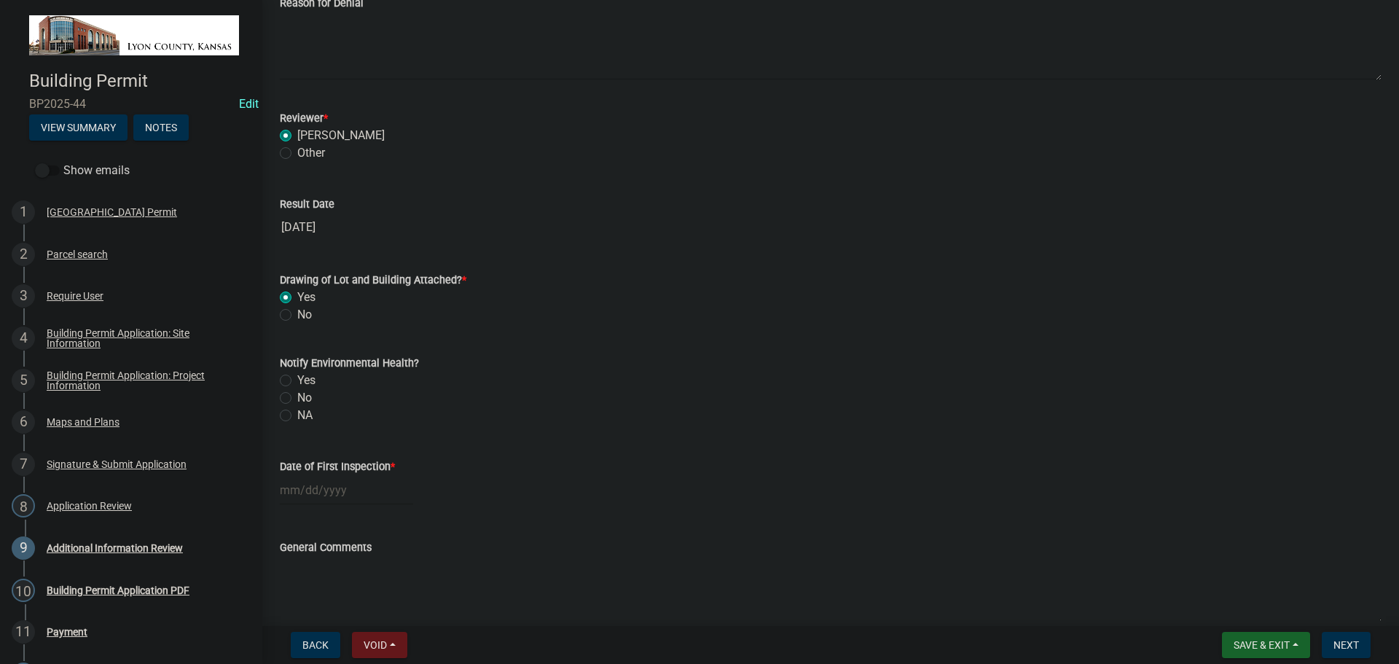
click at [297, 380] on label "Yes" at bounding box center [306, 380] width 18 height 17
click at [297, 380] on input "Yes" at bounding box center [301, 376] width 9 height 9
radio input "true"
click at [326, 493] on div at bounding box center [346, 490] width 133 height 30
select select "8"
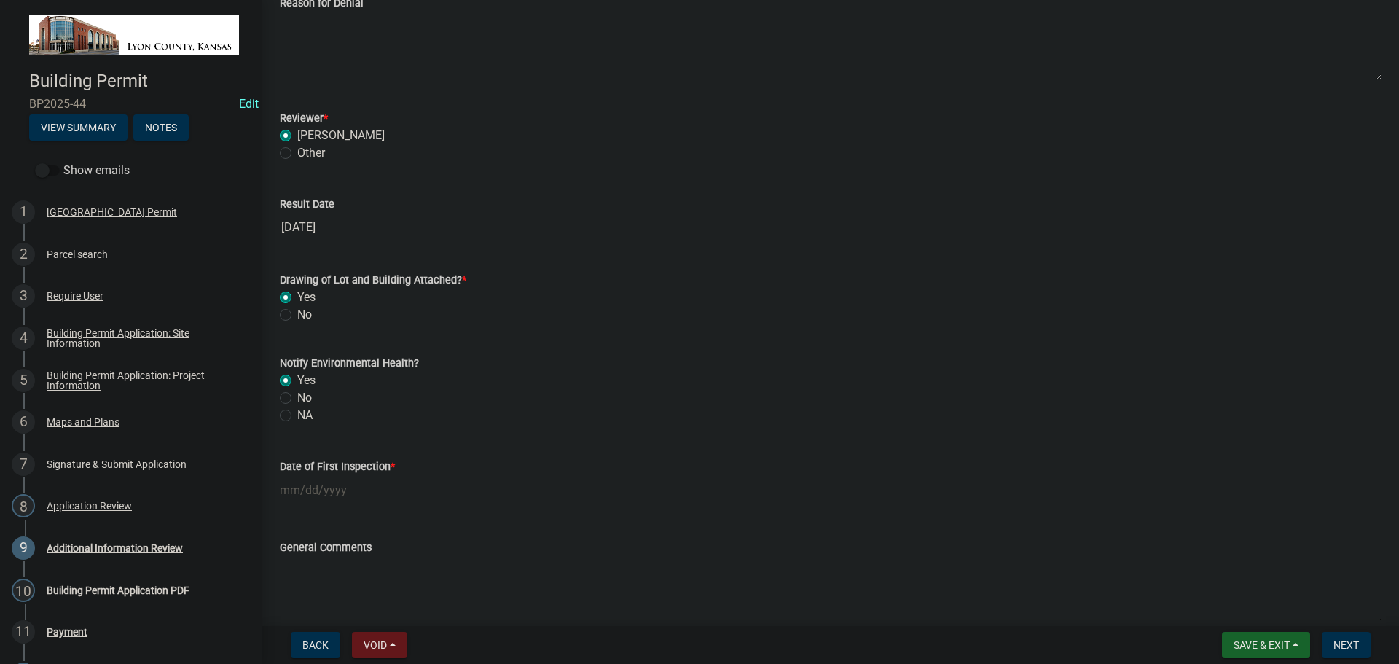
select select "2025"
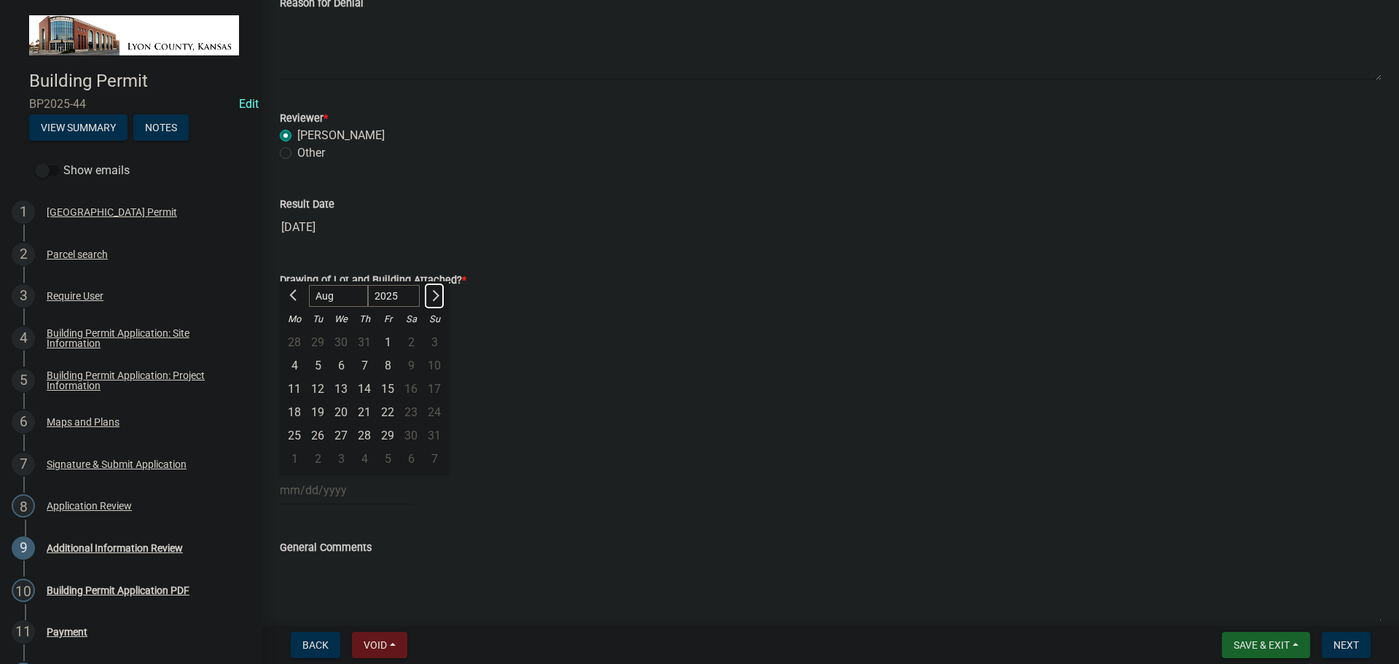
click at [440, 293] on button "Next month" at bounding box center [434, 295] width 17 height 23
click at [439, 294] on button "Next month" at bounding box center [434, 295] width 17 height 23
select select "11"
click at [318, 410] on div "18" at bounding box center [317, 412] width 23 height 23
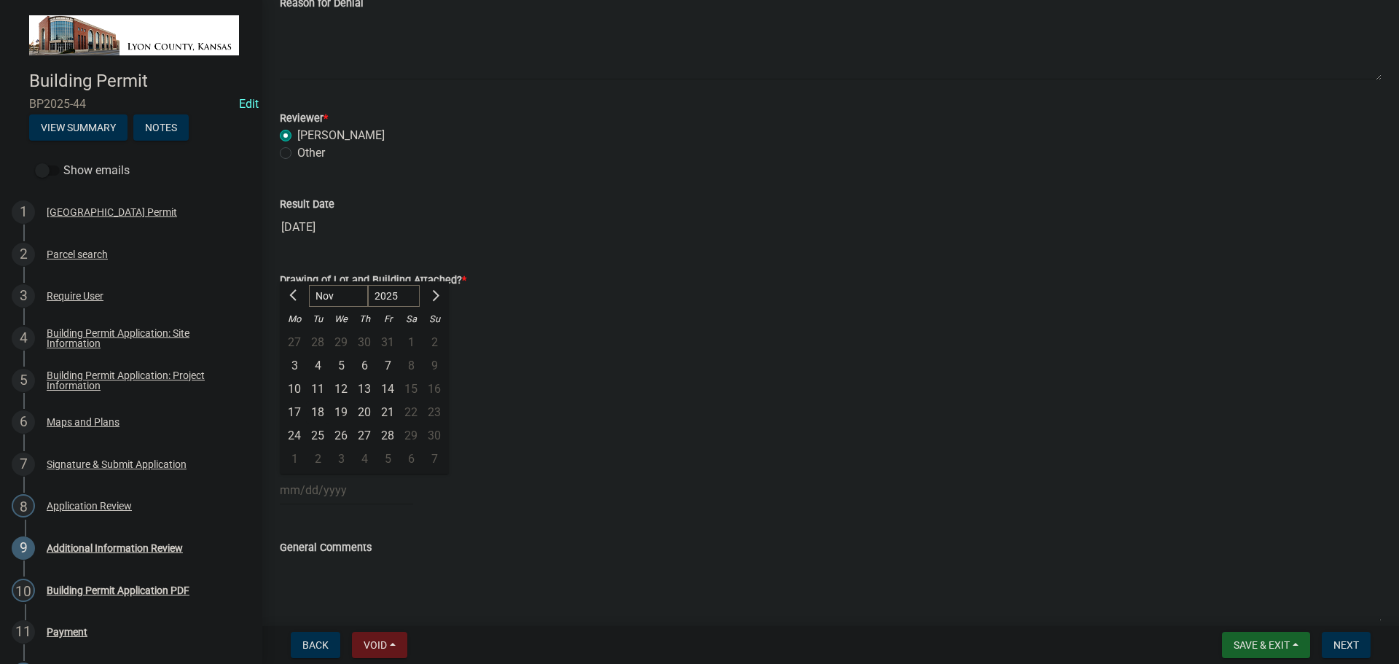
type input "11/18/2025"
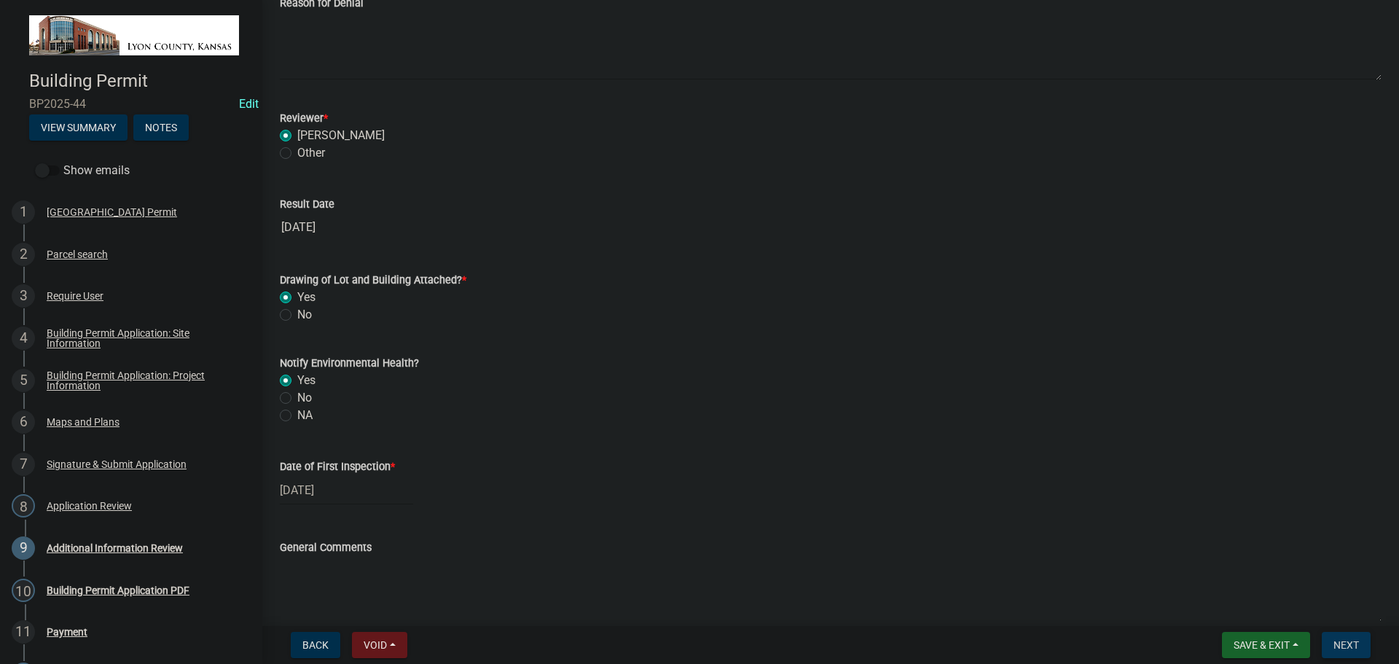
click at [1344, 653] on button "Next" at bounding box center [1346, 645] width 49 height 26
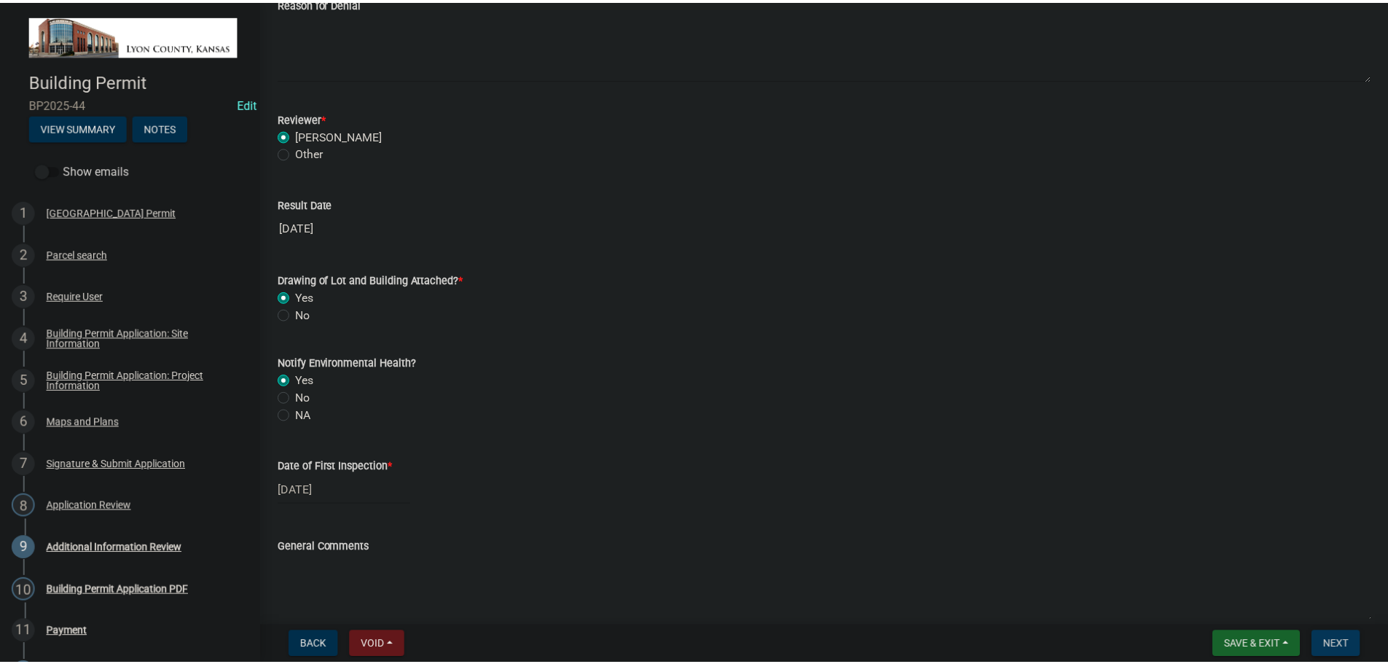
scroll to position [0, 0]
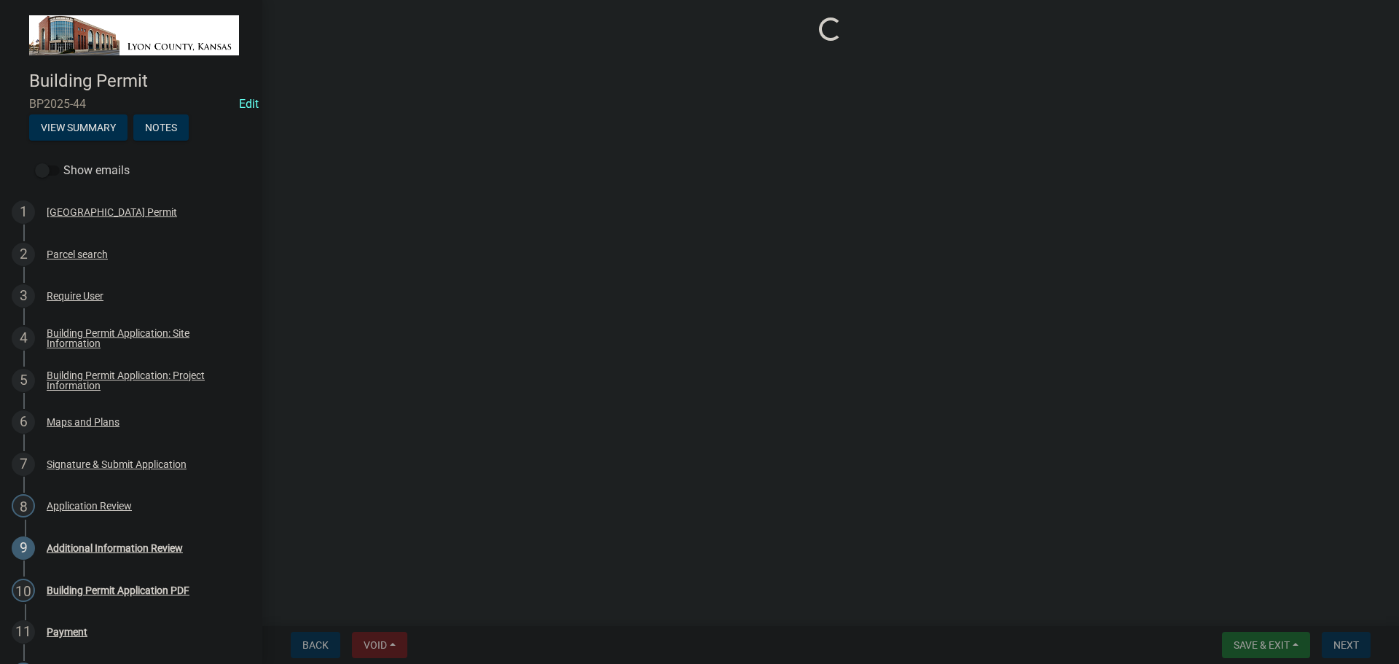
select select "3: 3"
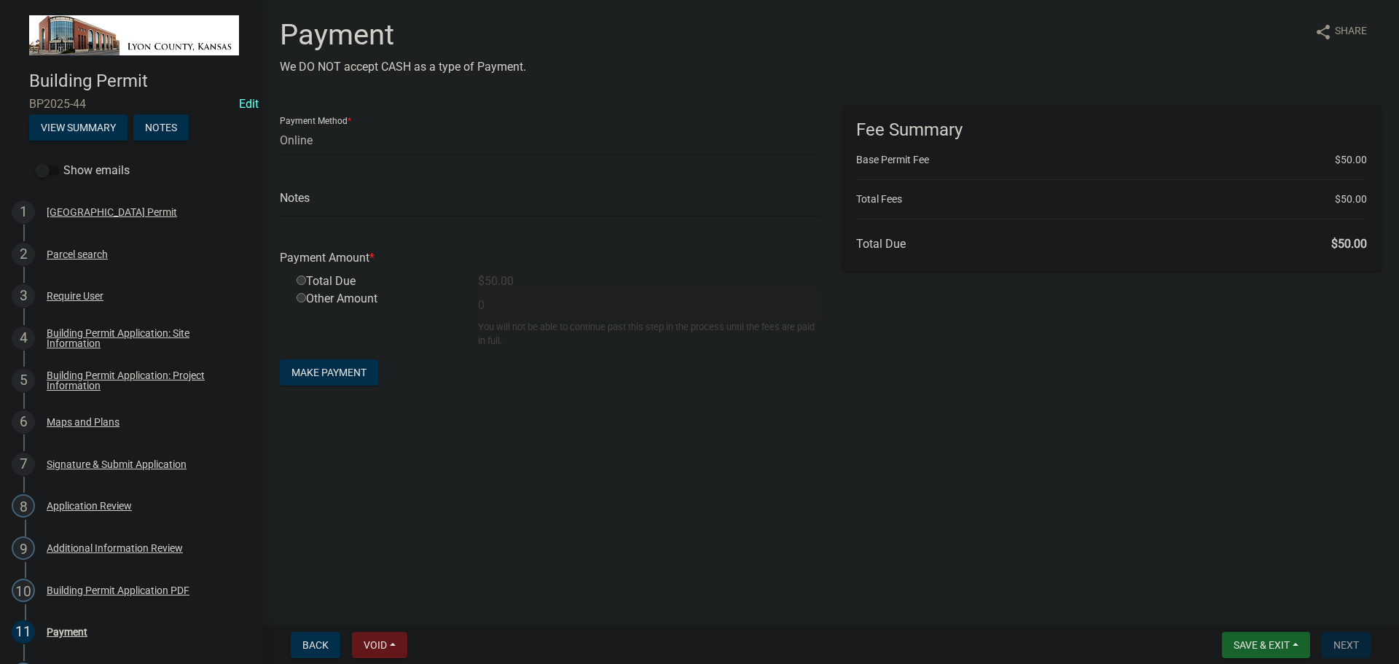
click at [1263, 631] on nav "Back Void Withdraw Lock Expire Void Save & Exit Save Save & Exit Next" at bounding box center [830, 645] width 1137 height 38
click at [1264, 641] on span "Save & Exit" at bounding box center [1262, 645] width 56 height 12
click at [1238, 606] on button "Save & Exit" at bounding box center [1252, 606] width 117 height 35
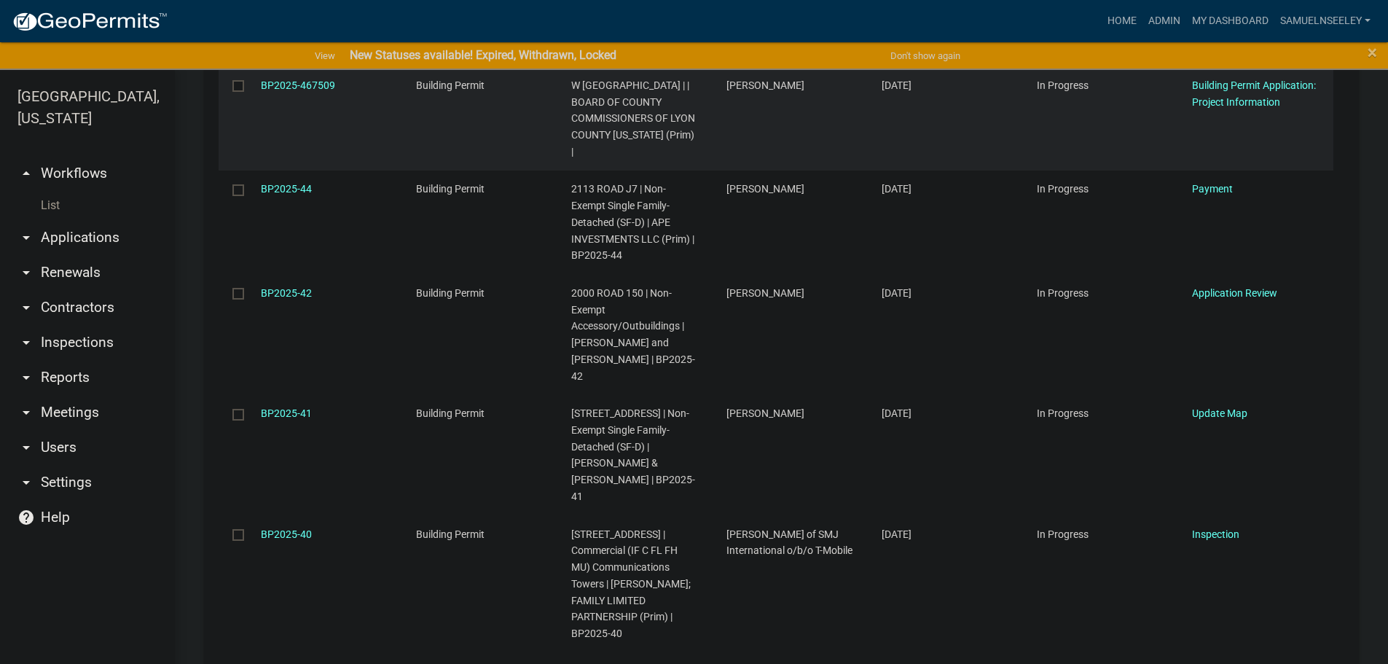
scroll to position [2186, 0]
